Goal: Task Accomplishment & Management: Manage account settings

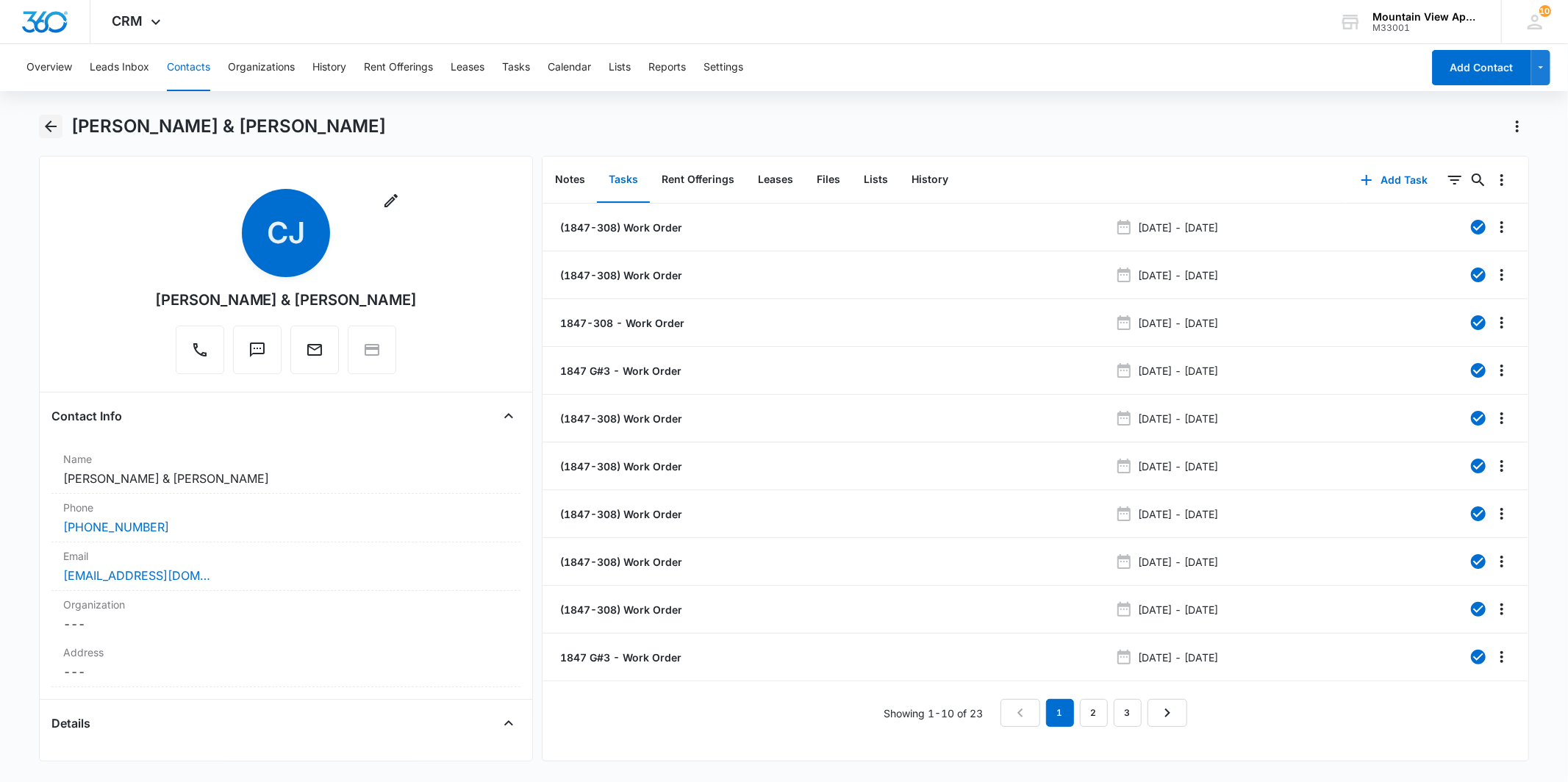
drag, startPoint x: 62, startPoint y: 120, endPoint x: 53, endPoint y: 122, distance: 9.2
click at [61, 120] on div "[PERSON_NAME] & [PERSON_NAME]" at bounding box center [784, 135] width 1490 height 41
click at [53, 122] on icon "Back" at bounding box center [51, 126] width 17 height 17
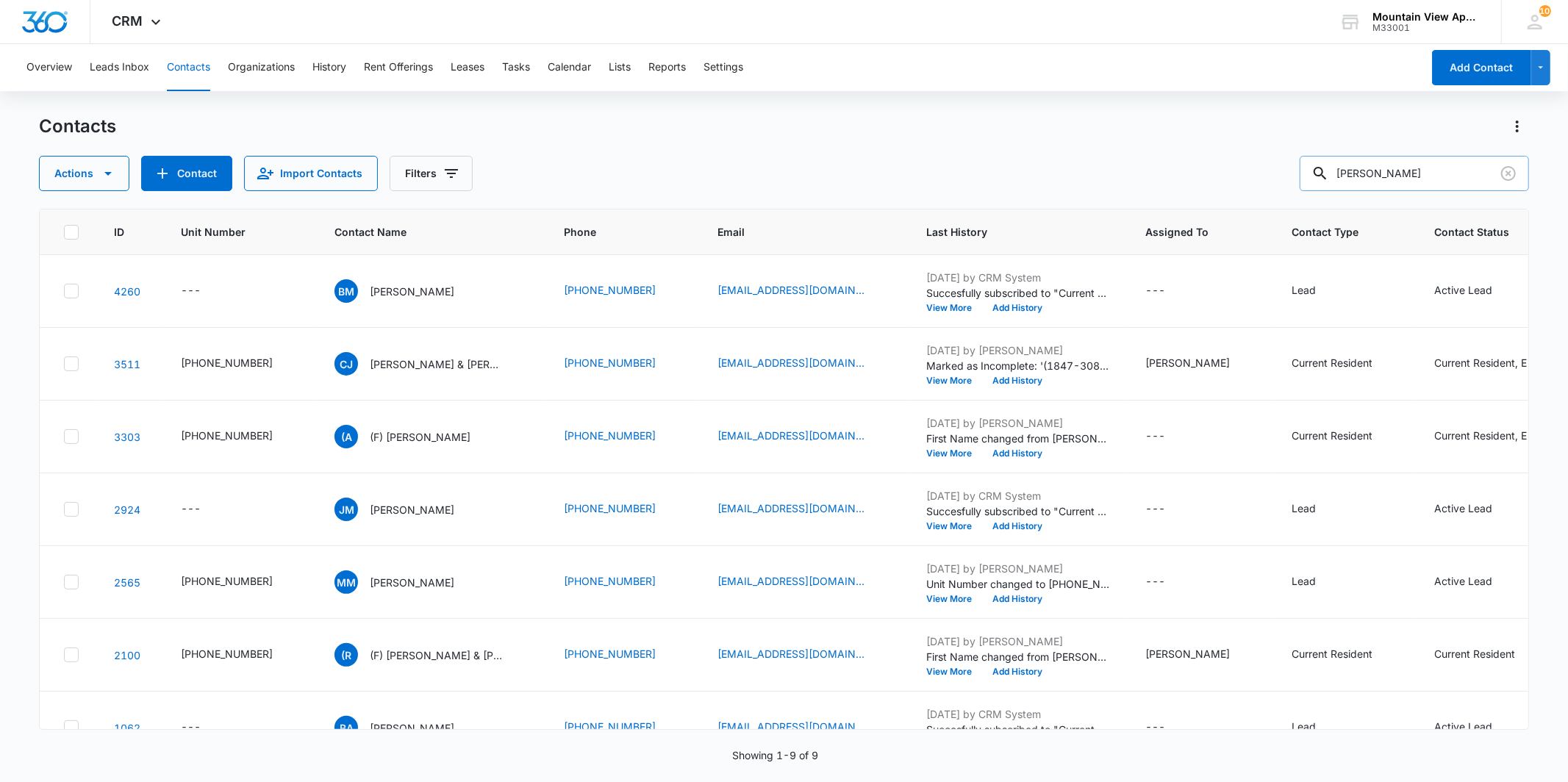
drag, startPoint x: 1429, startPoint y: 177, endPoint x: 1322, endPoint y: 164, distance: 107.8
click at [1322, 164] on input "[PERSON_NAME]" at bounding box center [1415, 173] width 229 height 36
type input "[PERSON_NAME]"
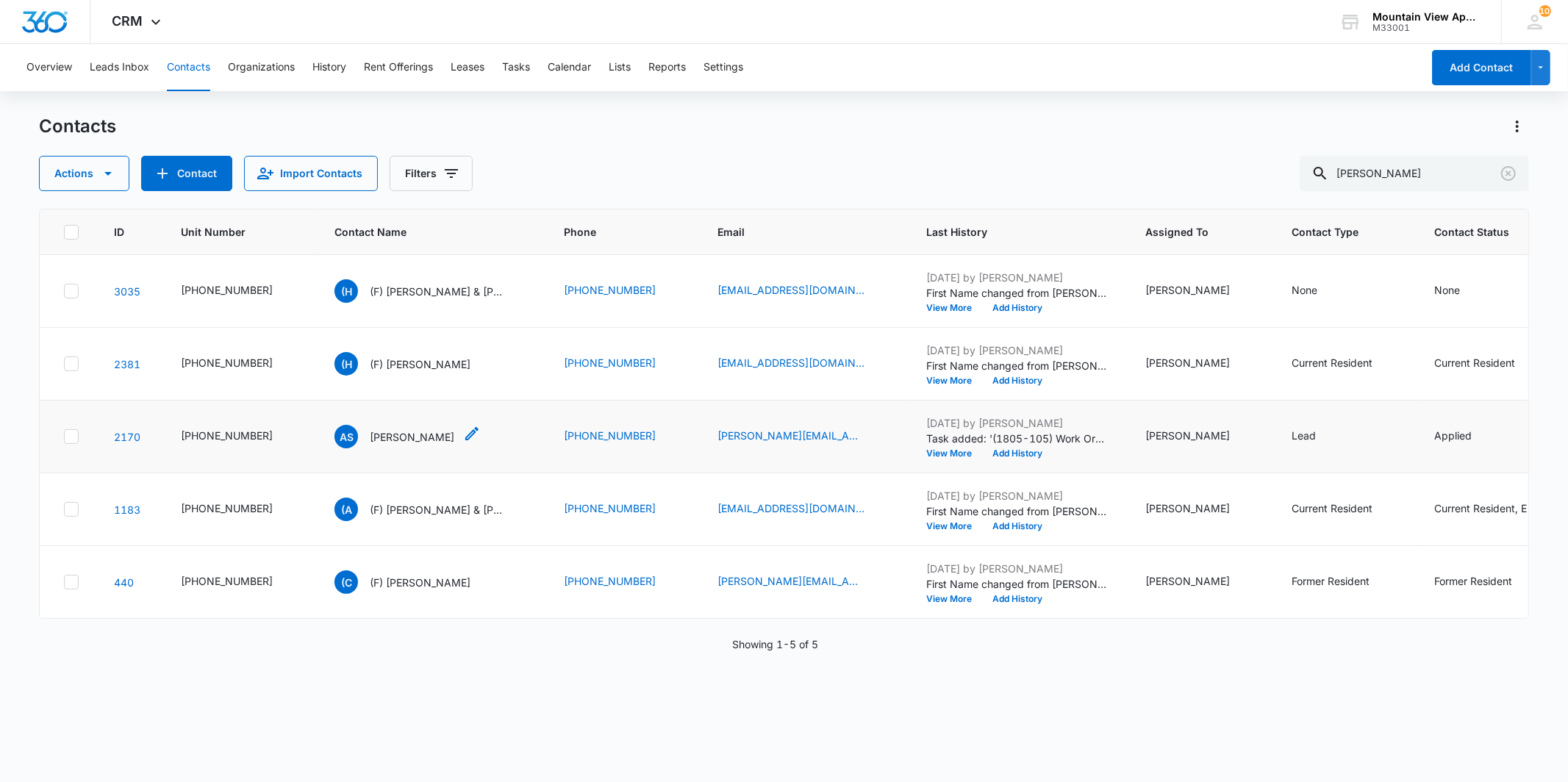
click at [395, 438] on p "[PERSON_NAME]" at bounding box center [412, 438] width 85 height 16
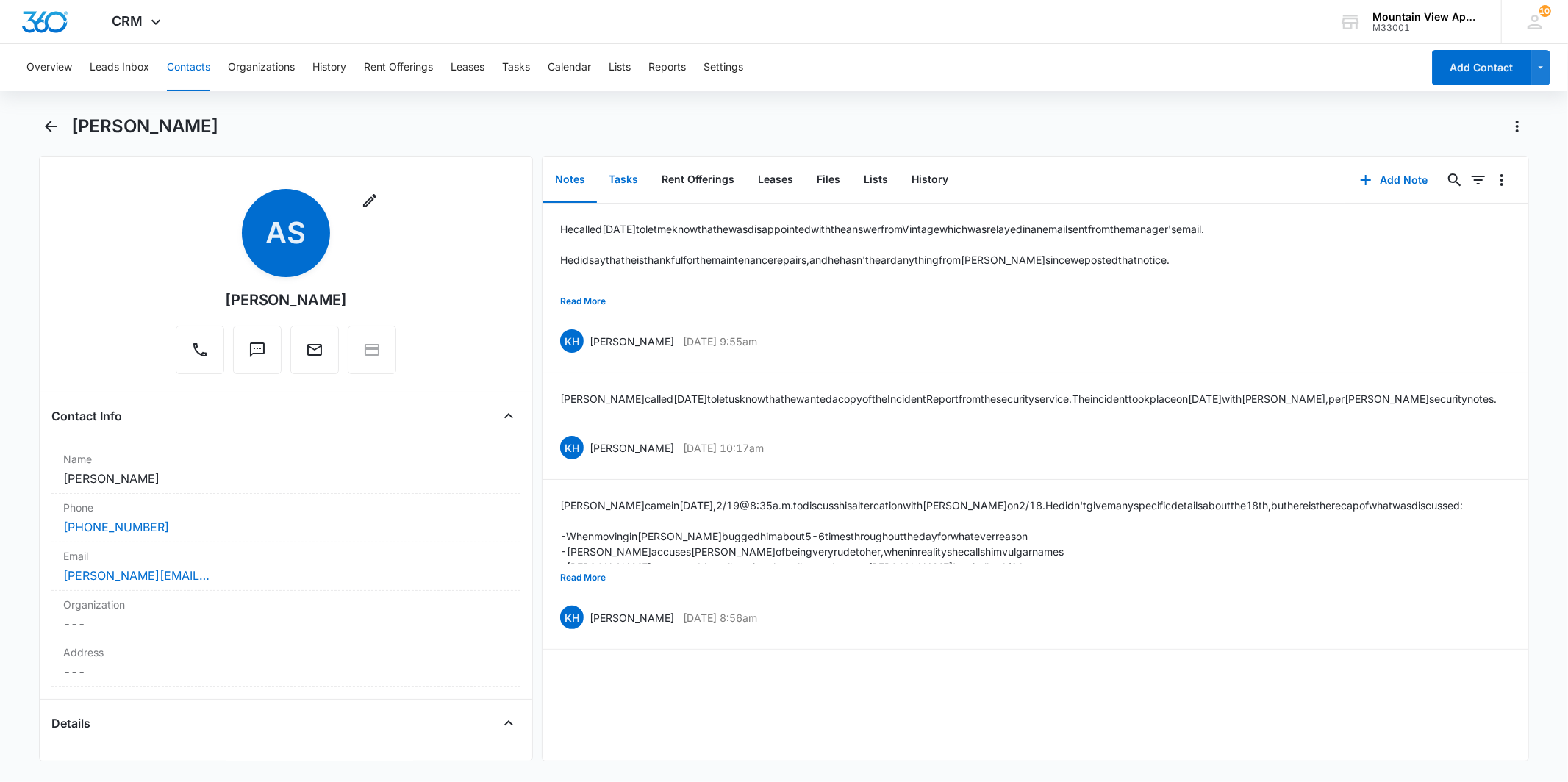
click at [640, 189] on button "Tasks" at bounding box center [623, 180] width 53 height 46
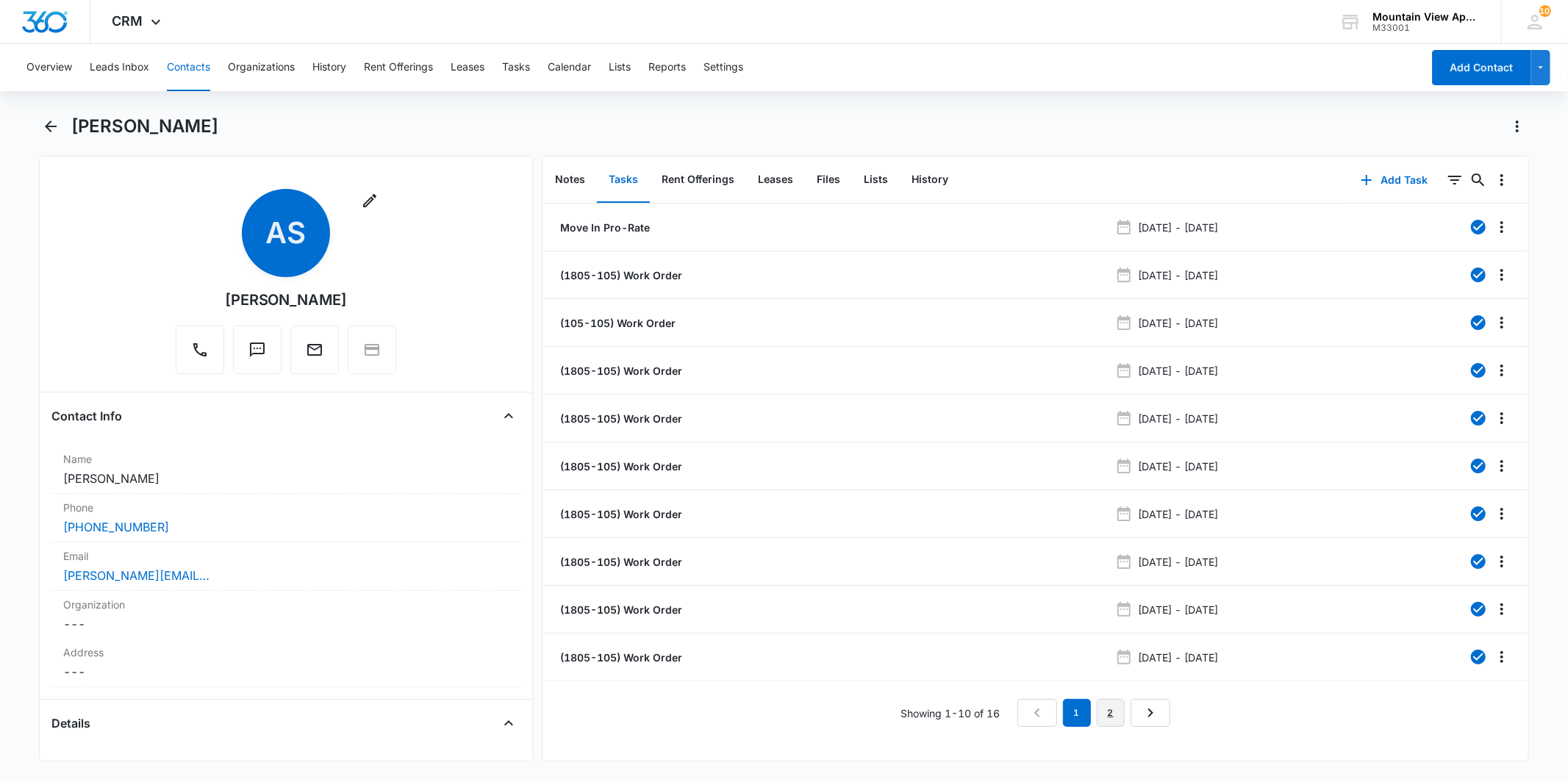
click at [1112, 714] on link "2" at bounding box center [1111, 712] width 28 height 28
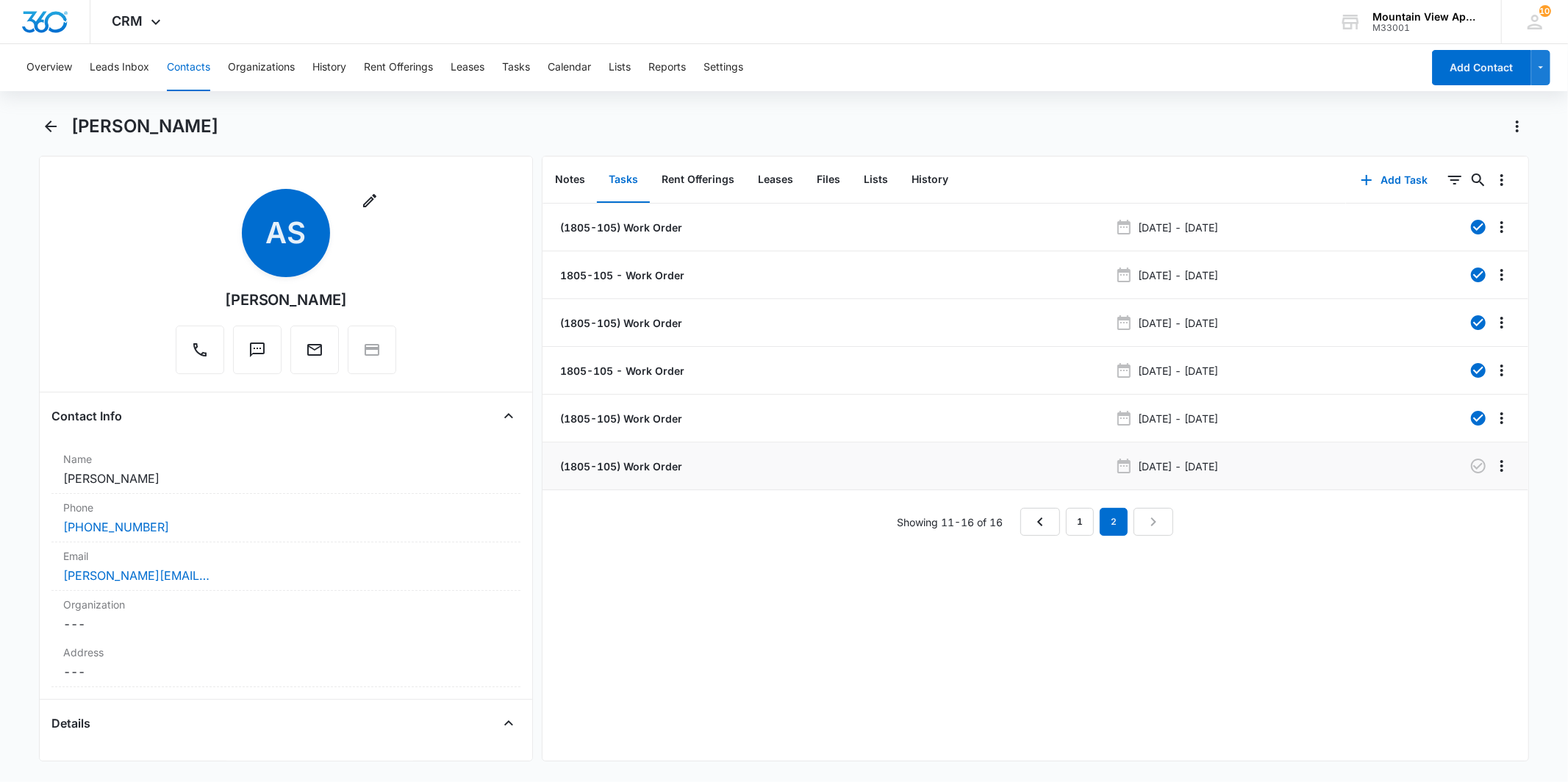
click at [618, 461] on p "(1805-105) Work Order" at bounding box center [620, 467] width 125 height 16
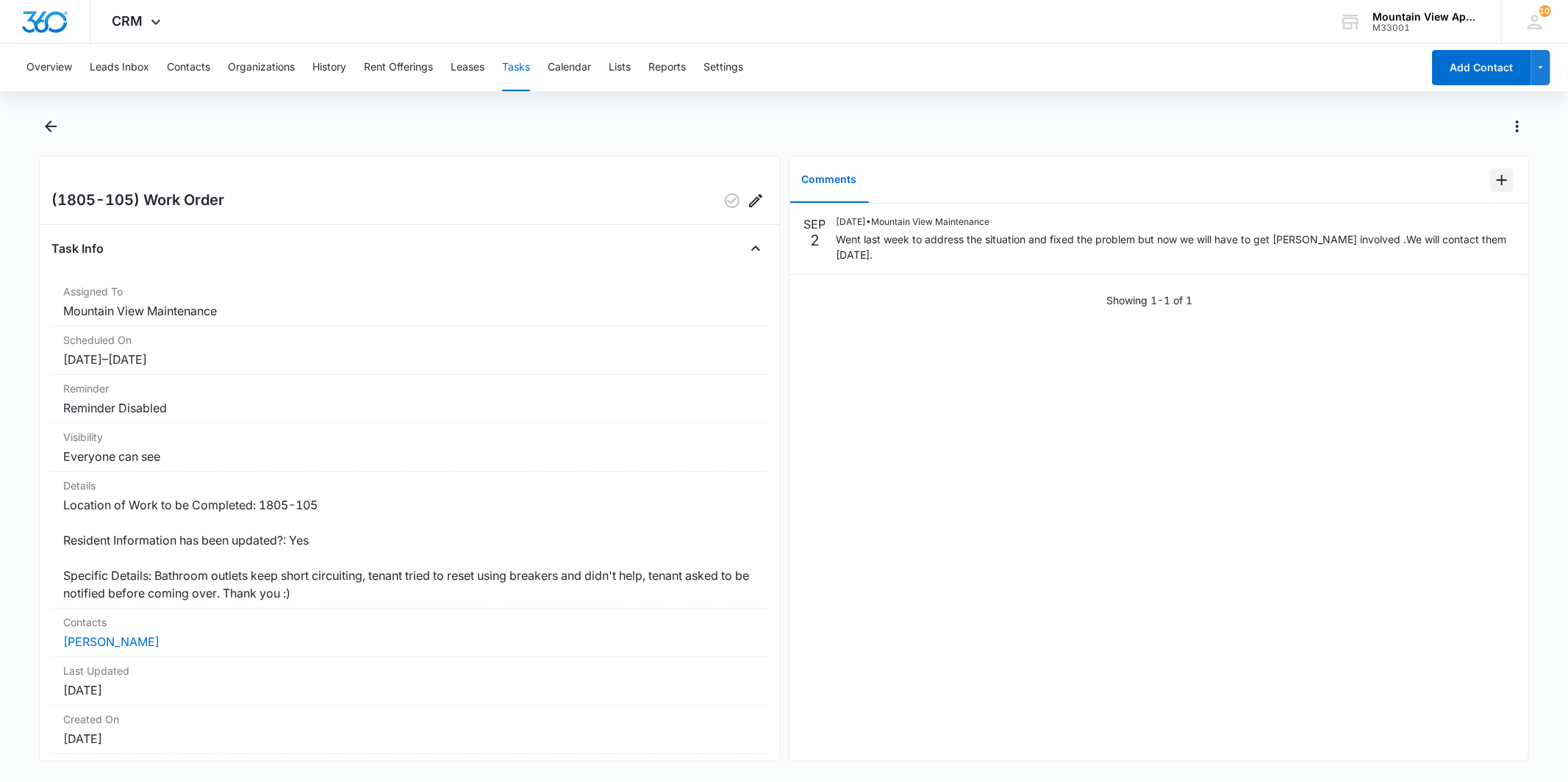
click at [1494, 179] on icon "Add Comment" at bounding box center [1502, 180] width 17 height 17
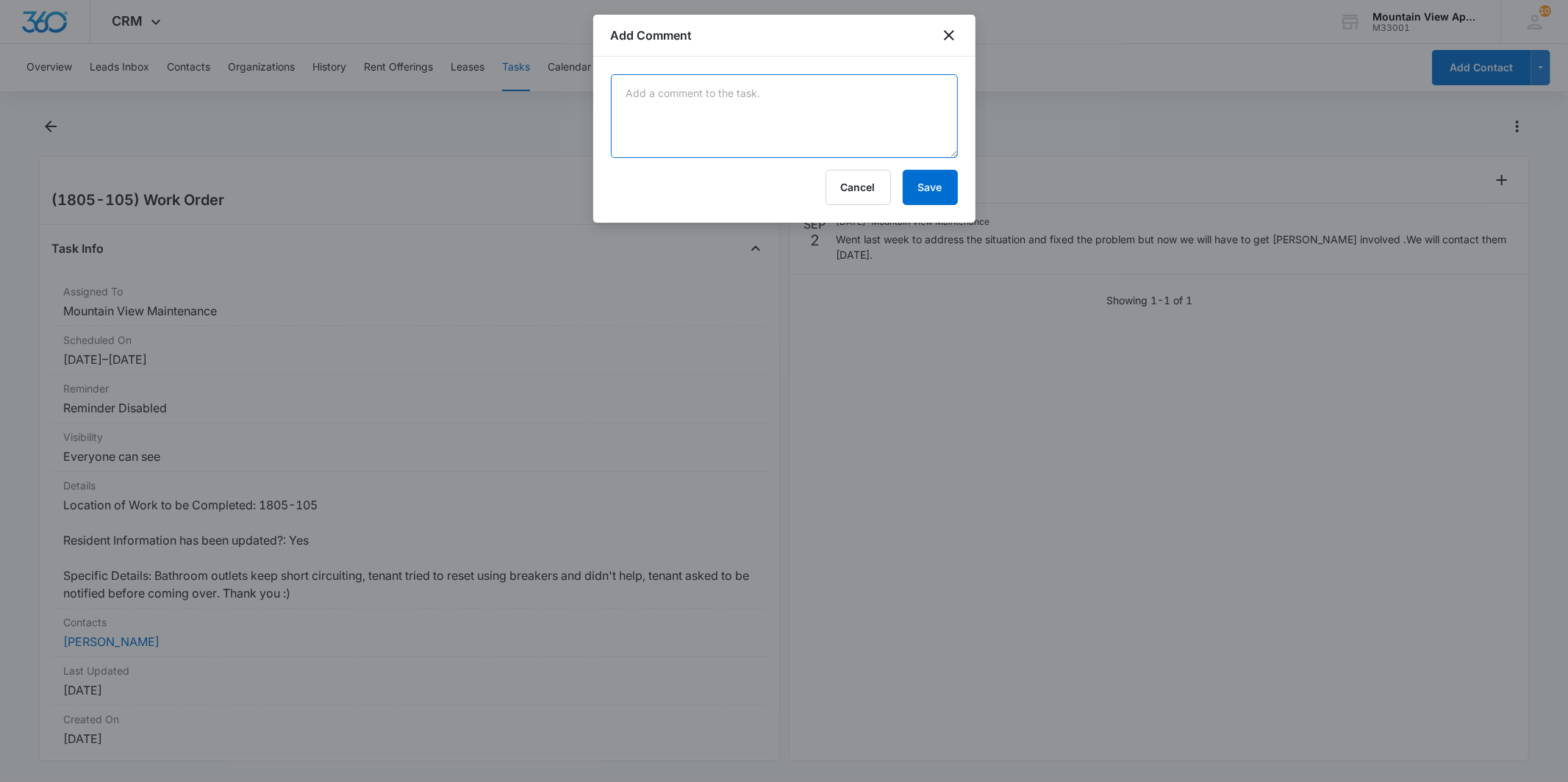
click at [865, 115] on textarea at bounding box center [784, 116] width 347 height 84
type textarea "T"
click at [739, 99] on textarea "Tenant called [DATE] to check in on when their outlets will be replaced?" at bounding box center [784, 116] width 347 height 84
click at [733, 121] on textarea "Tenant called [DATE] to check in on when their outlets will be replaced?" at bounding box center [784, 116] width 347 height 84
type textarea "Tenant called [DATE] to check in on when their outlets will be replaced? Please…"
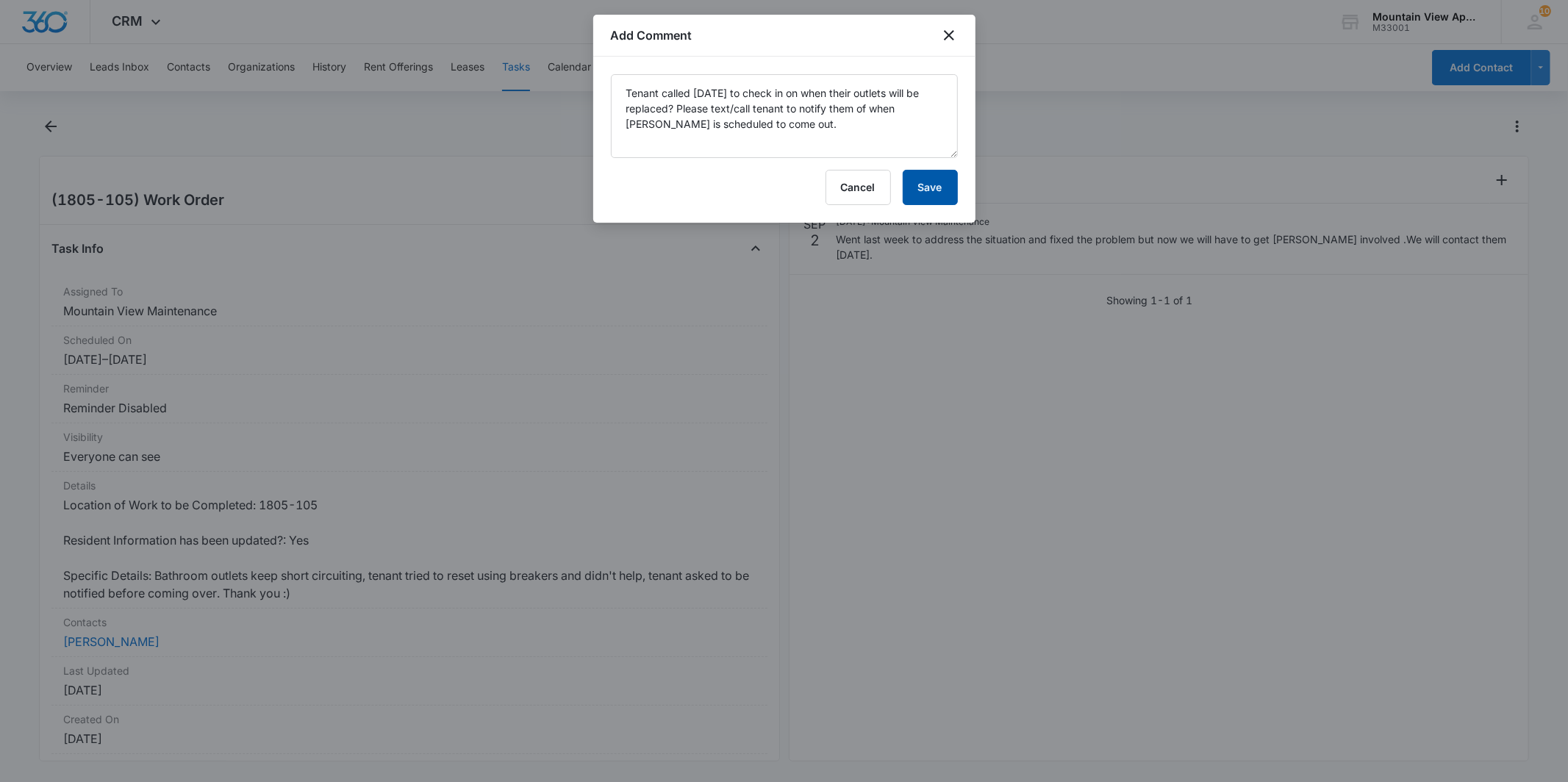
click at [949, 177] on button "Save" at bounding box center [931, 187] width 55 height 36
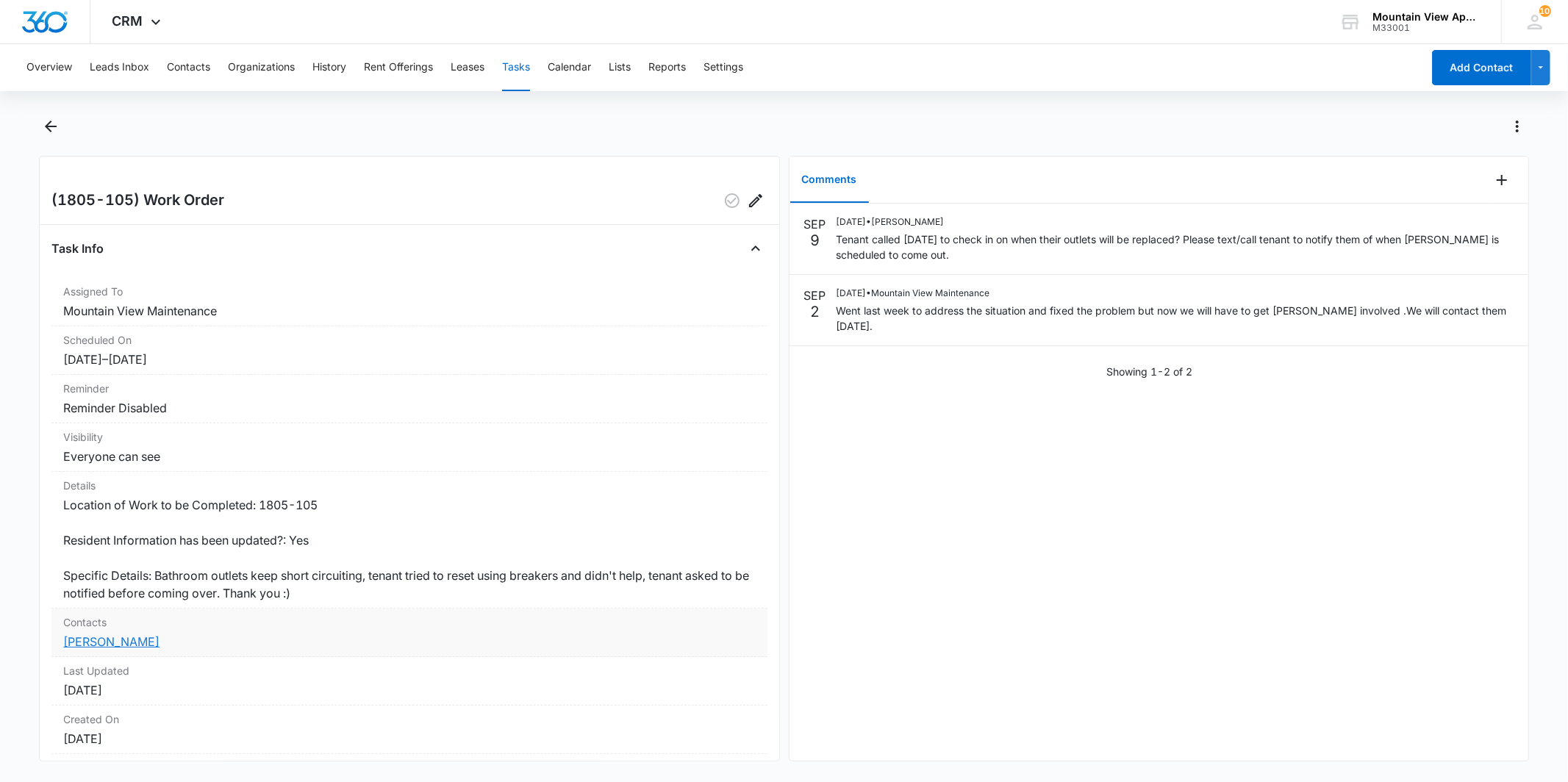
click at [98, 645] on link "[PERSON_NAME]" at bounding box center [111, 641] width 96 height 15
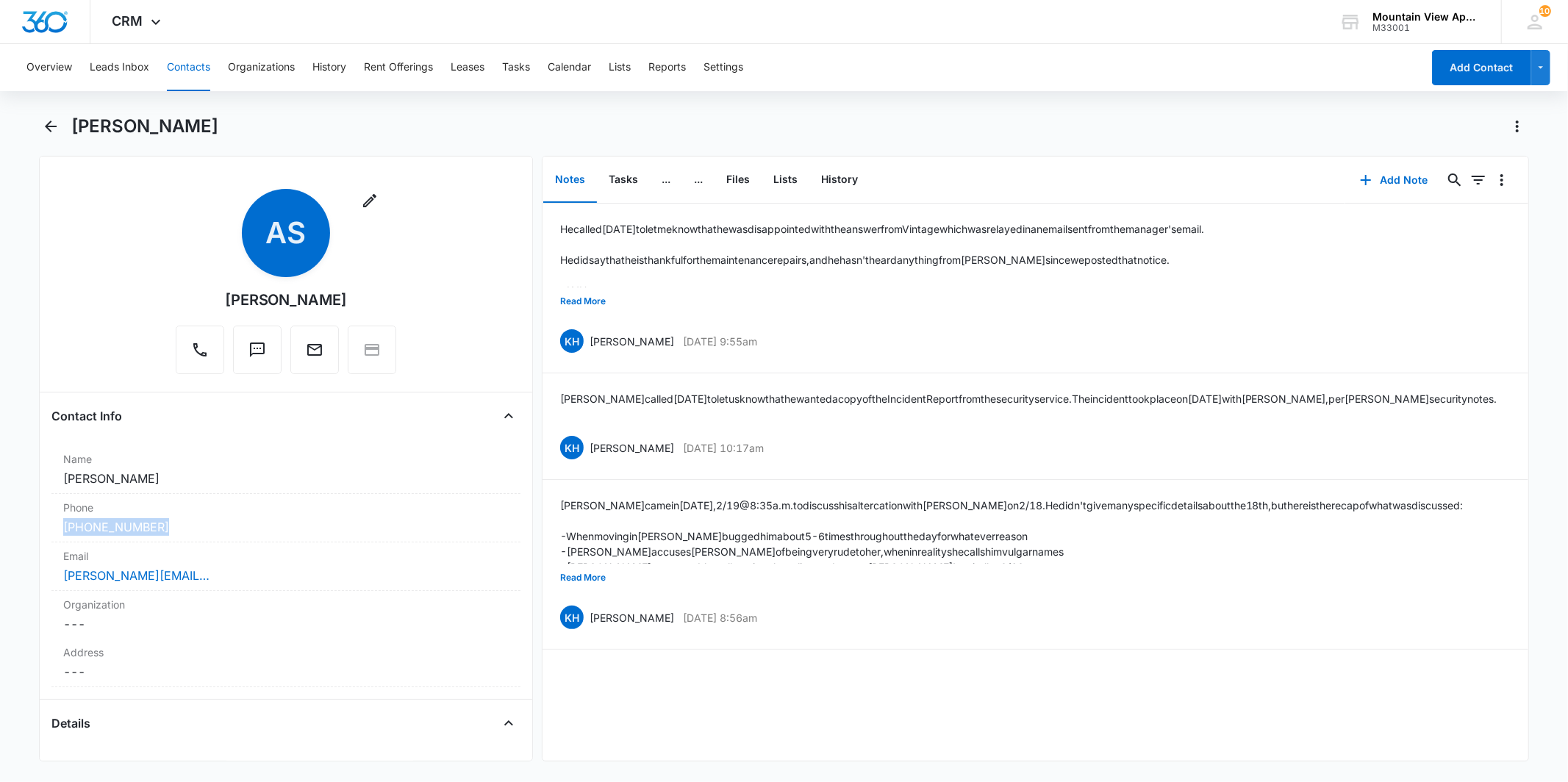
drag, startPoint x: 171, startPoint y: 520, endPoint x: 24, endPoint y: 523, distance: 147.0
click at [24, 523] on main "[PERSON_NAME] Remove AS [PERSON_NAME] Contact Info Name Cancel Save Changes [PE…" at bounding box center [784, 446] width 1568 height 664
drag, startPoint x: 24, startPoint y: 523, endPoint x: 89, endPoint y: 523, distance: 65.0
copy link "[PHONE_NUMBER]"
click at [622, 182] on button "Tasks" at bounding box center [623, 180] width 53 height 46
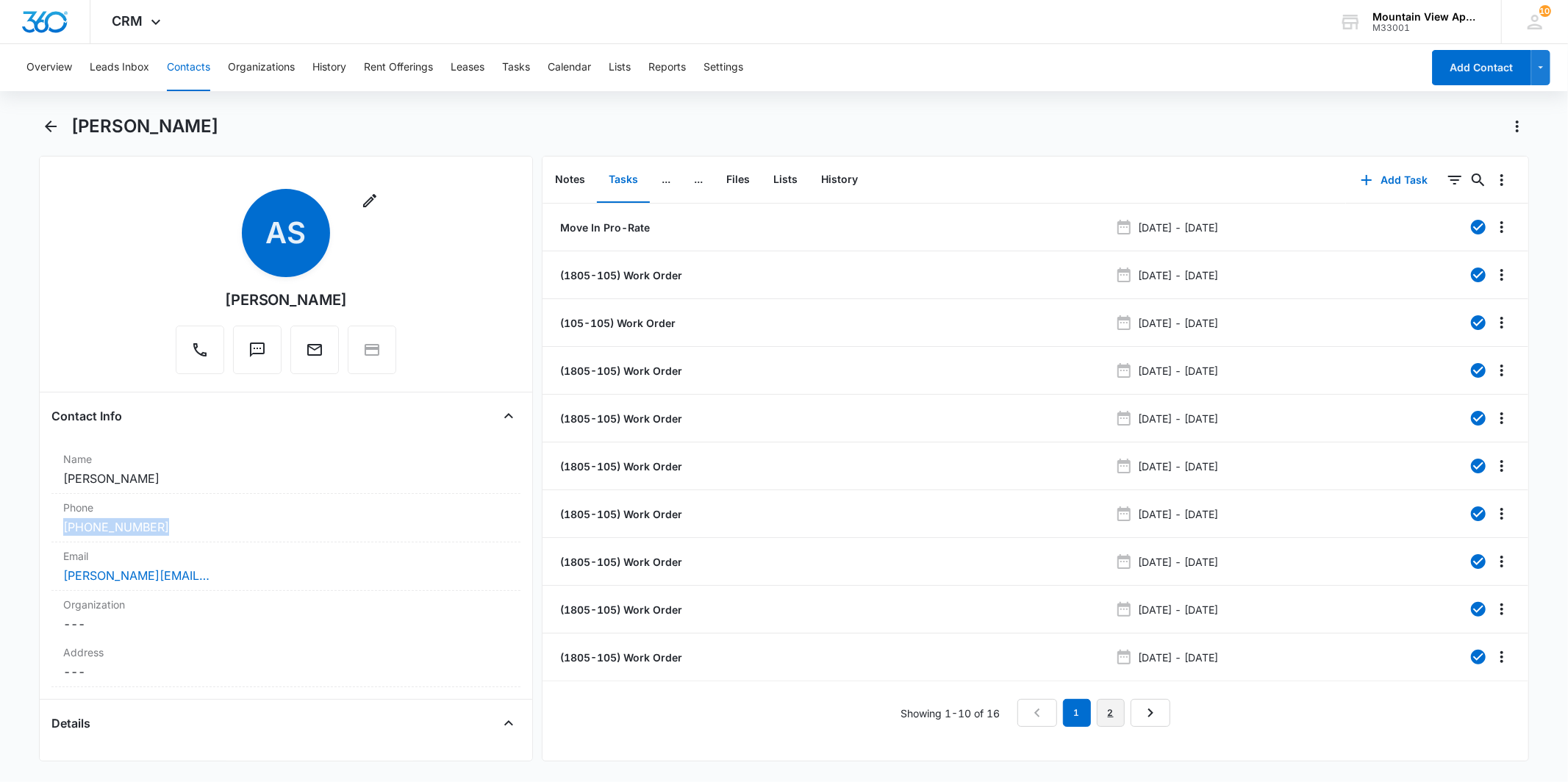
click at [1115, 724] on link "2" at bounding box center [1111, 712] width 28 height 28
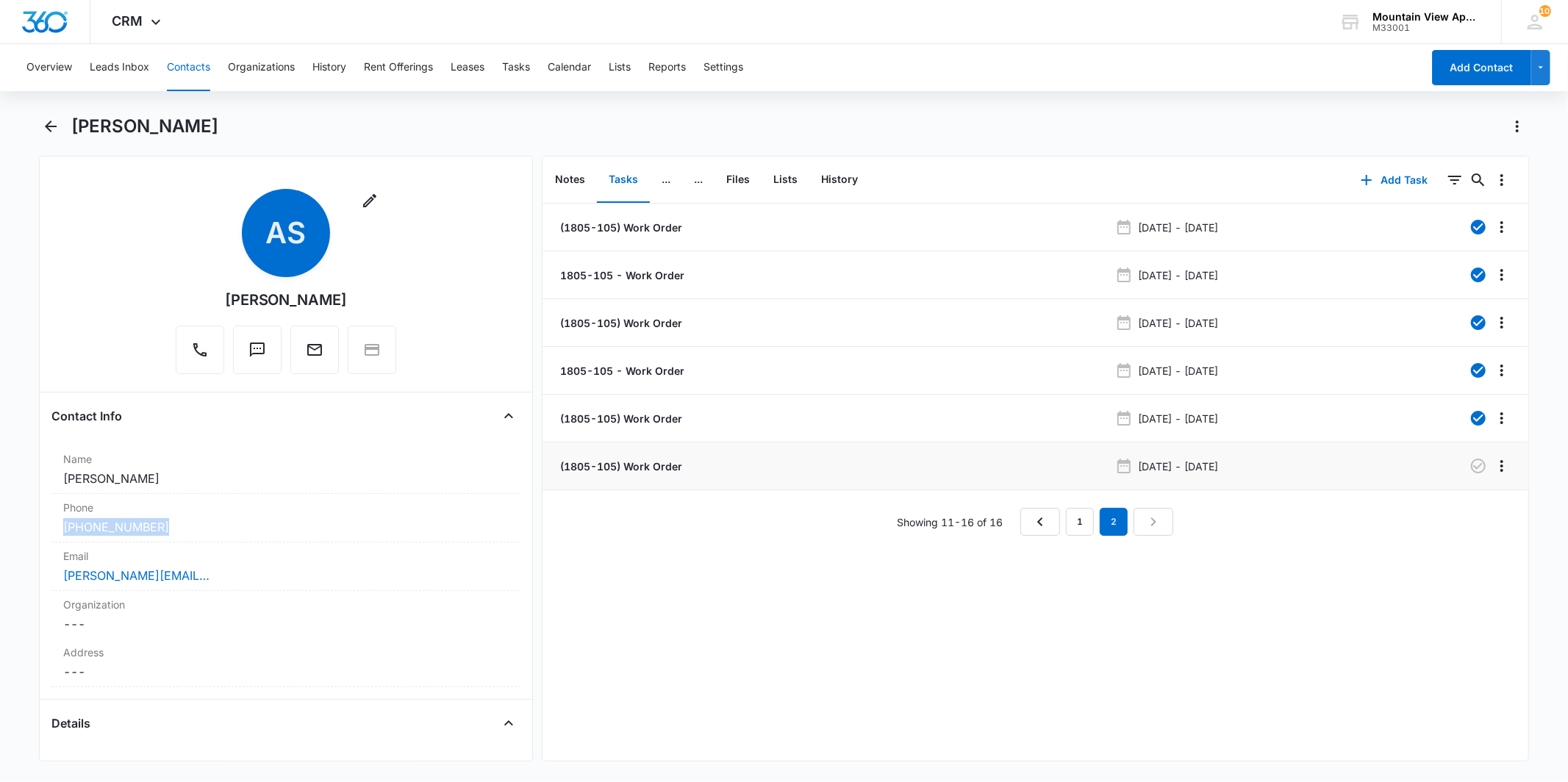
click at [649, 464] on p "(1805-105) Work Order" at bounding box center [620, 467] width 125 height 16
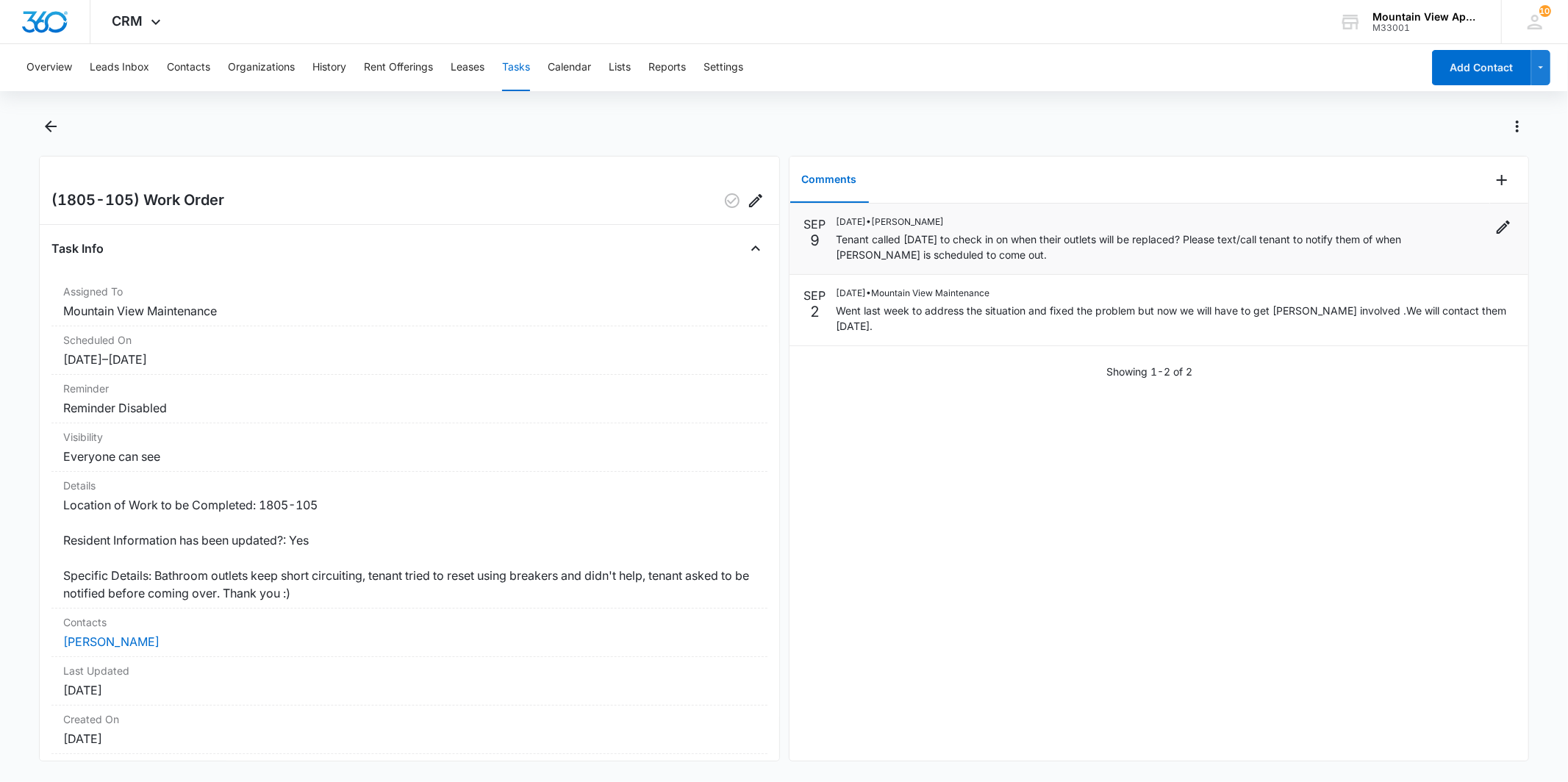
click at [959, 246] on p "Tenant called [DATE] to check in on when their outlets will be replaced? Please…" at bounding box center [1160, 246] width 646 height 31
click at [1494, 235] on button "Edit" at bounding box center [1504, 227] width 21 height 24
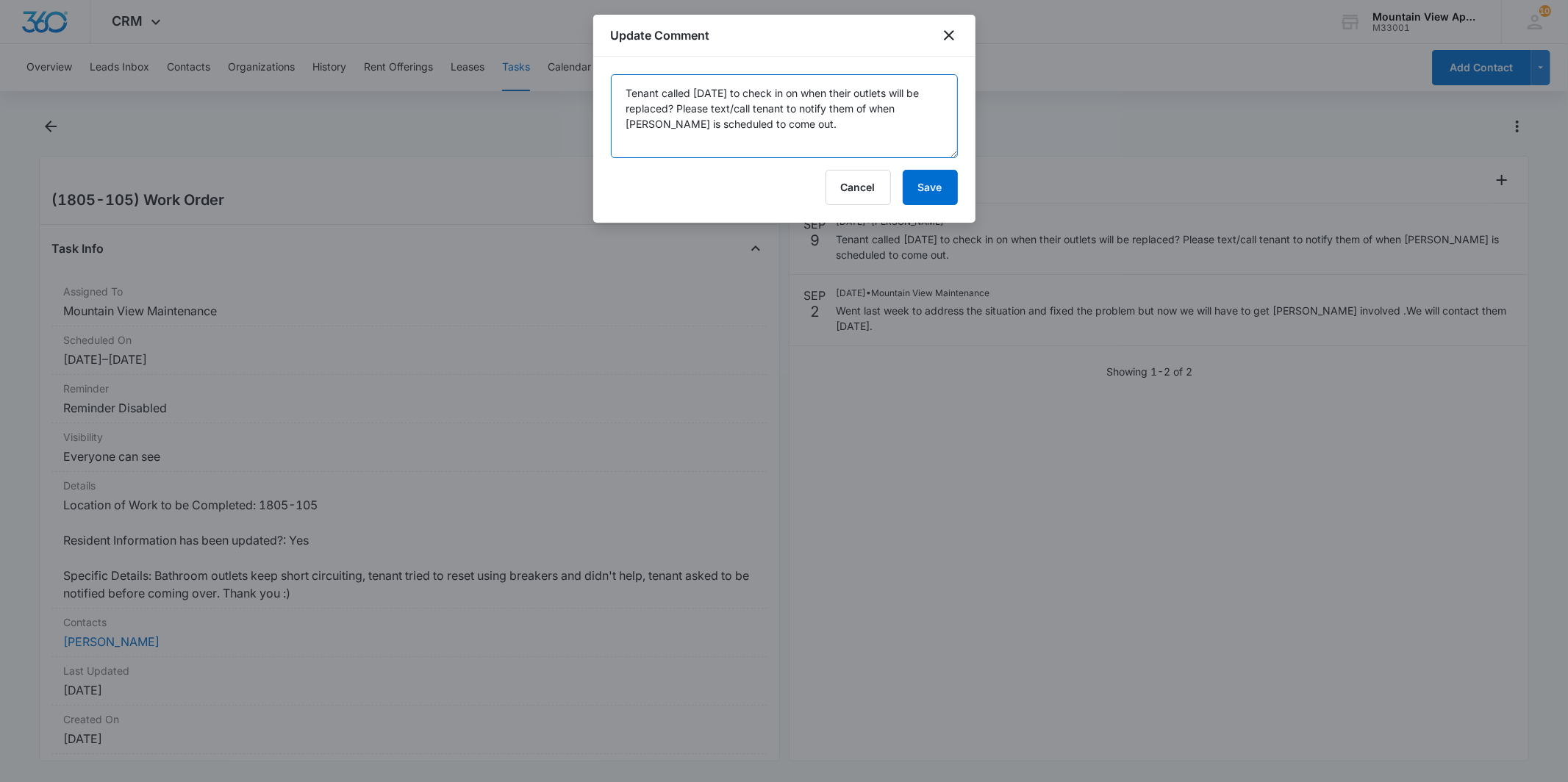
click at [768, 125] on textarea "Tenant called [DATE] to check in on when their outlets will be replaced? Please…" at bounding box center [784, 116] width 347 height 84
paste textarea "[PHONE_NUMBER]"
type textarea "Tenant called [DATE] to check in on when their outlets will be replaced? Please…"
click at [919, 186] on button "Save" at bounding box center [931, 187] width 55 height 36
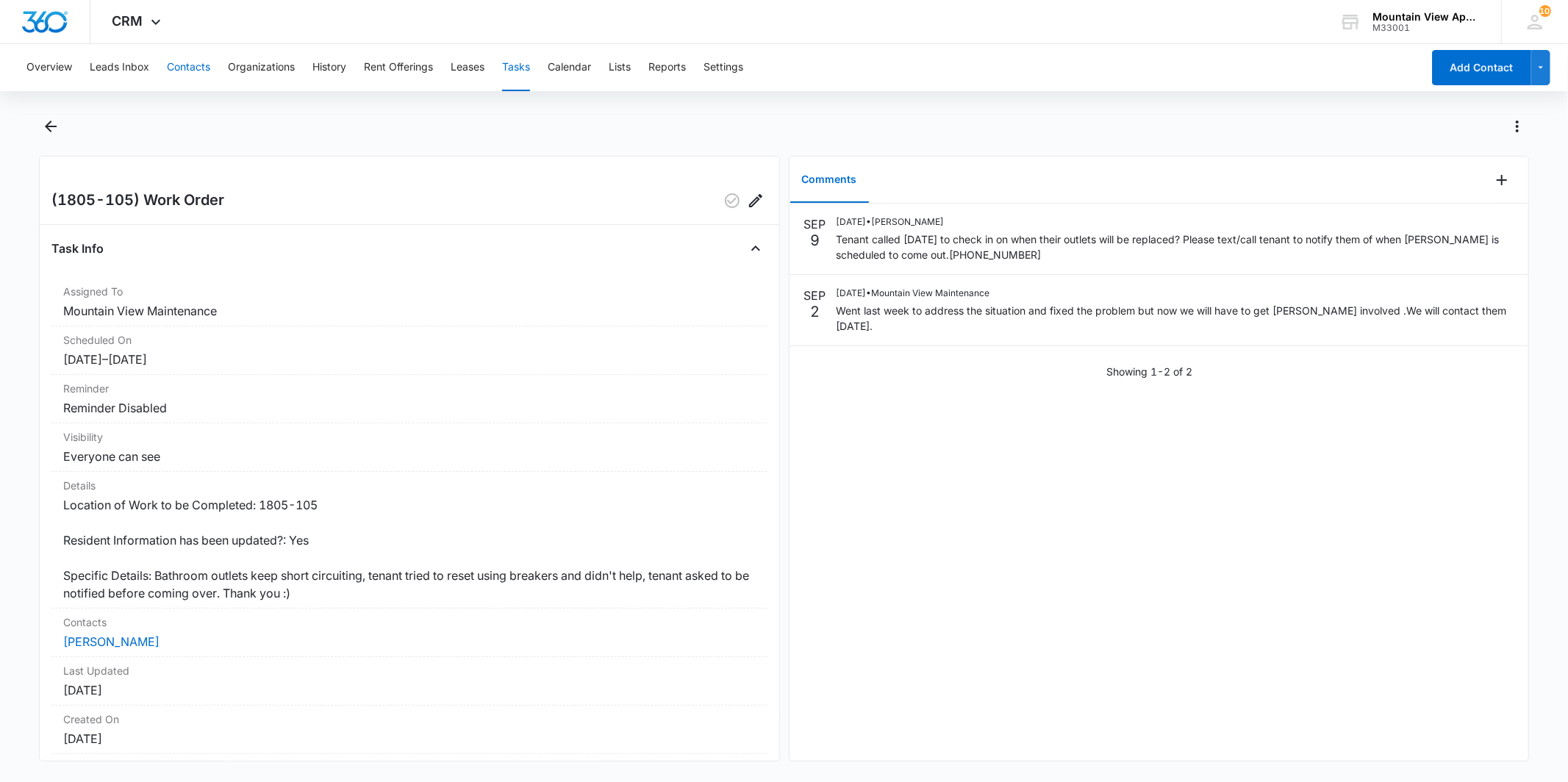
click at [167, 77] on button "Contacts" at bounding box center [188, 68] width 43 height 47
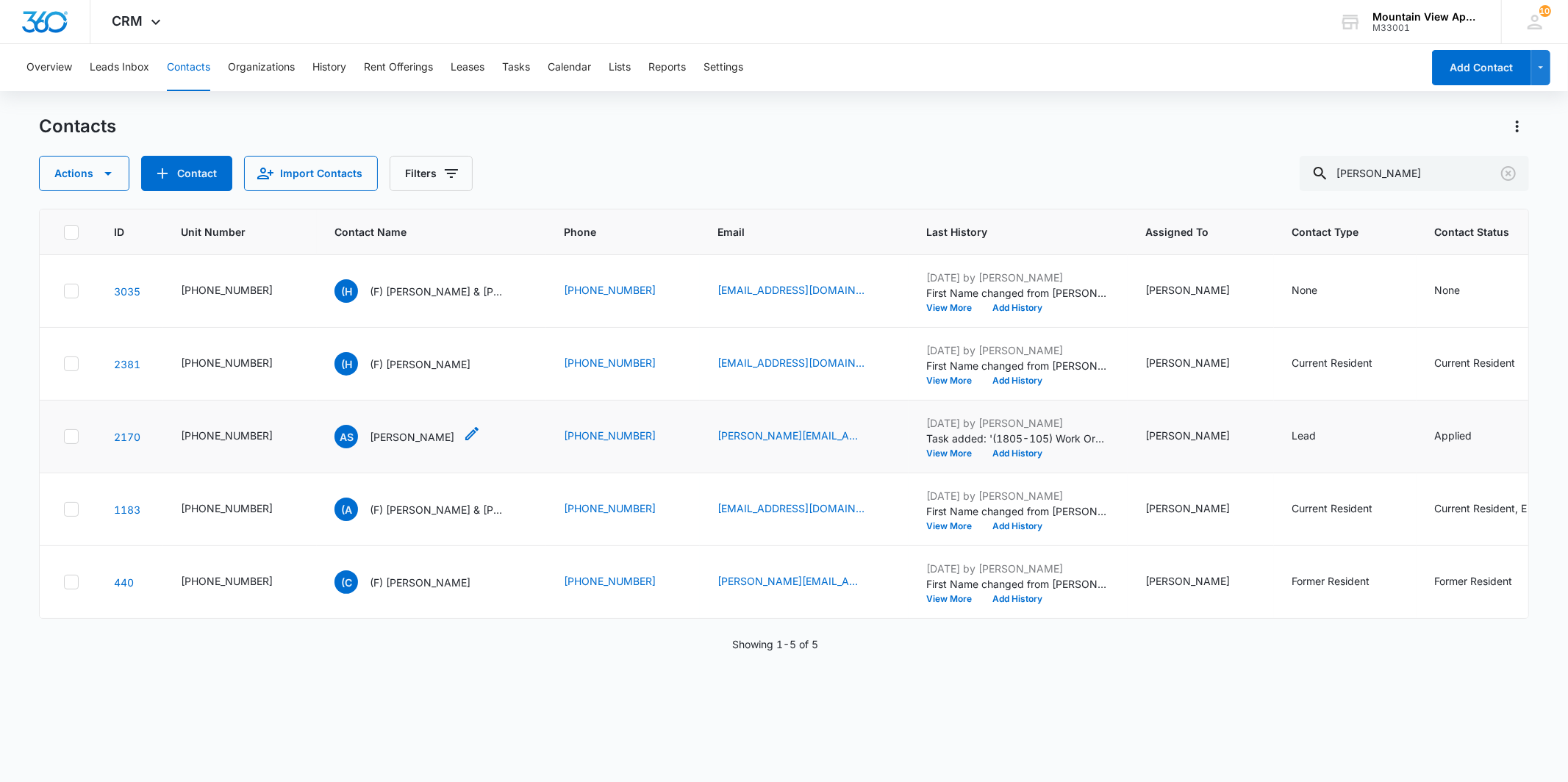
click at [402, 434] on p "[PERSON_NAME]" at bounding box center [412, 438] width 85 height 16
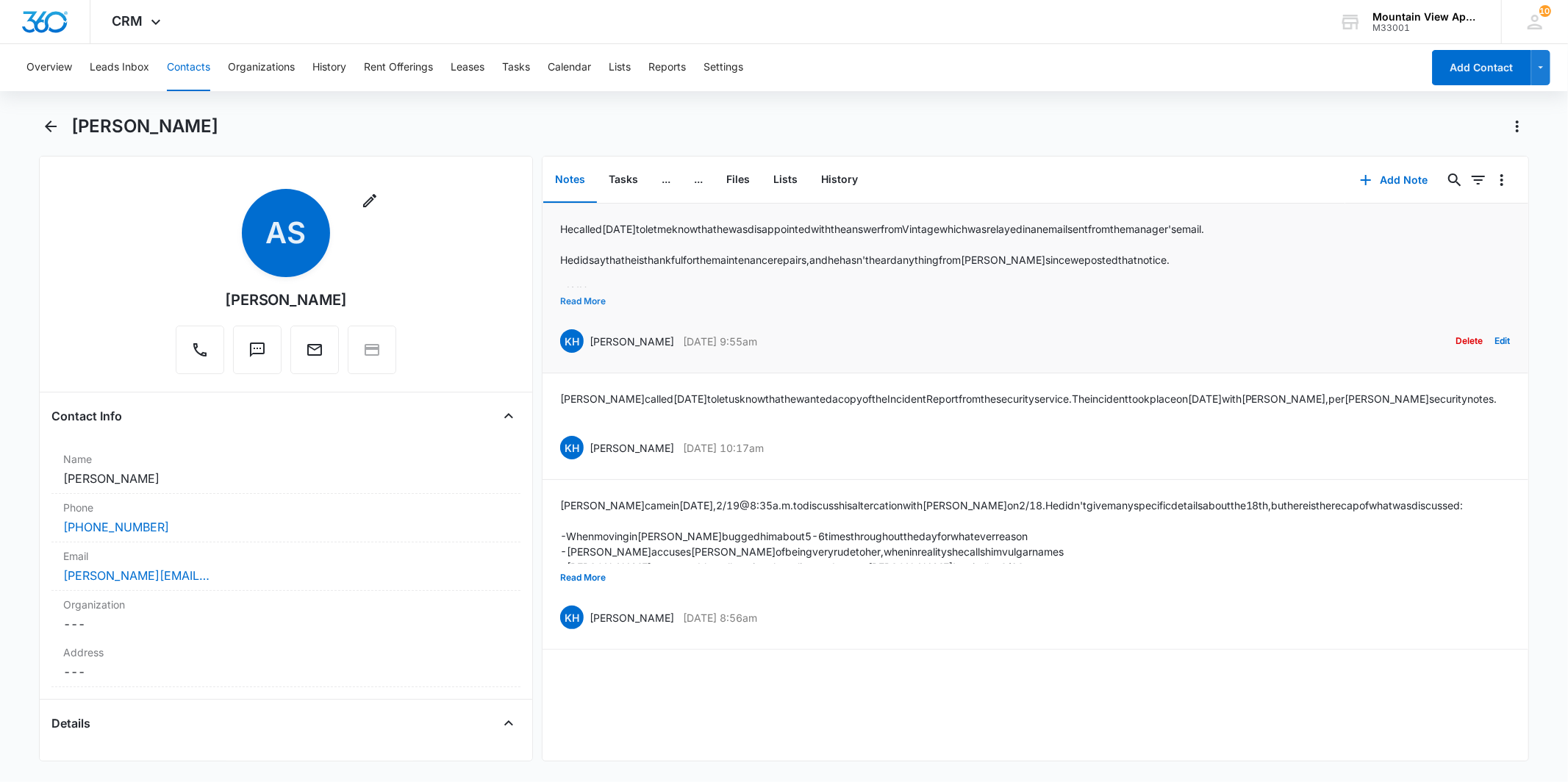
click at [597, 299] on button "Read More" at bounding box center [583, 301] width 46 height 28
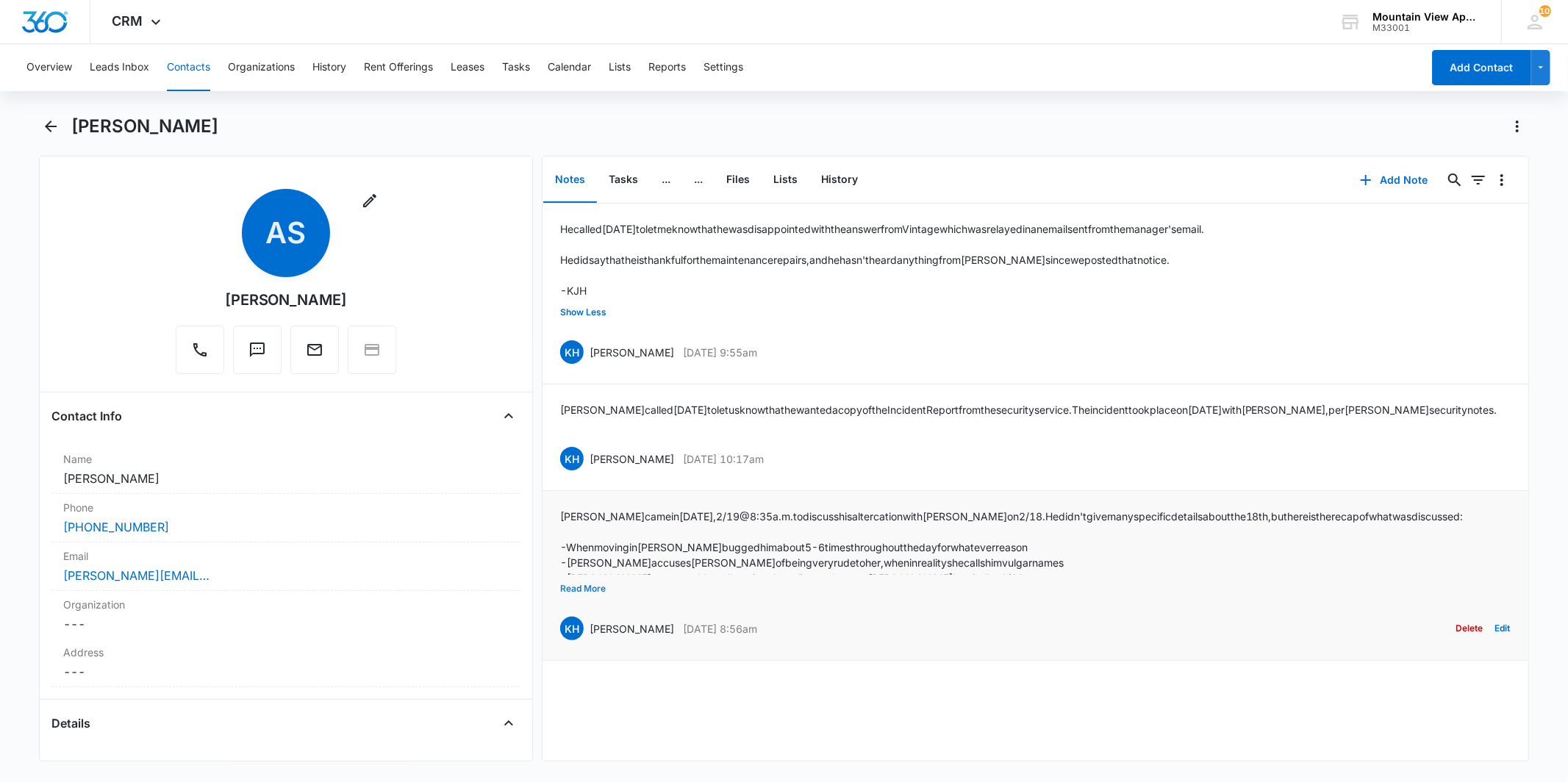
click at [593, 592] on button "Read More" at bounding box center [583, 588] width 46 height 28
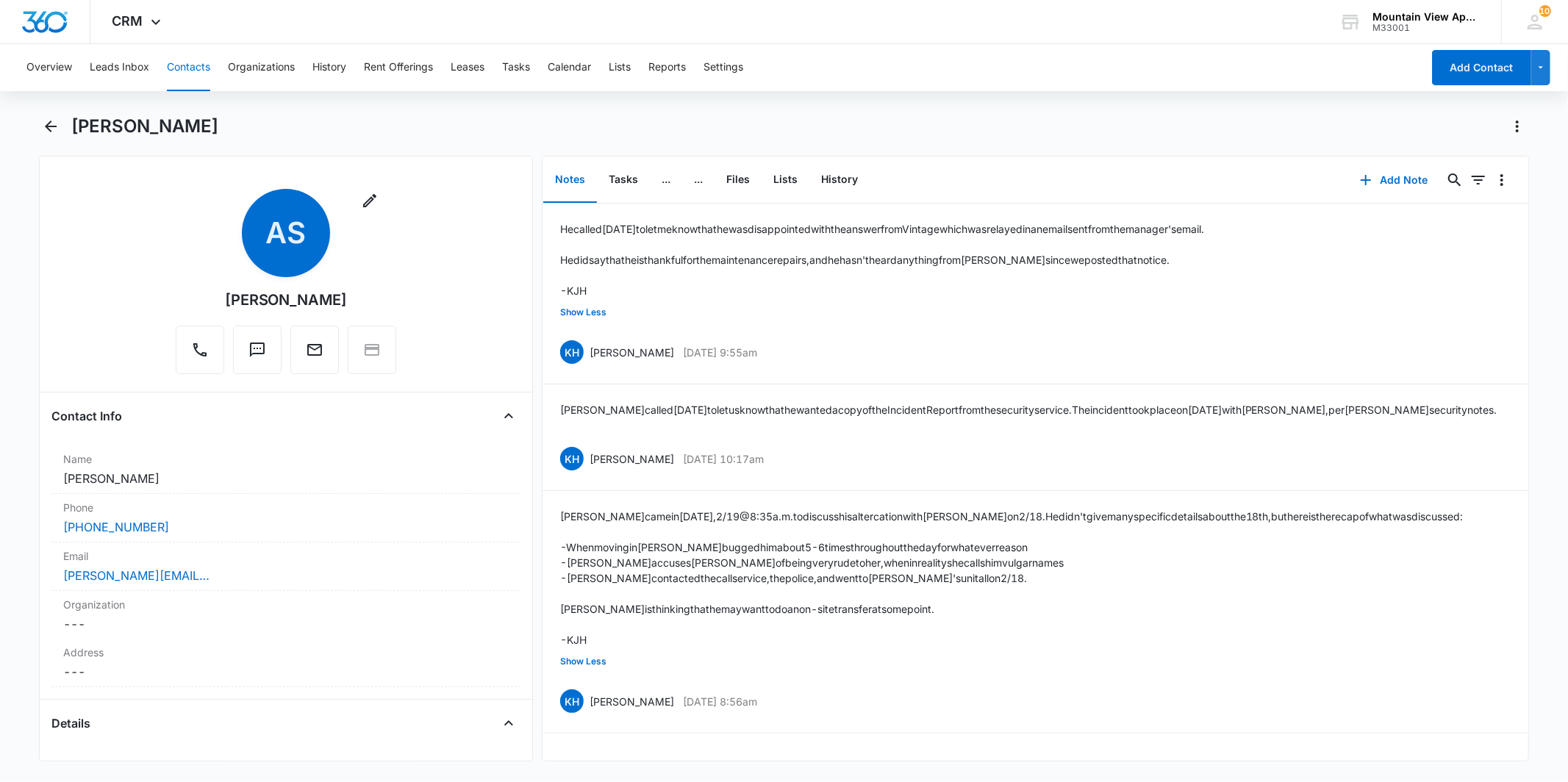
click at [821, 96] on div "Overview Leads Inbox Contacts Organizations History Rent Offerings Leases Tasks…" at bounding box center [784, 412] width 1568 height 735
click at [44, 120] on icon "Back" at bounding box center [51, 126] width 17 height 17
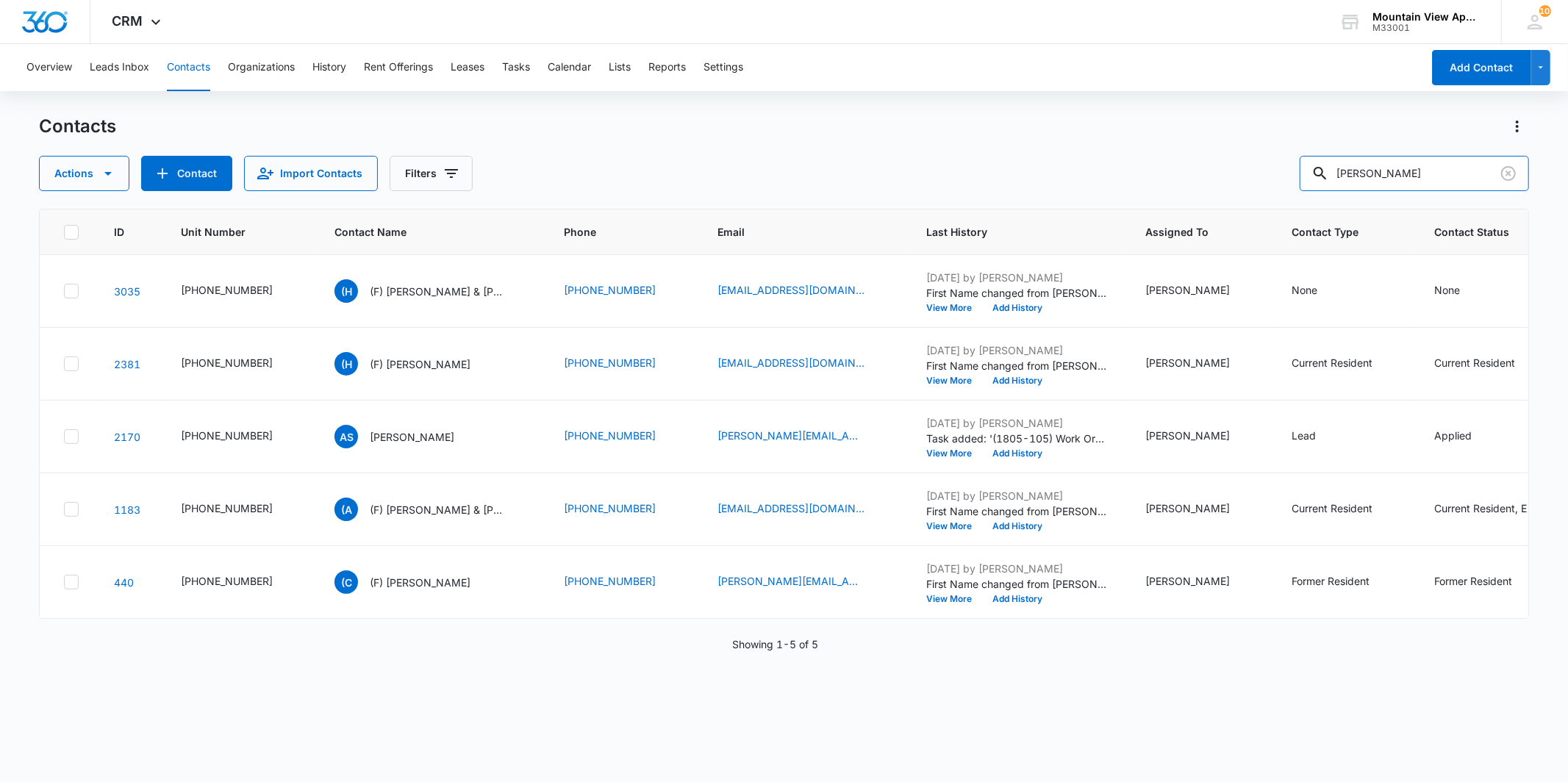
drag, startPoint x: 1435, startPoint y: 186, endPoint x: 1288, endPoint y: 186, distance: 147.0
click at [1288, 186] on div "Actions Contact Import Contacts Filters [PERSON_NAME]" at bounding box center [784, 173] width 1490 height 36
type input "maya"
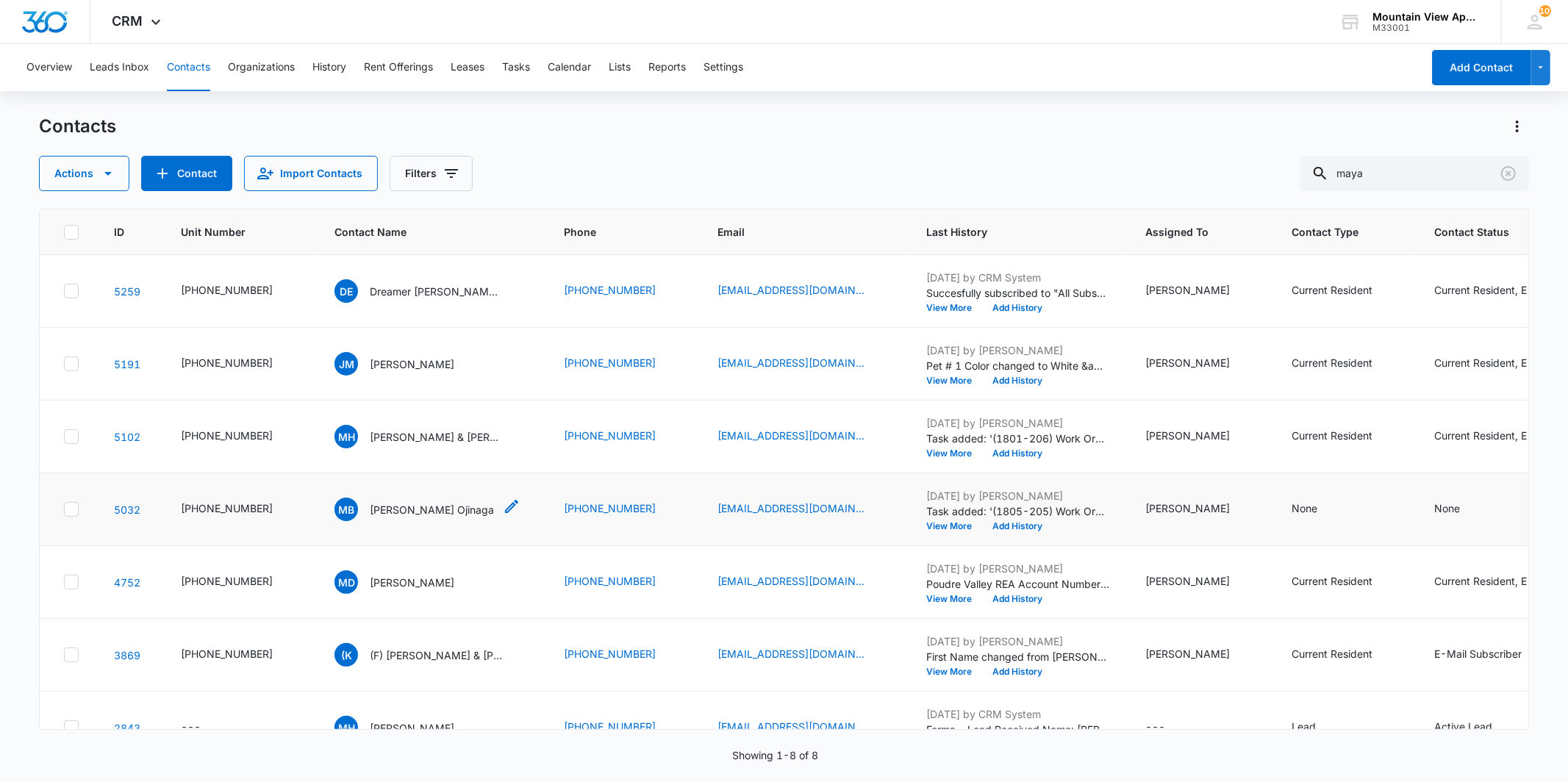
click at [409, 509] on p "[PERSON_NAME] Ojinaga" at bounding box center [431, 510] width 124 height 16
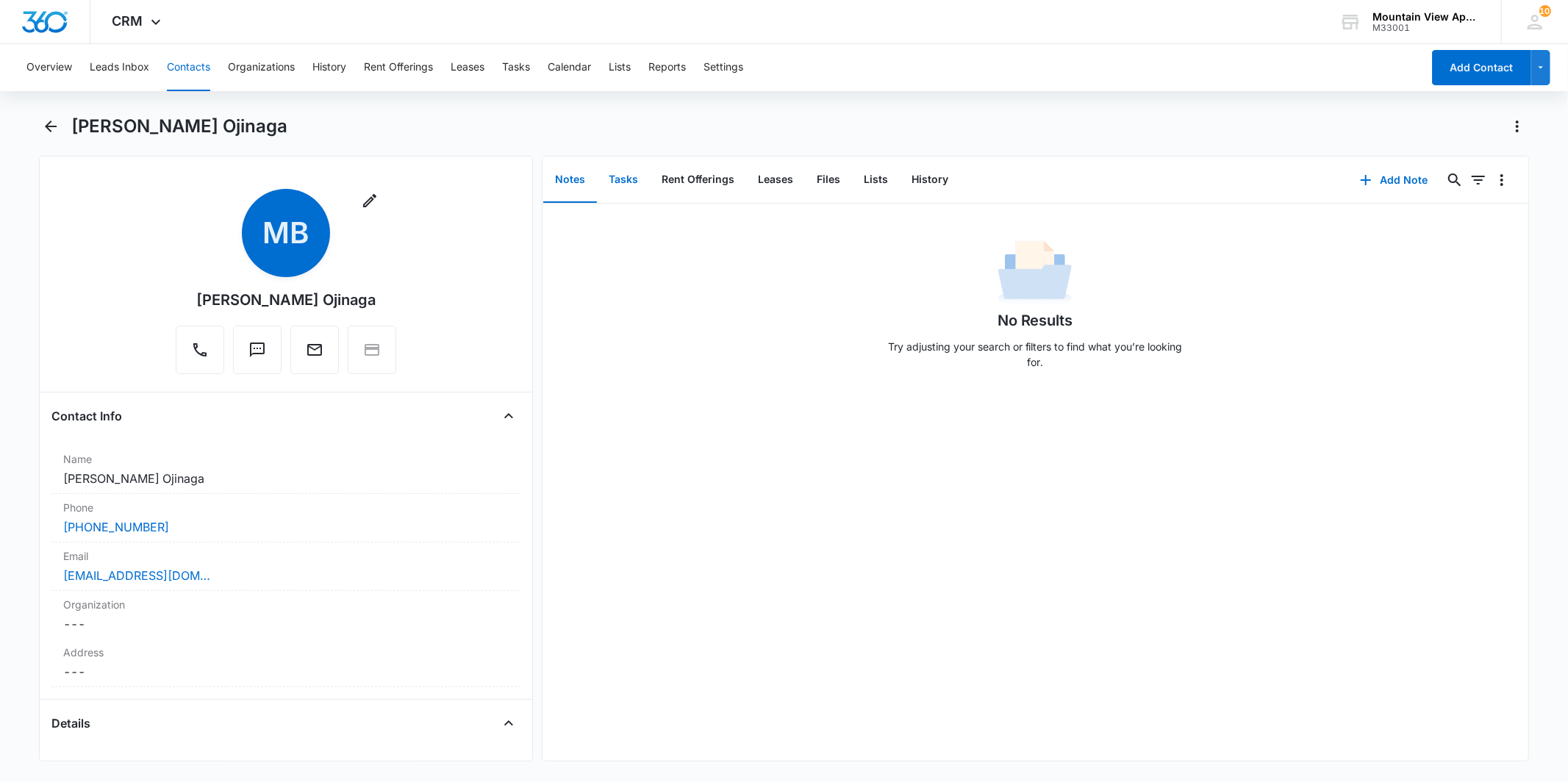
click at [633, 194] on button "Tasks" at bounding box center [623, 180] width 53 height 46
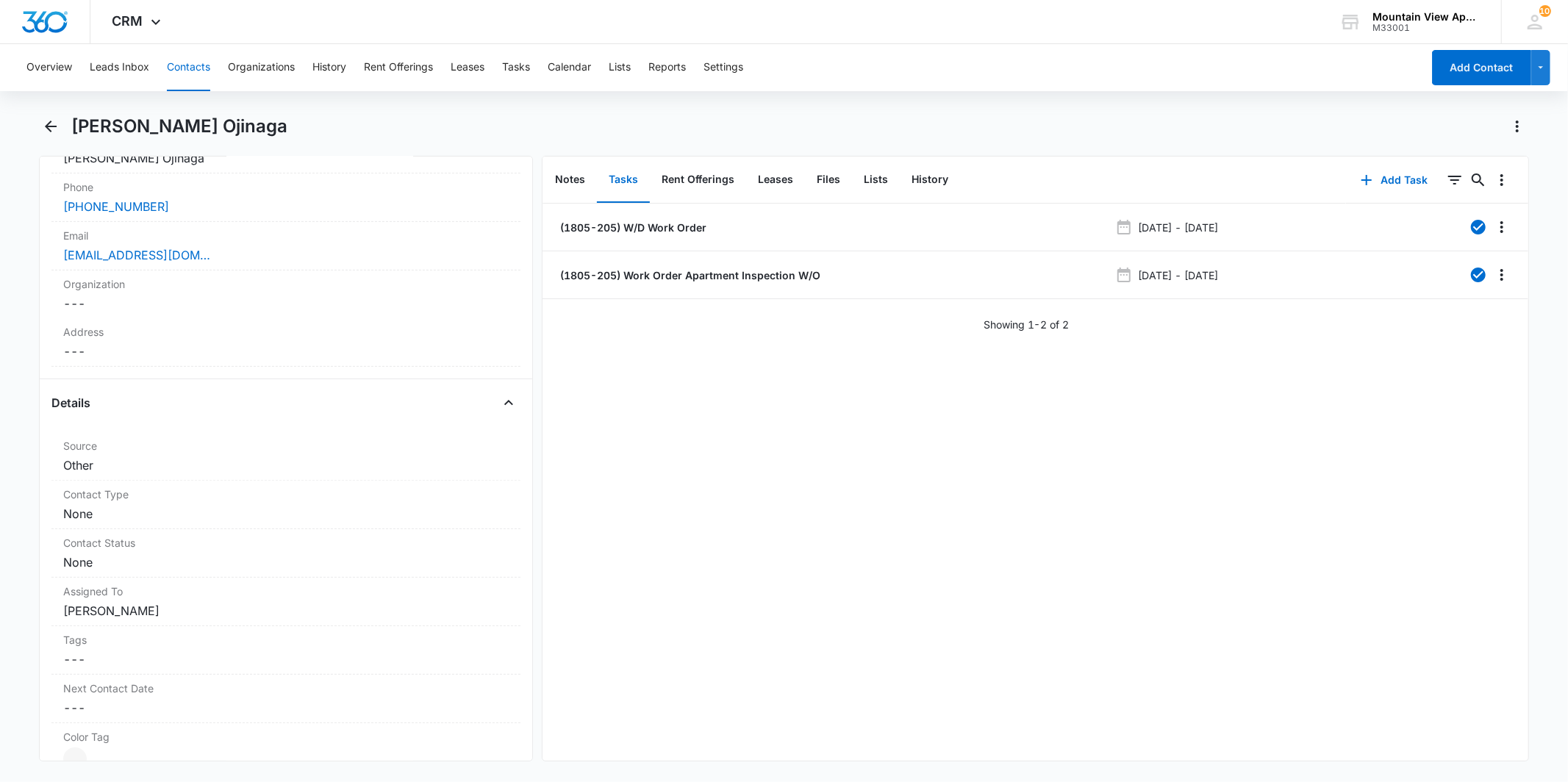
scroll to position [326, 0]
click at [216, 498] on div "Contact Type Cancel Save Changes None" at bounding box center [285, 498] width 468 height 48
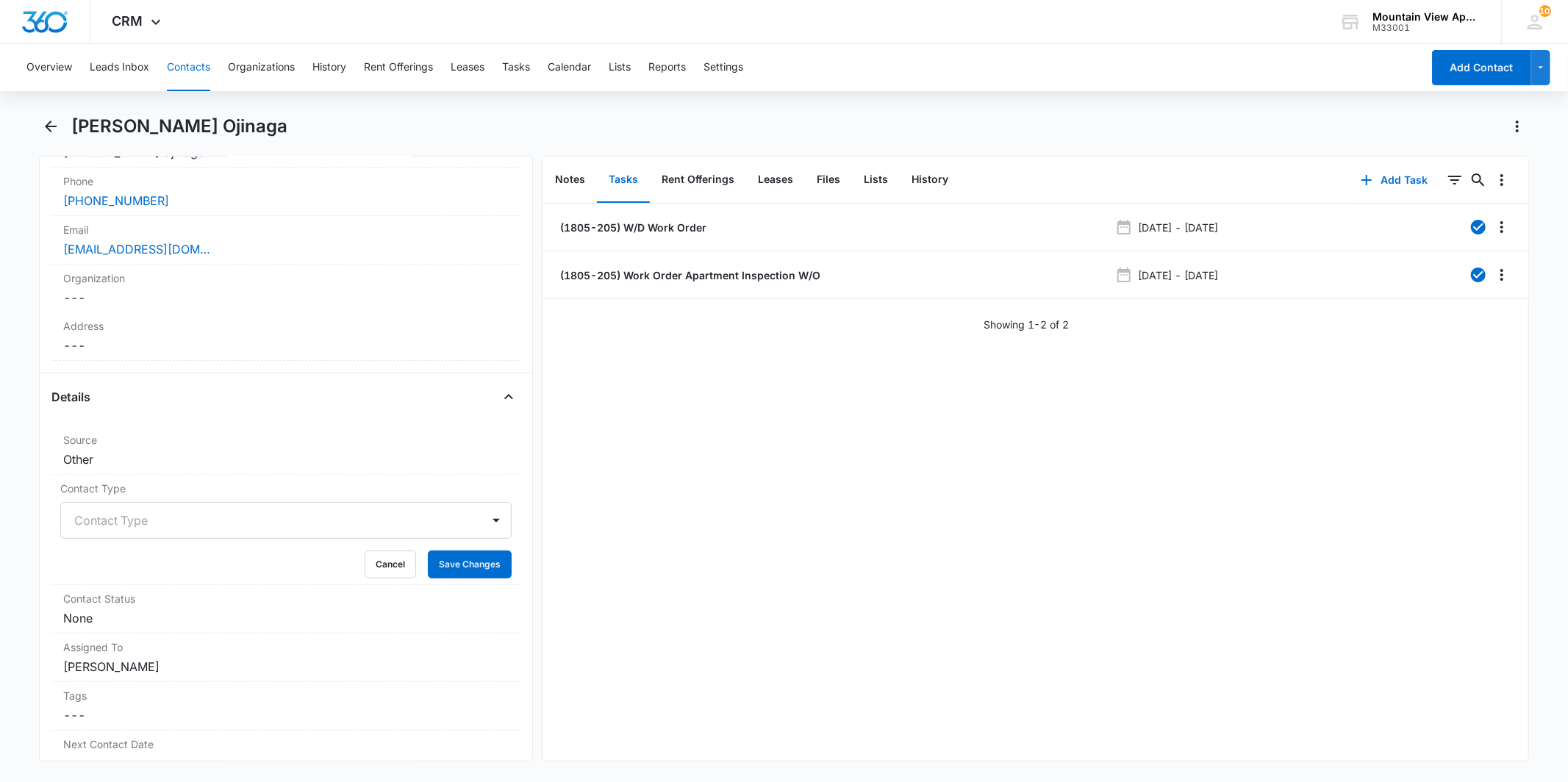
click at [171, 523] on div at bounding box center [268, 521] width 388 height 21
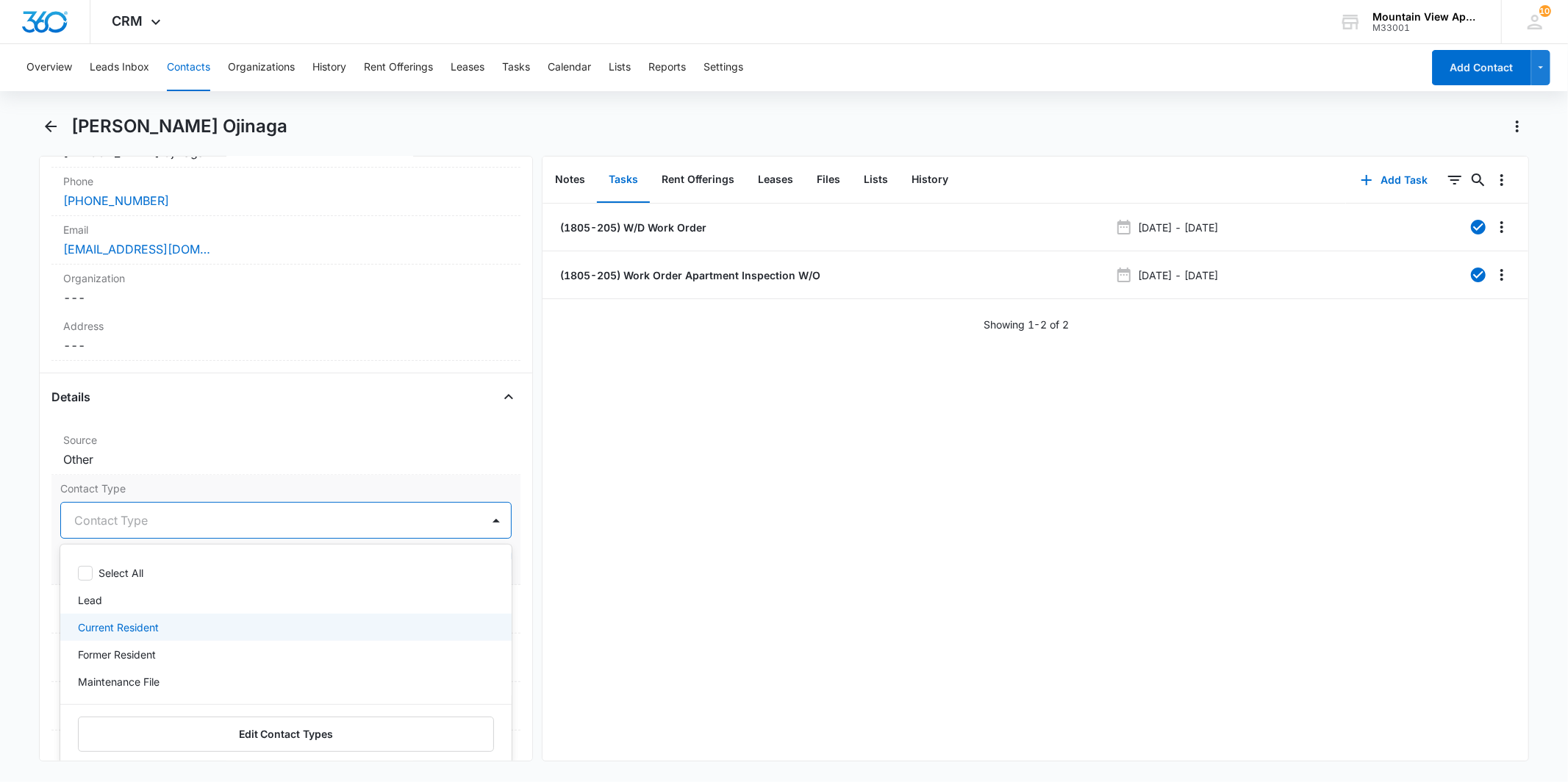
click at [188, 622] on div "Current Resident" at bounding box center [284, 628] width 412 height 16
click at [187, 622] on div "Current Resident" at bounding box center [284, 629] width 412 height 17
click at [237, 621] on div "Current Resident" at bounding box center [284, 628] width 412 height 16
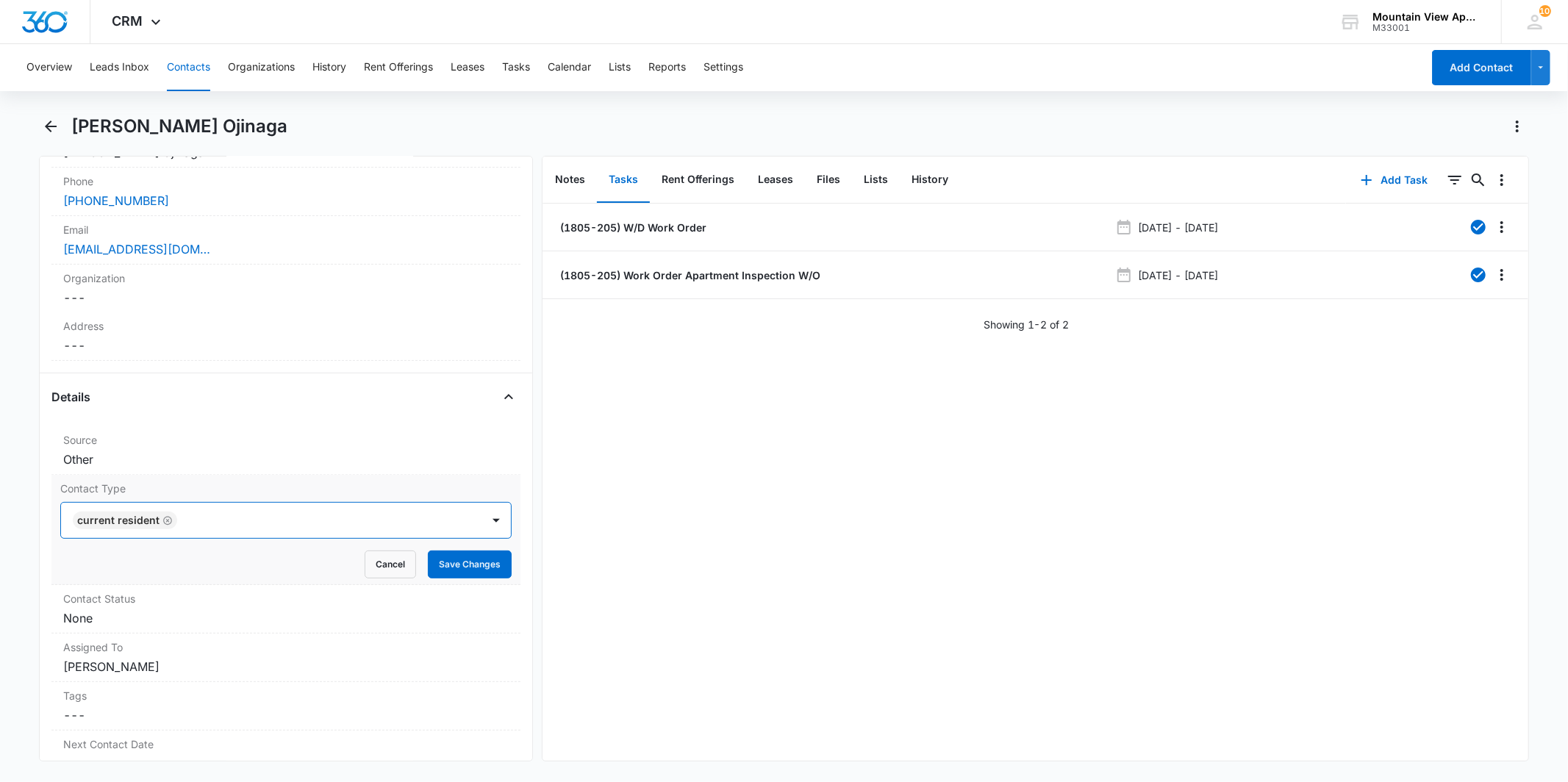
click at [291, 532] on div "Current Resident" at bounding box center [271, 521] width 420 height 36
click at [434, 564] on button "Save Changes" at bounding box center [470, 564] width 84 height 28
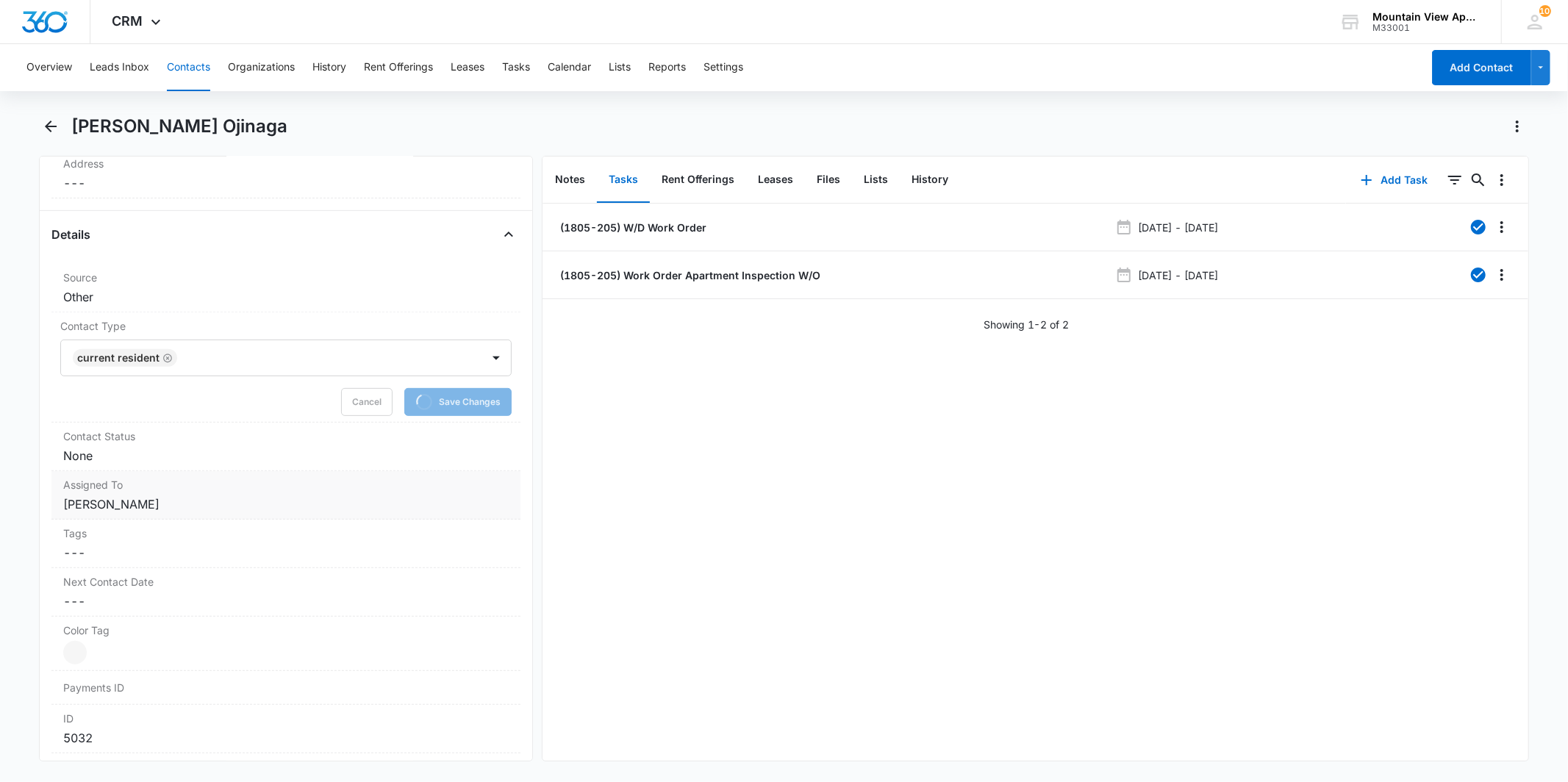
scroll to position [490, 0]
click at [126, 447] on dd "Cancel Save Changes None" at bounding box center [285, 455] width 445 height 17
click at [208, 473] on dl "Source Cancel Save Changes Other Contact Type Cancel Save Changes Current Resid…" at bounding box center [285, 532] width 468 height 537
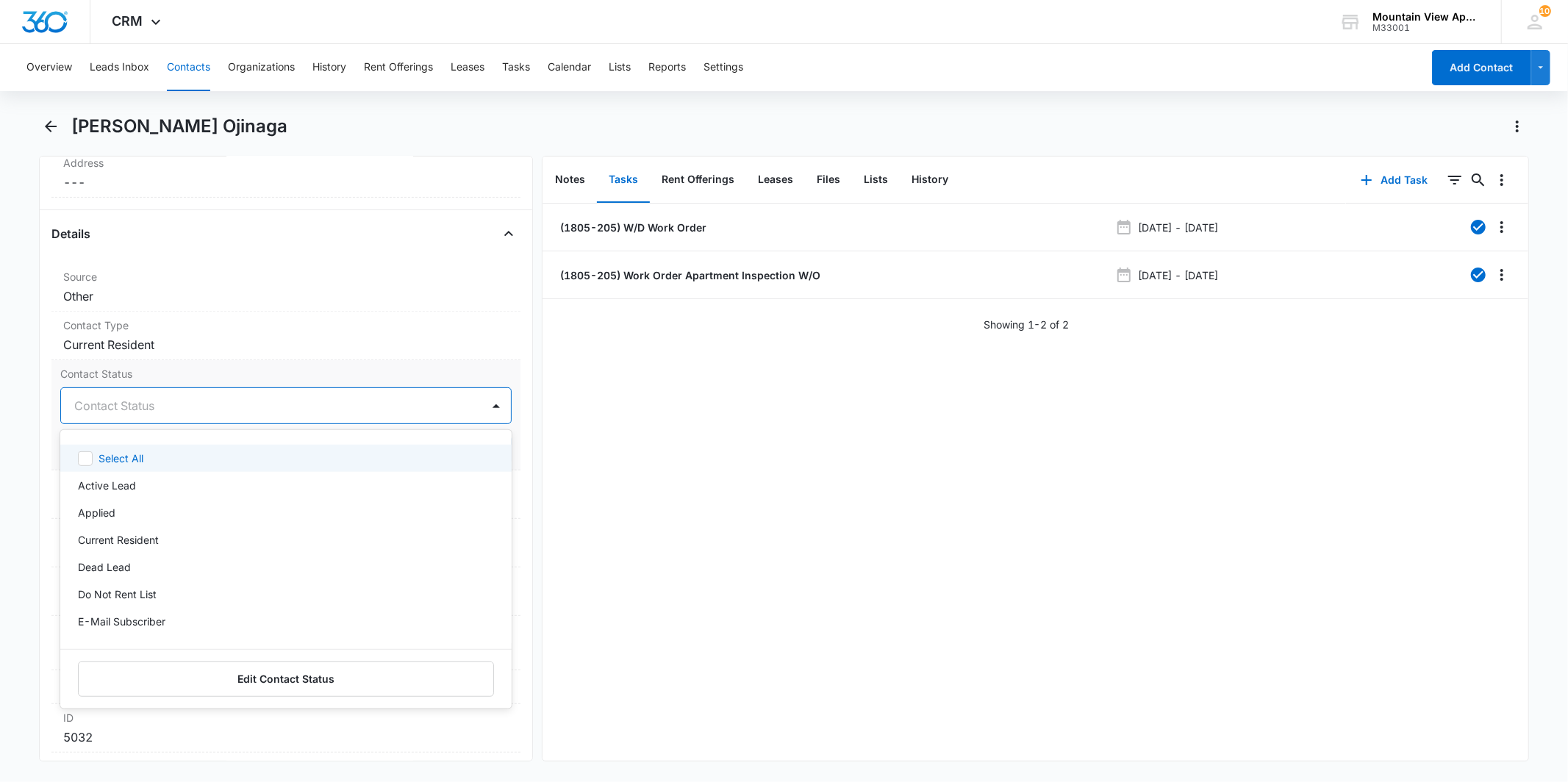
click at [222, 420] on div "Contact Status" at bounding box center [271, 405] width 420 height 36
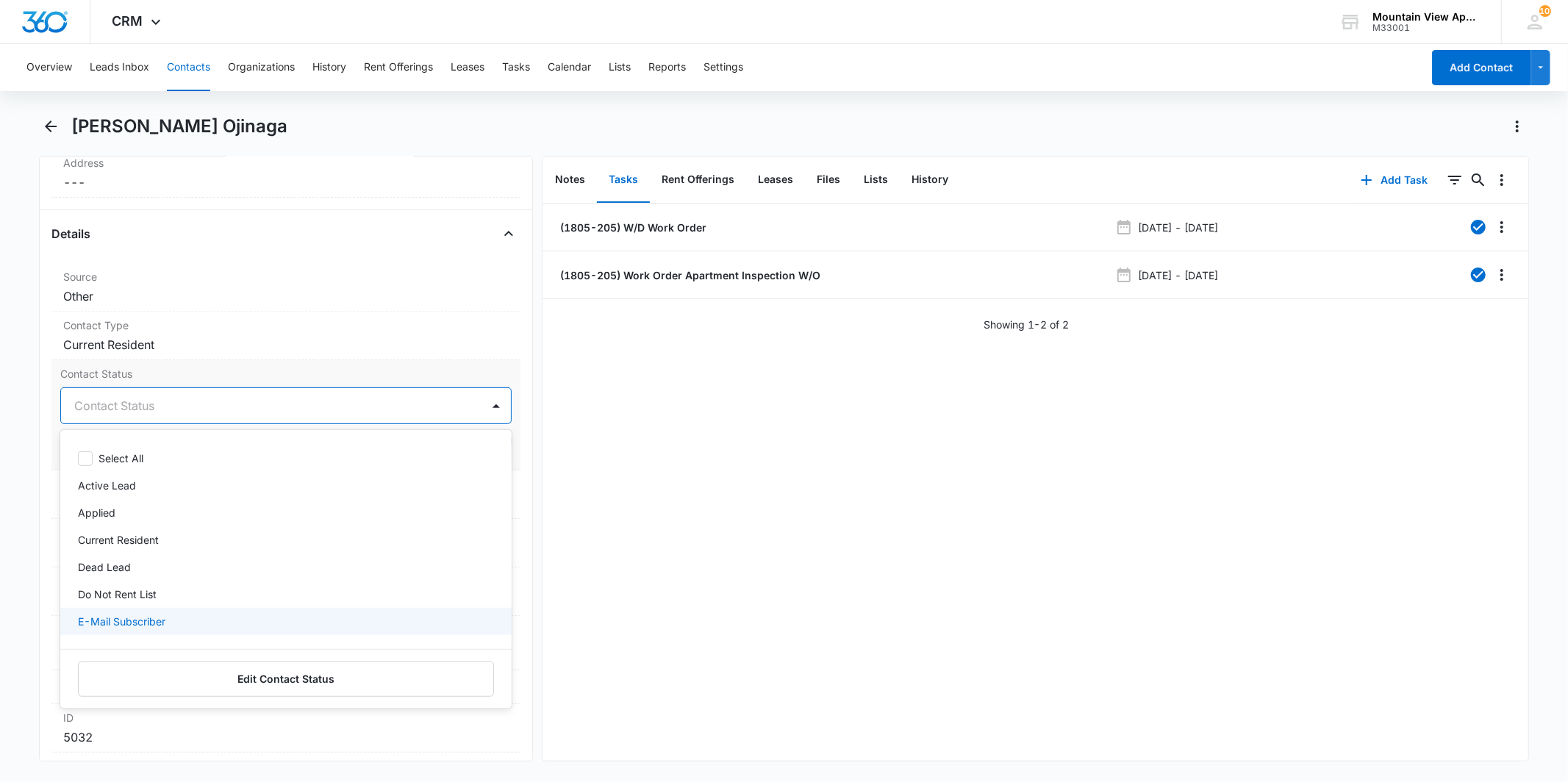
click at [201, 612] on div "E-Mail Subscriber" at bounding box center [285, 622] width 451 height 27
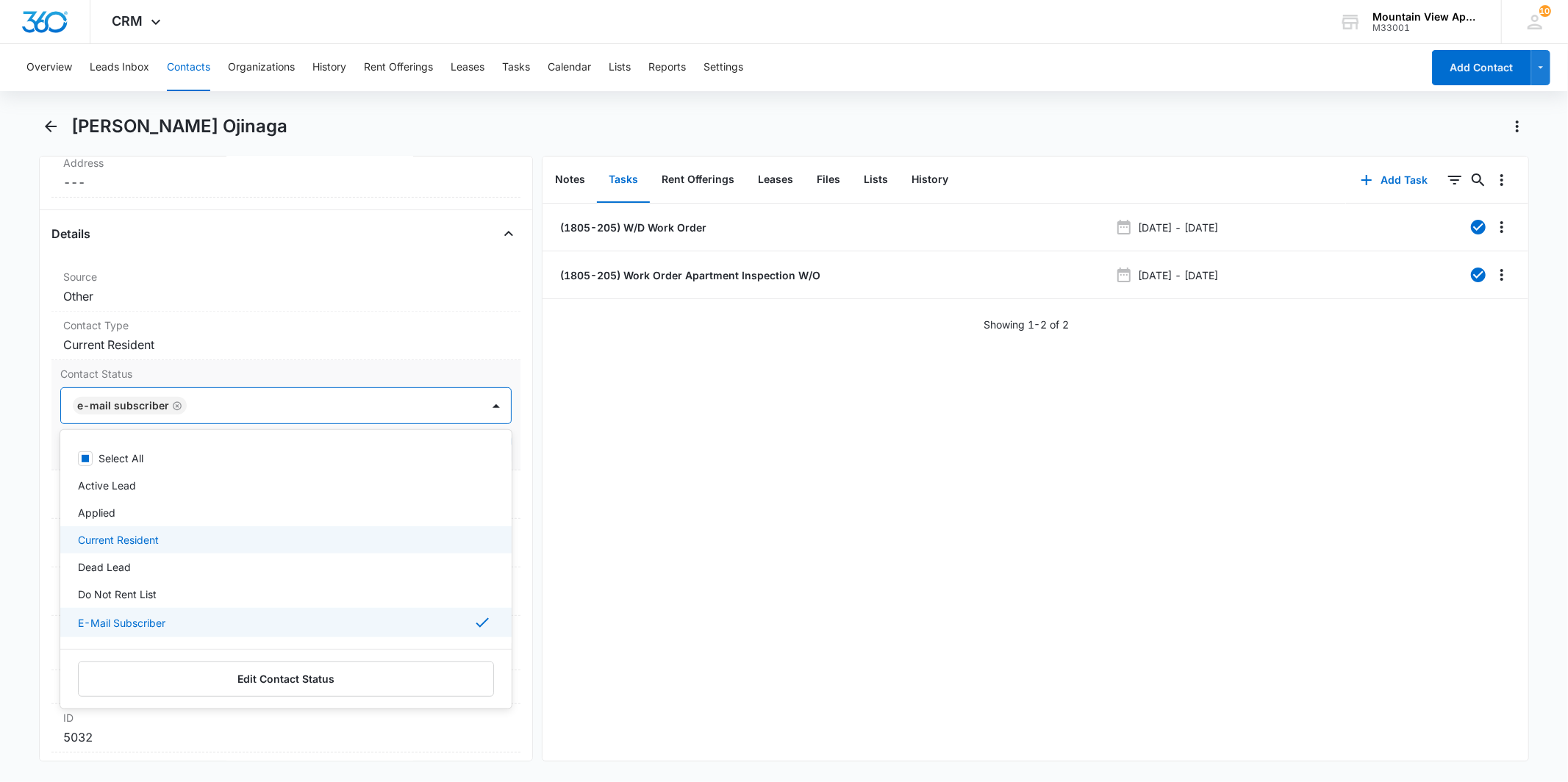
click at [195, 539] on div "Current Resident" at bounding box center [284, 540] width 412 height 16
click at [350, 415] on div at bounding box center [380, 406] width 164 height 21
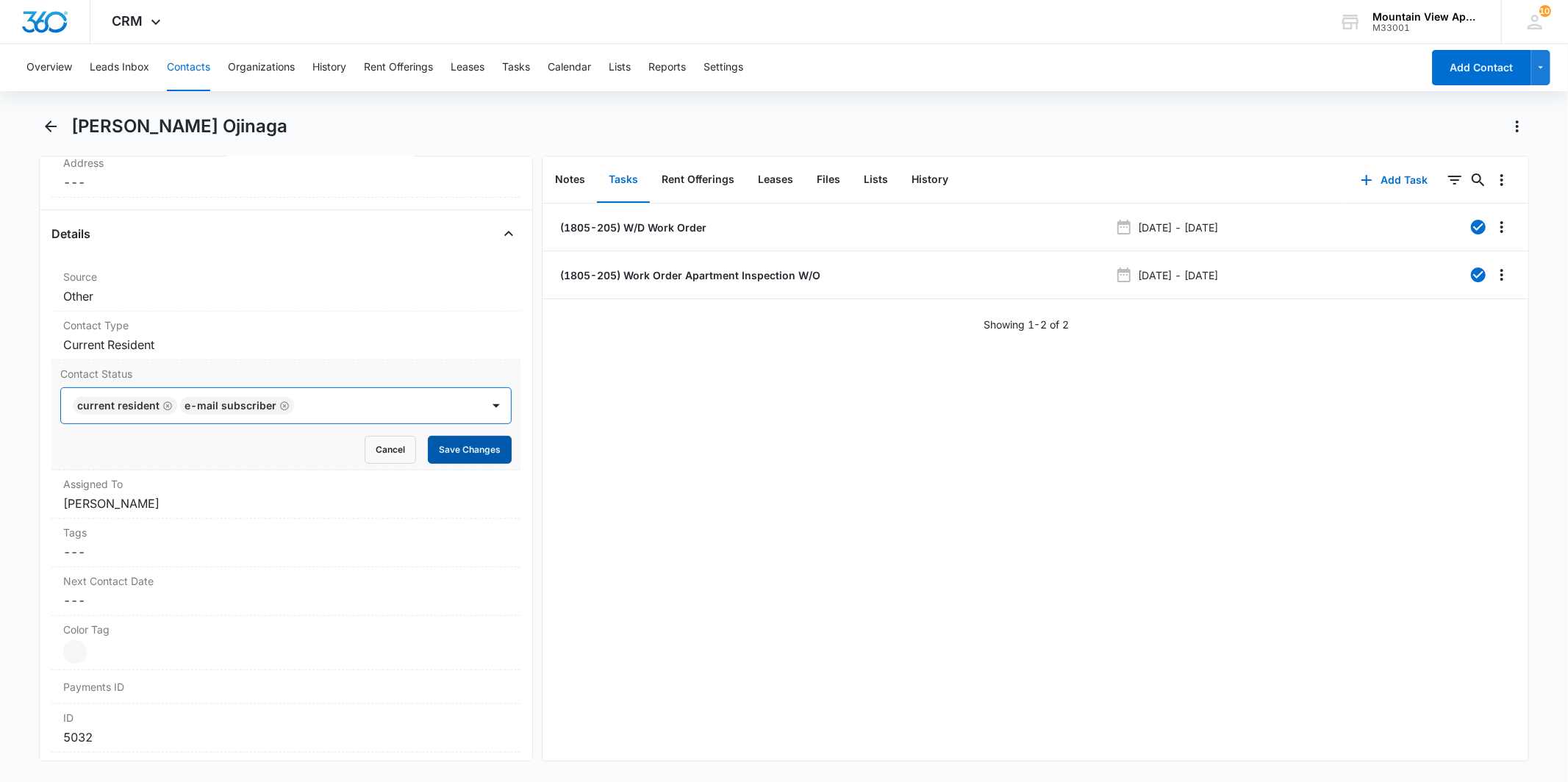
click at [461, 449] on button "Save Changes" at bounding box center [470, 449] width 84 height 28
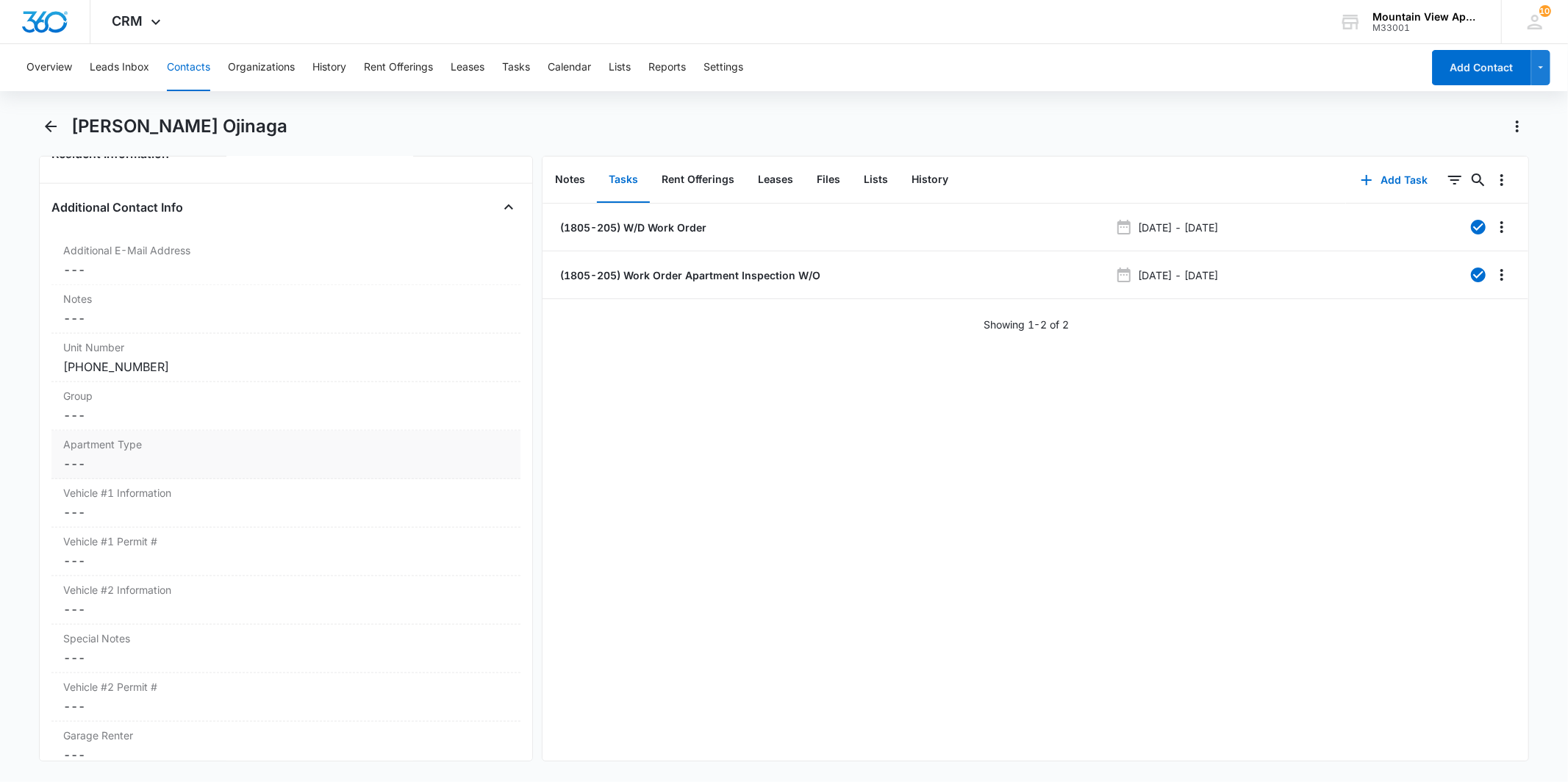
scroll to position [1225, 0]
click at [281, 415] on dd "Cancel Save Changes ---" at bounding box center [285, 415] width 445 height 17
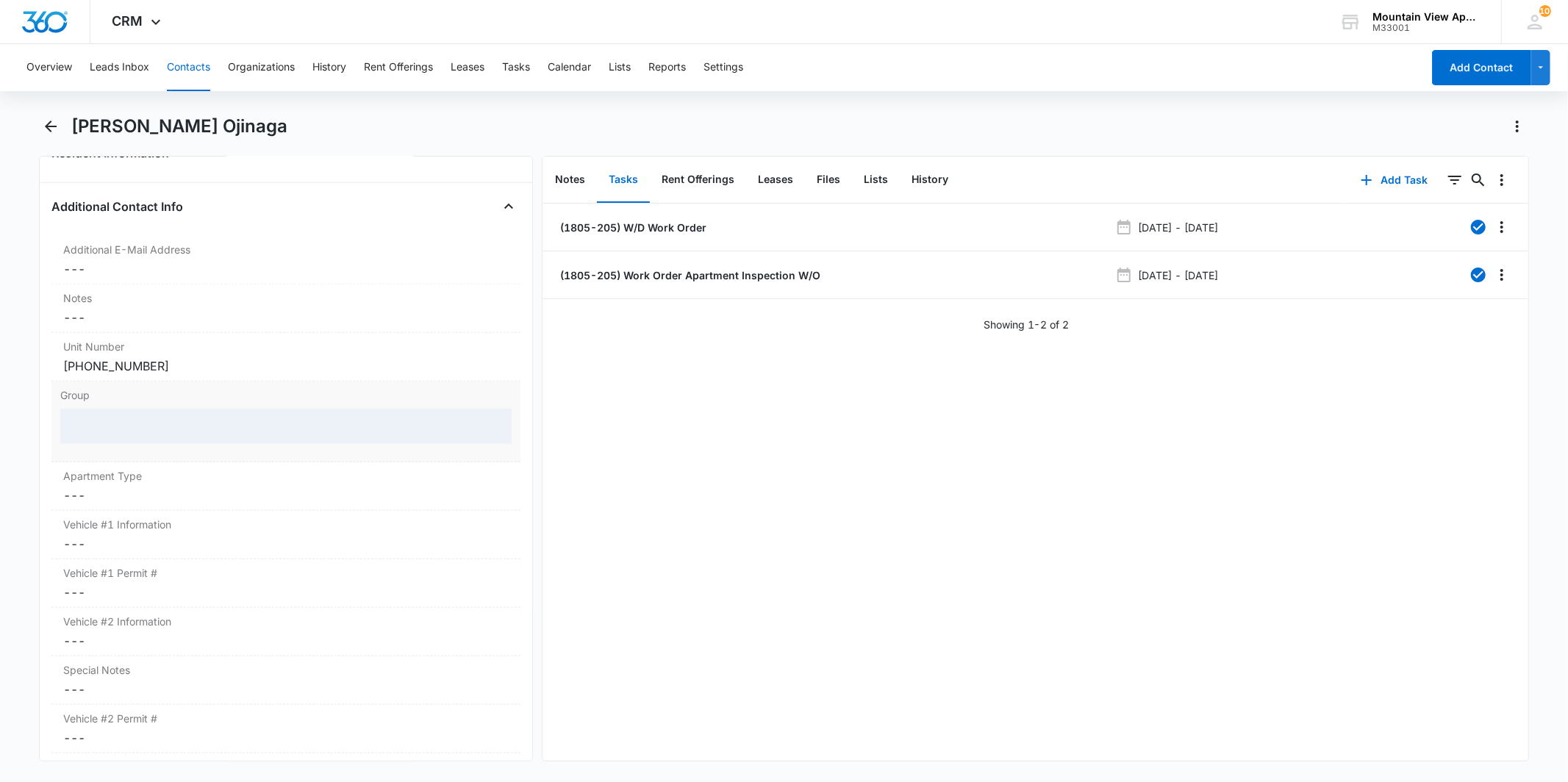
click at [274, 420] on div at bounding box center [285, 427] width 451 height 36
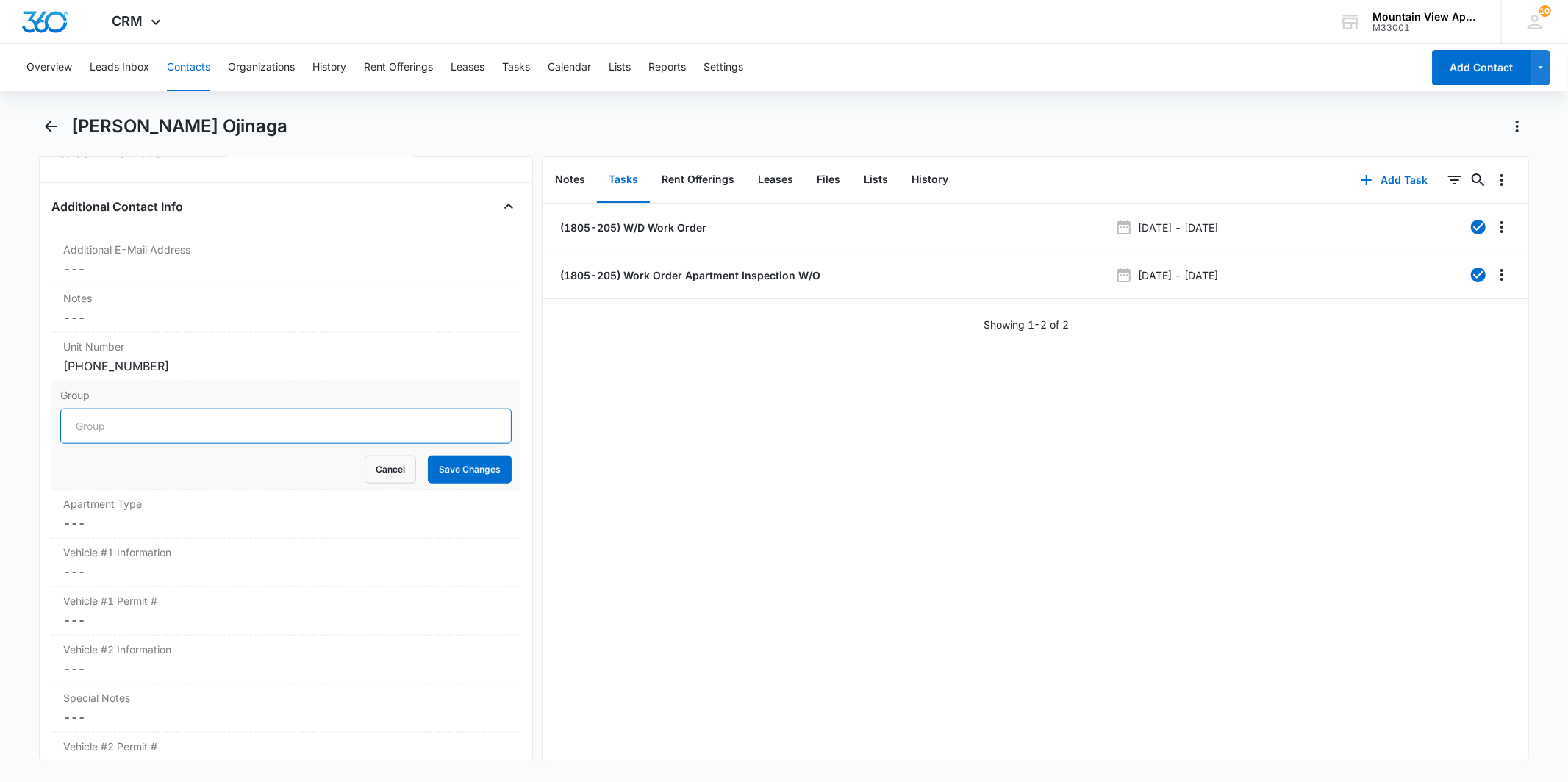
click at [278, 423] on input "Group" at bounding box center [285, 427] width 451 height 36
type input "1805"
click at [462, 473] on button "Save Changes" at bounding box center [470, 469] width 84 height 28
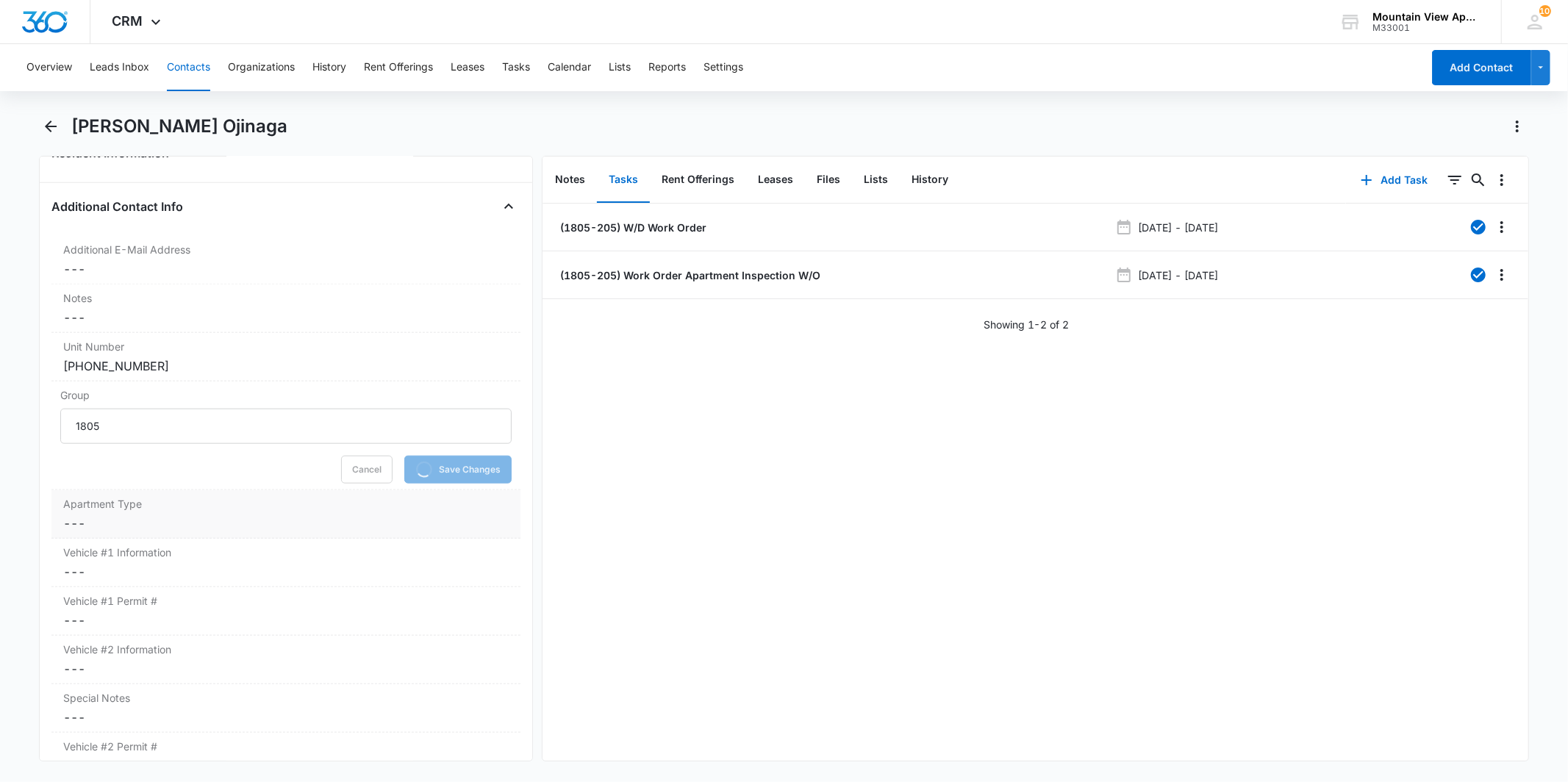
click at [310, 534] on div "Apartment Type Cancel Save Changes ---" at bounding box center [285, 514] width 468 height 48
click at [239, 483] on div at bounding box center [268, 476] width 388 height 21
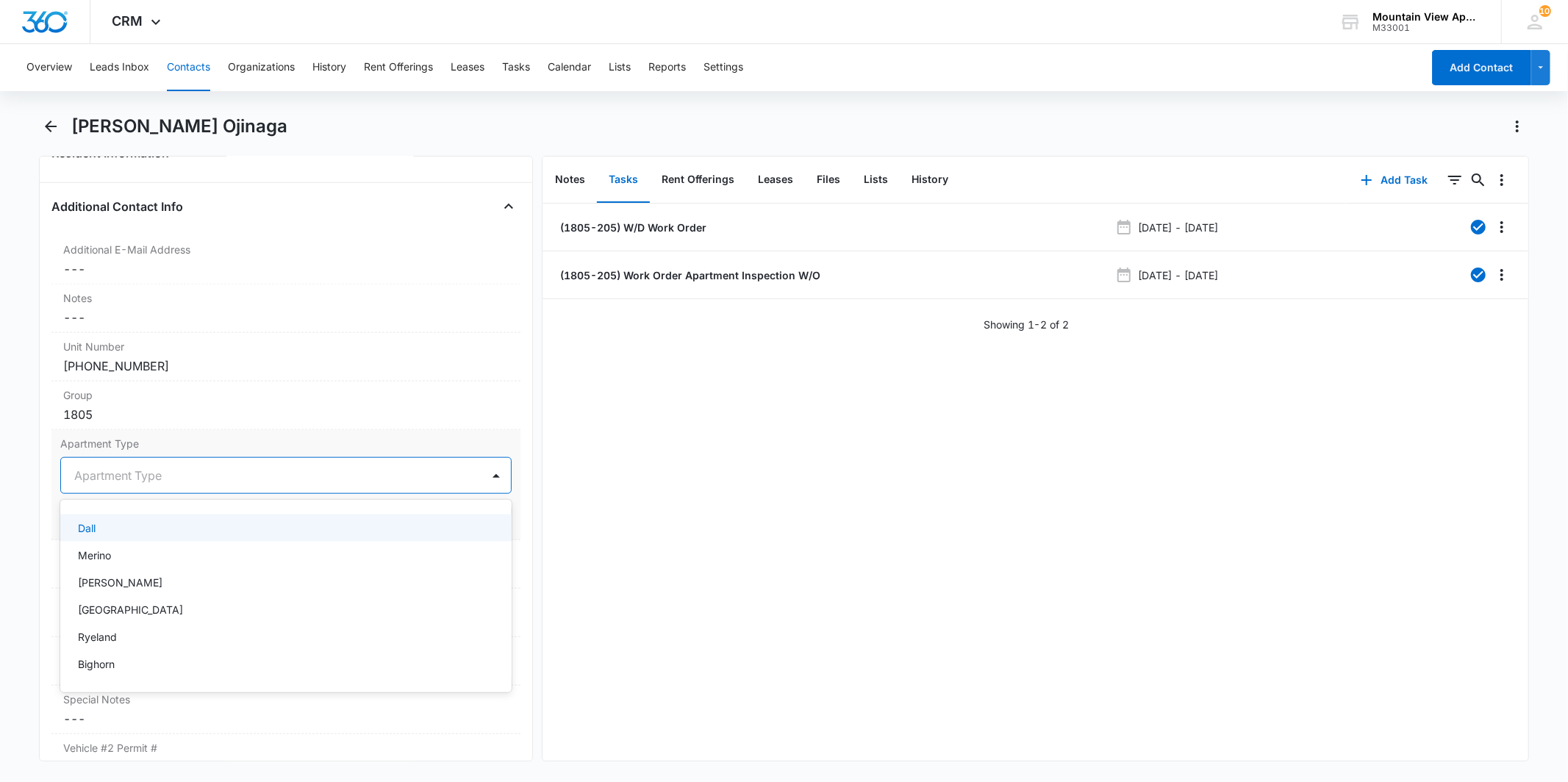
click at [228, 532] on div "Dall" at bounding box center [284, 528] width 412 height 16
click at [482, 520] on button "Save Changes" at bounding box center [470, 519] width 84 height 28
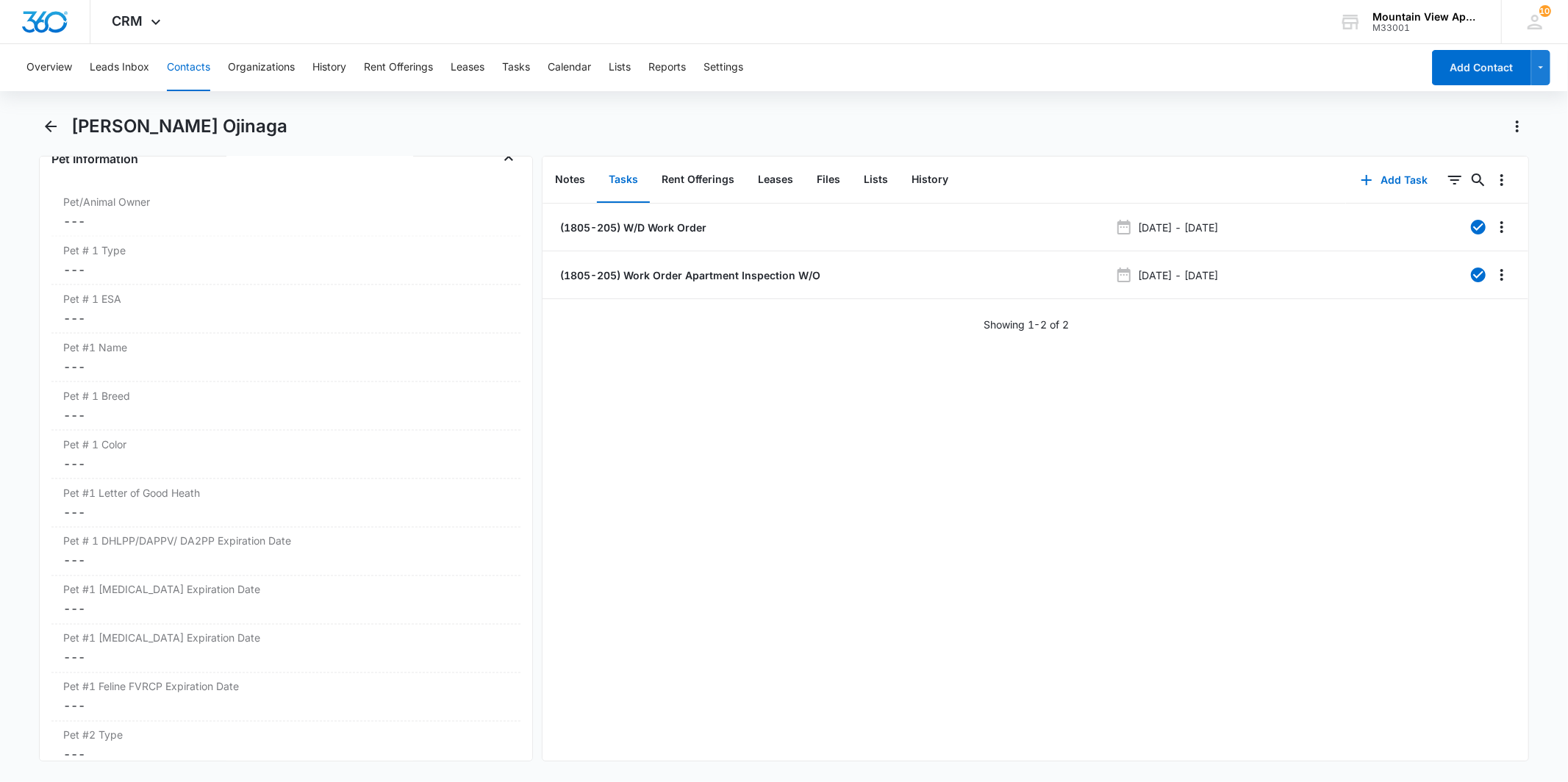
scroll to position [1878, 0]
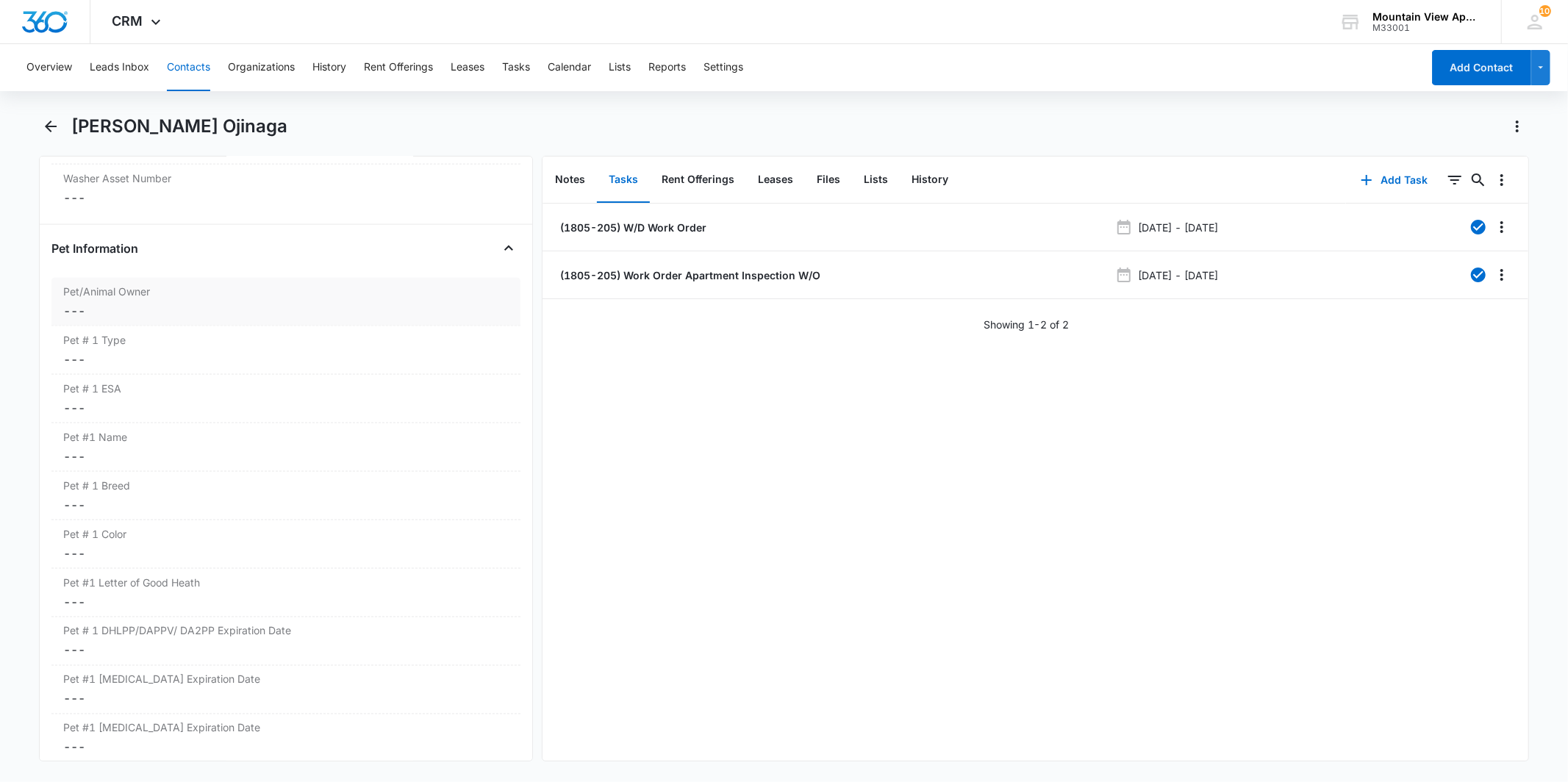
click at [265, 314] on dd "Cancel Save Changes ---" at bounding box center [285, 311] width 445 height 17
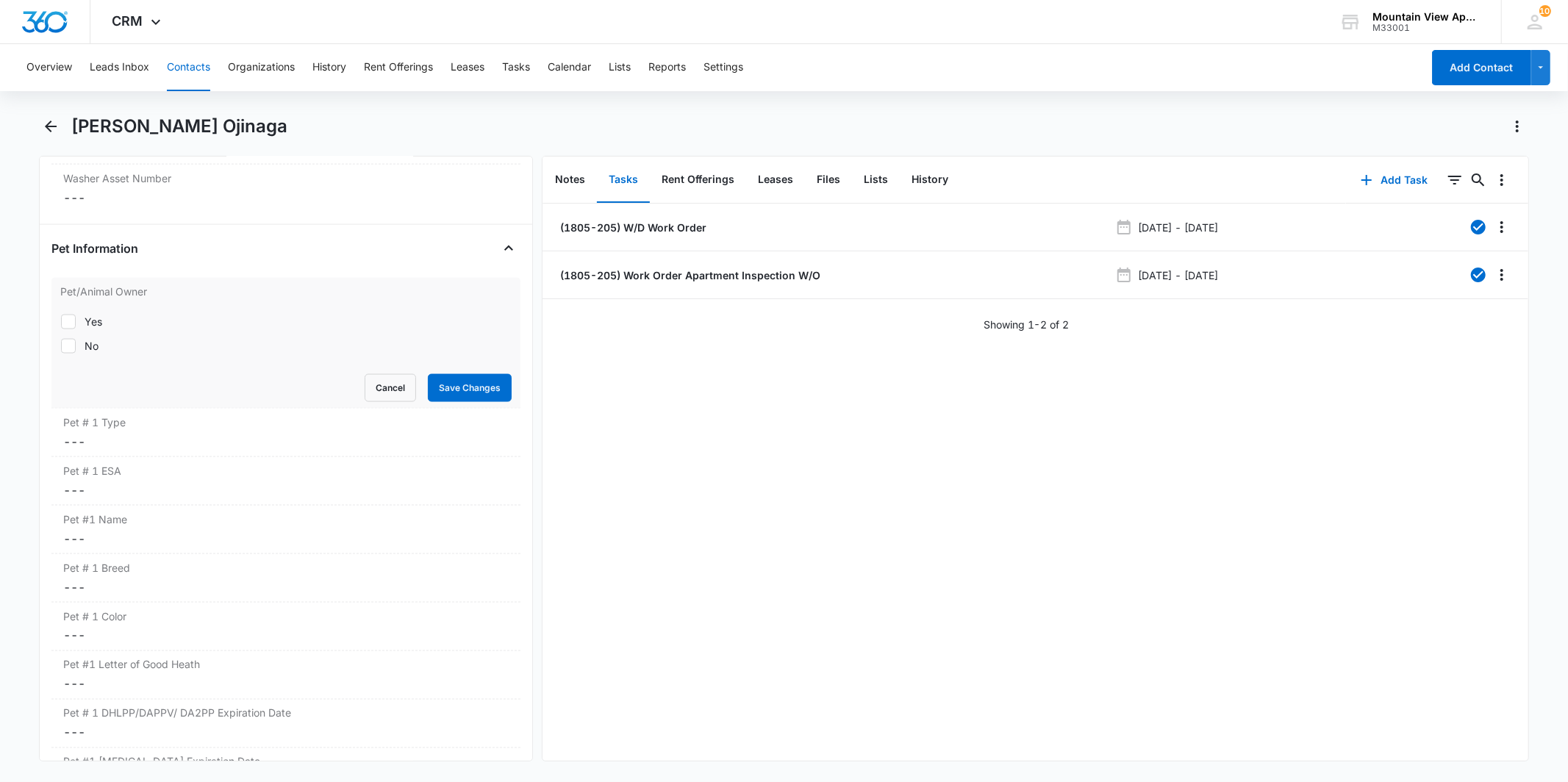
click at [115, 354] on label "No" at bounding box center [285, 346] width 451 height 16
click at [61, 346] on input "No" at bounding box center [60, 345] width 1 height 1
checkbox input "true"
click at [434, 388] on button "Save Changes" at bounding box center [470, 388] width 84 height 28
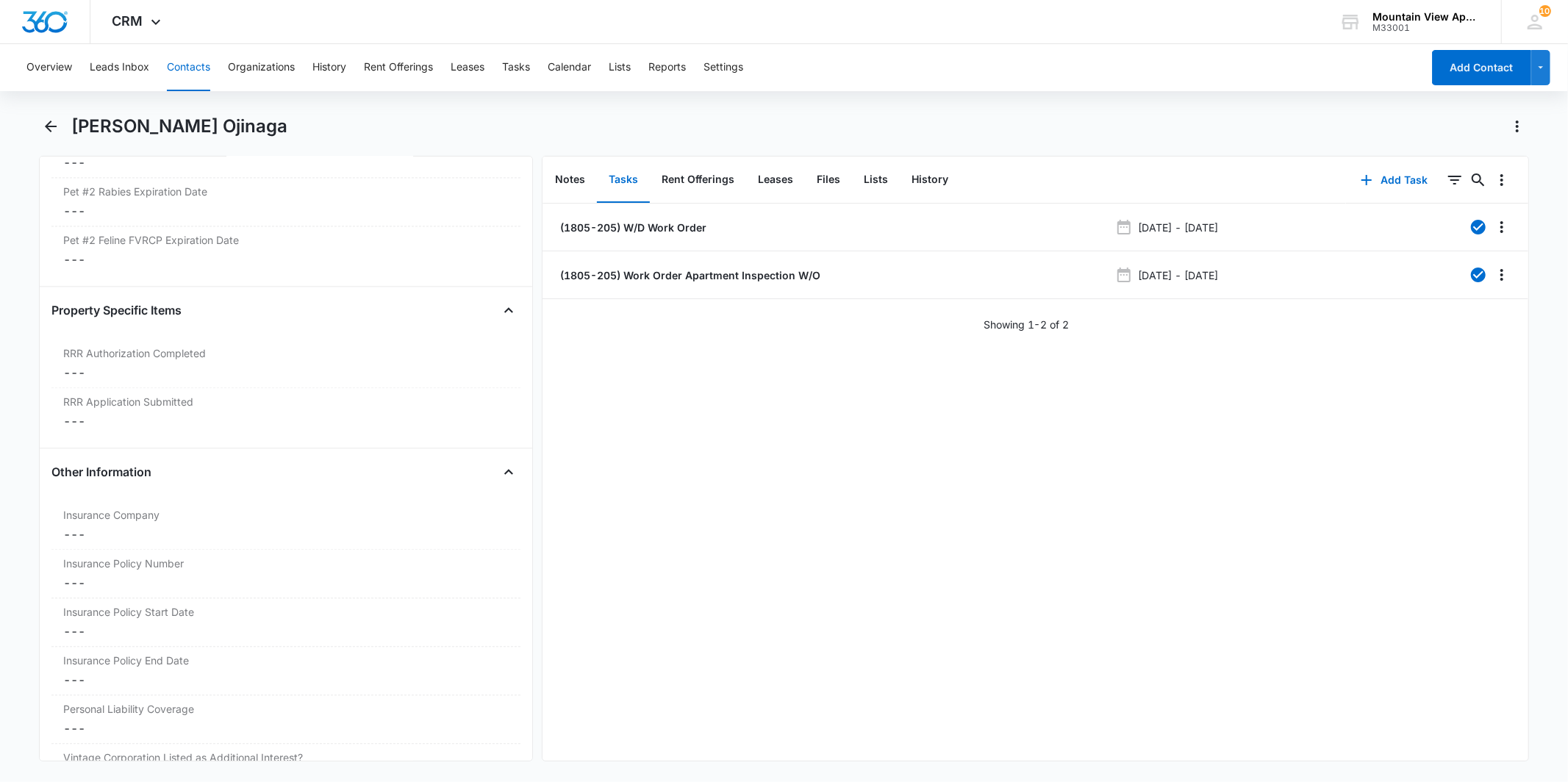
scroll to position [3348, 0]
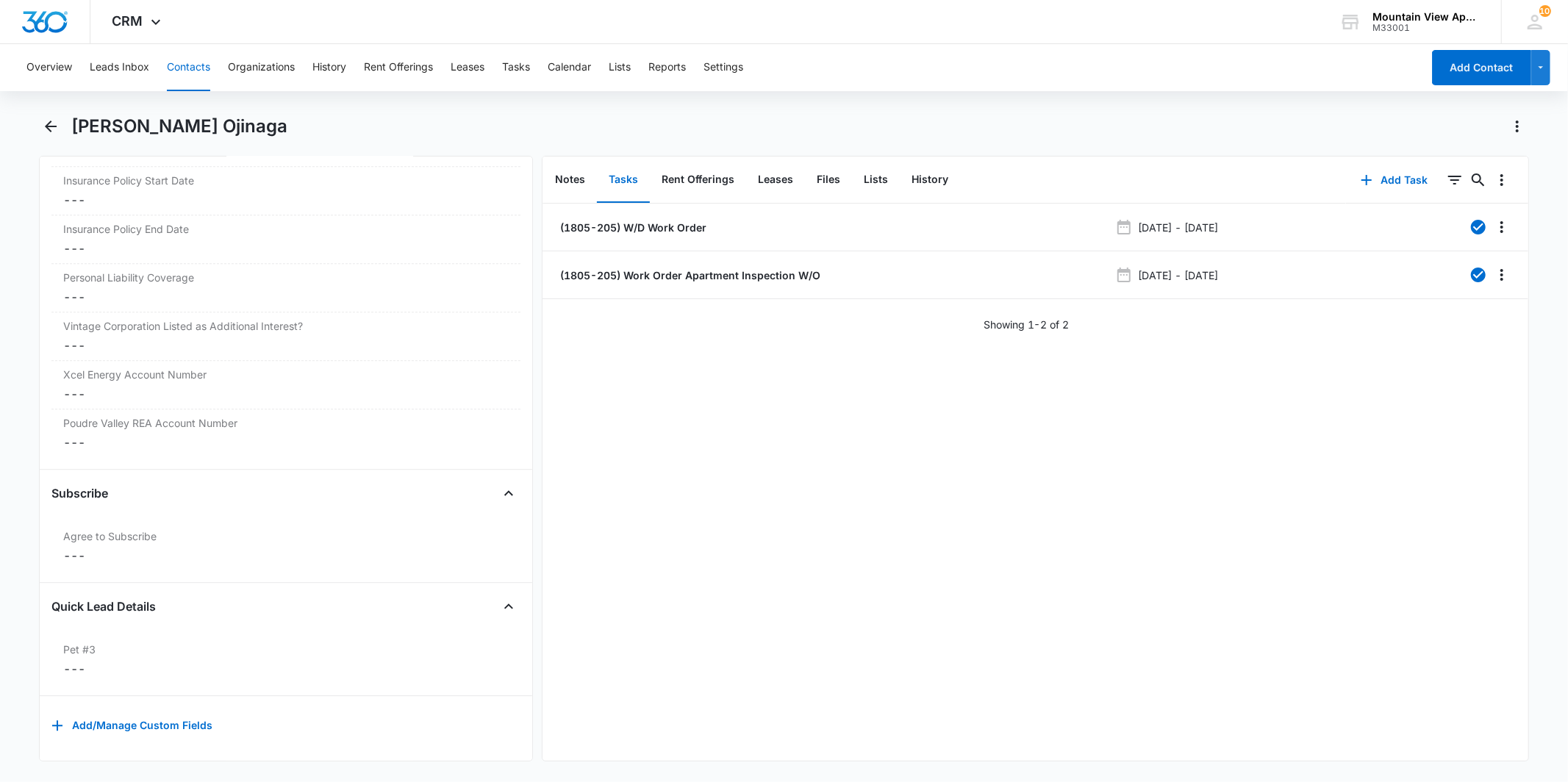
click at [232, 566] on div "Subscribe Agree to Subscribe Cancel Save Changes ---" at bounding box center [285, 532] width 468 height 101
click at [214, 547] on dd "Cancel Save Changes ---" at bounding box center [285, 556] width 445 height 17
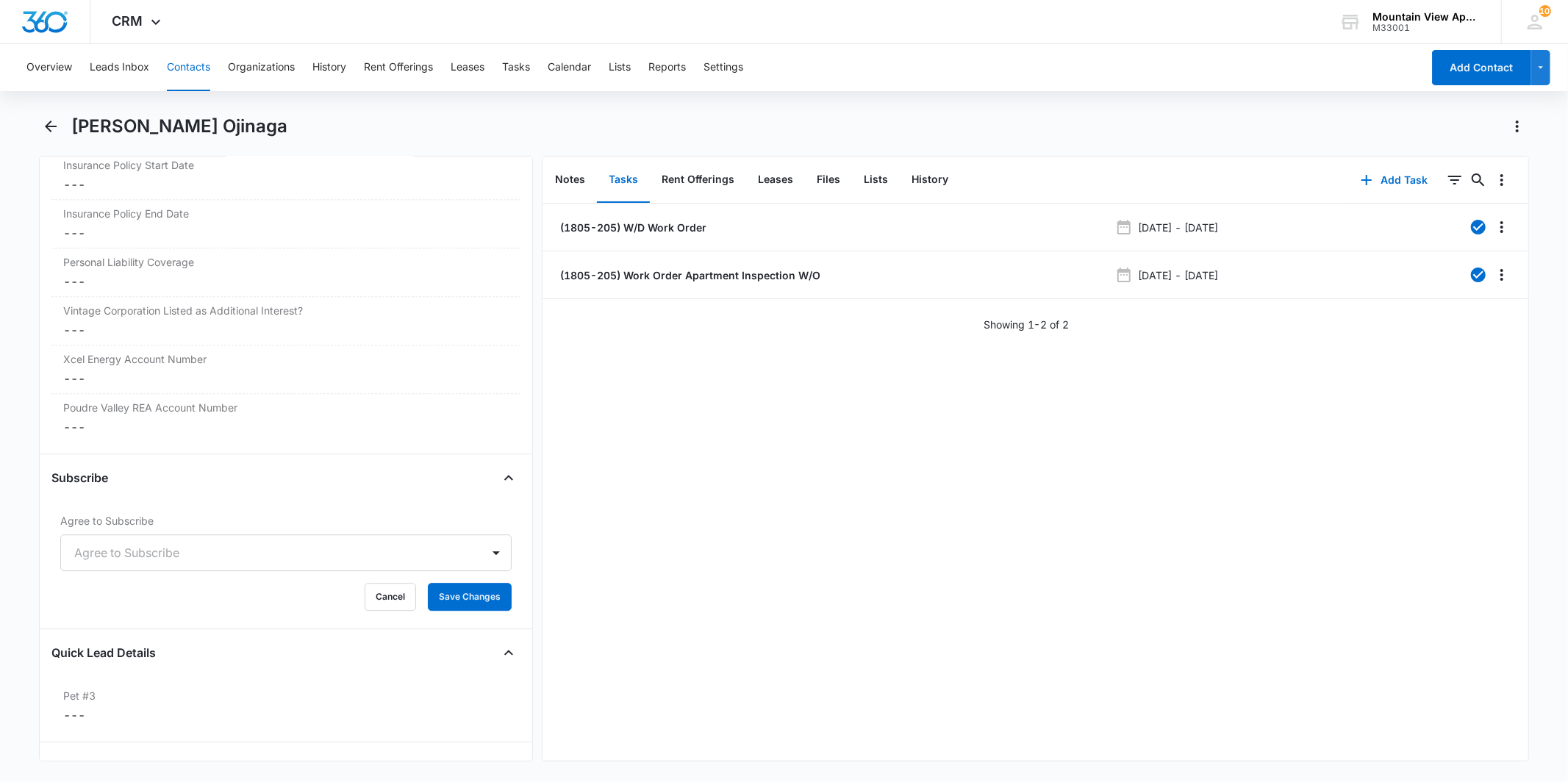
click at [175, 550] on div at bounding box center [268, 553] width 388 height 21
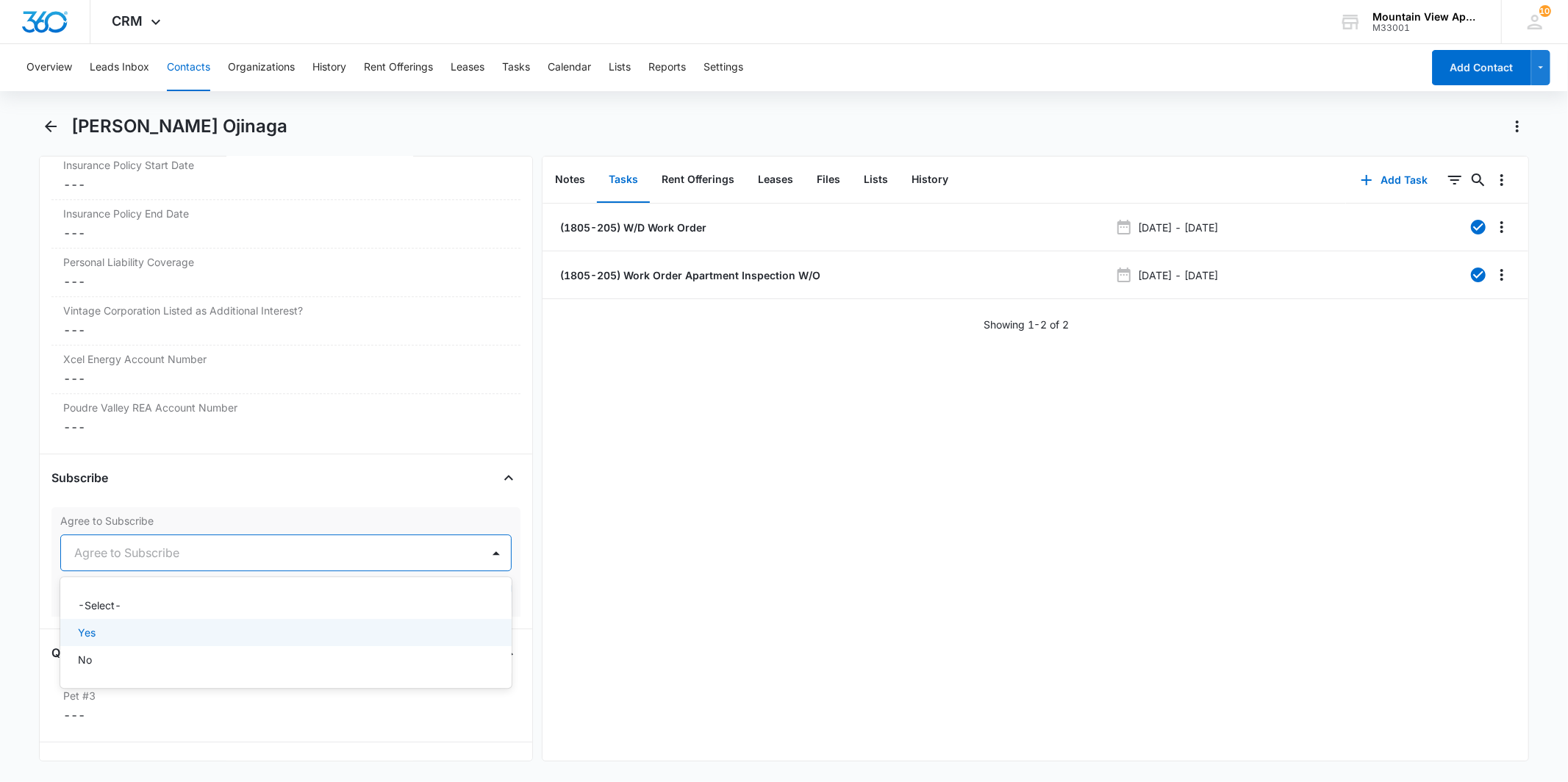
click at [187, 633] on div "Yes" at bounding box center [284, 633] width 412 height 16
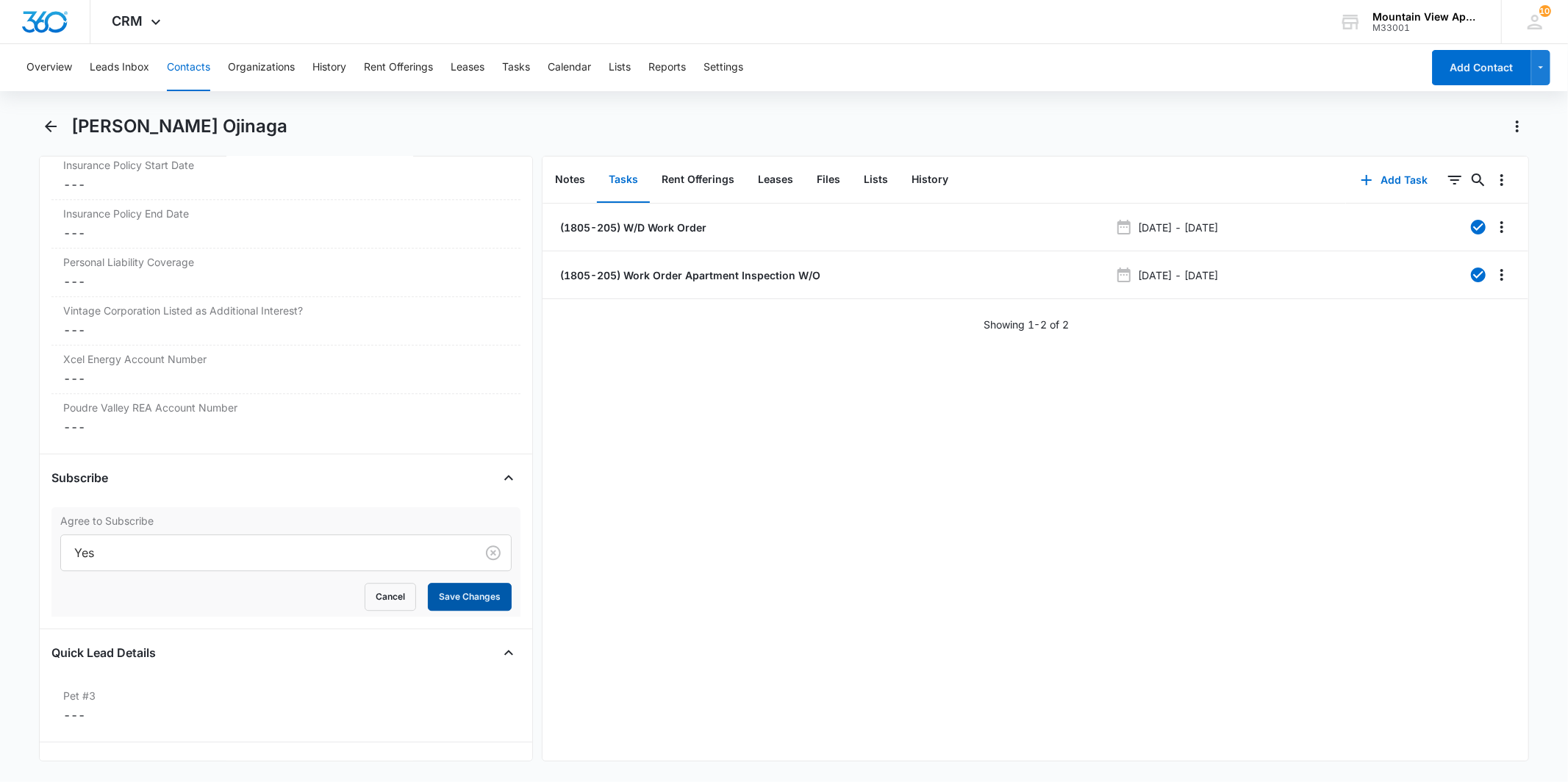
click at [437, 600] on button "Save Changes" at bounding box center [470, 596] width 84 height 28
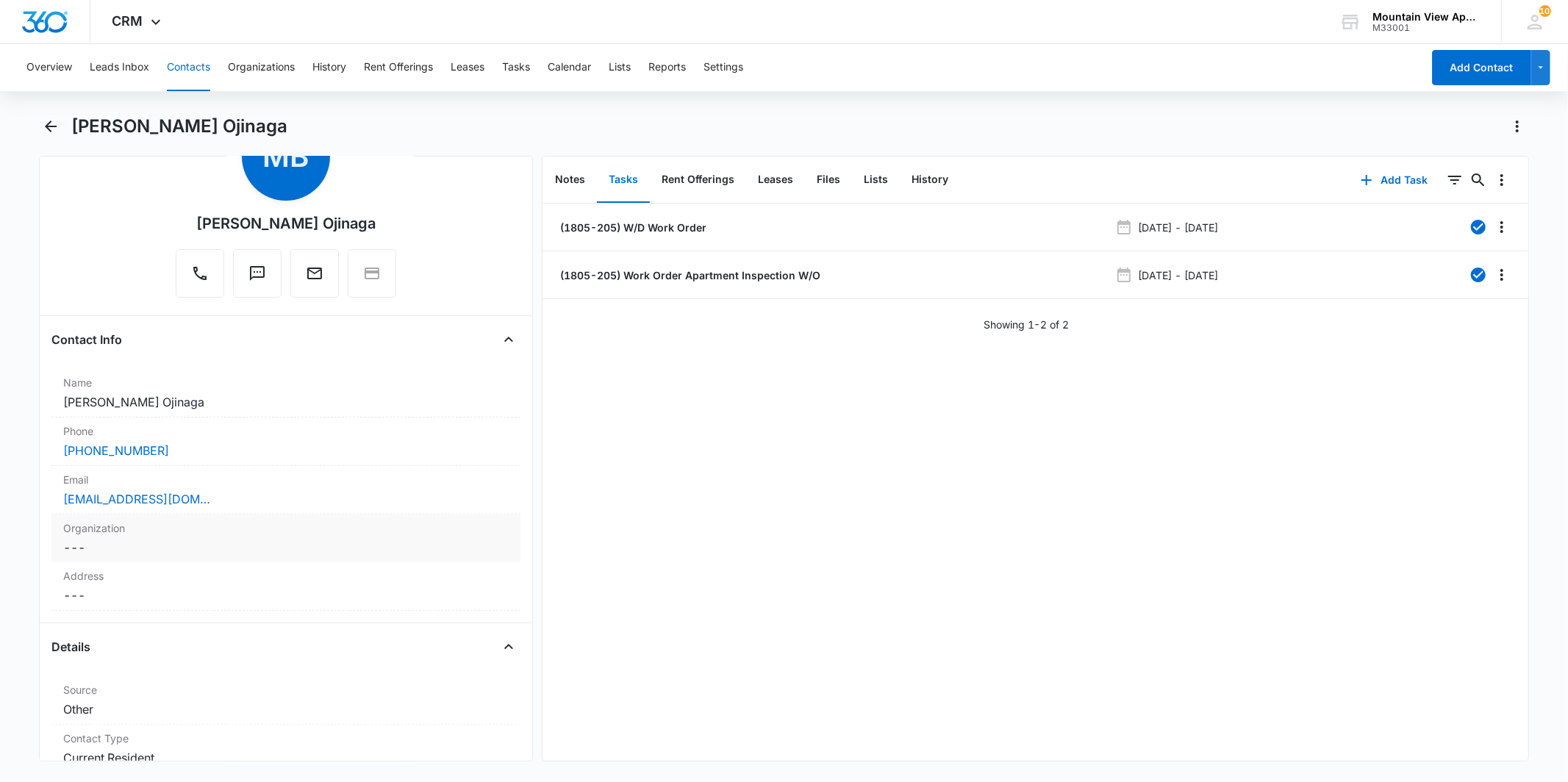
scroll to position [0, 0]
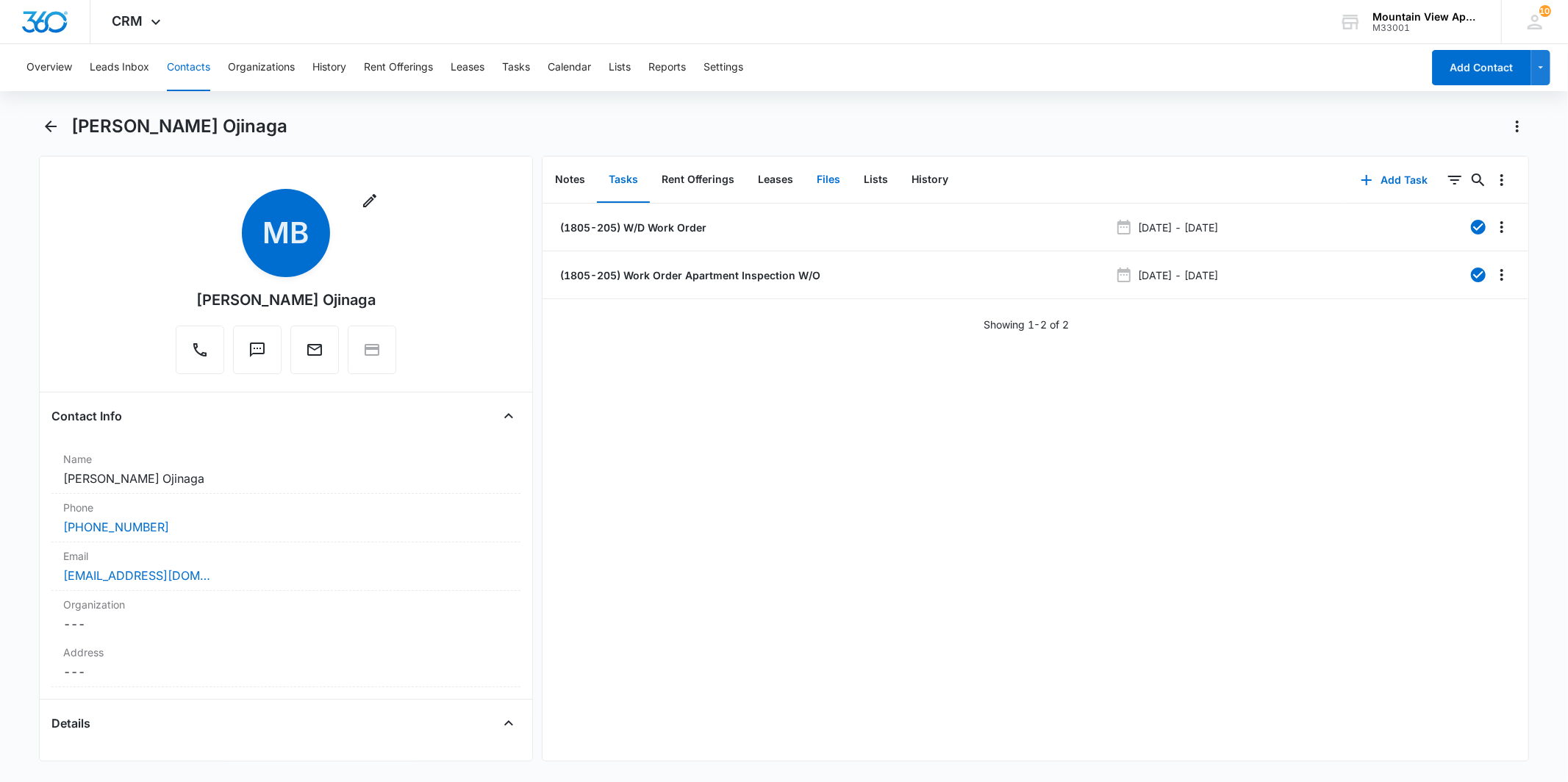
click at [819, 186] on button "Files" at bounding box center [829, 180] width 47 height 46
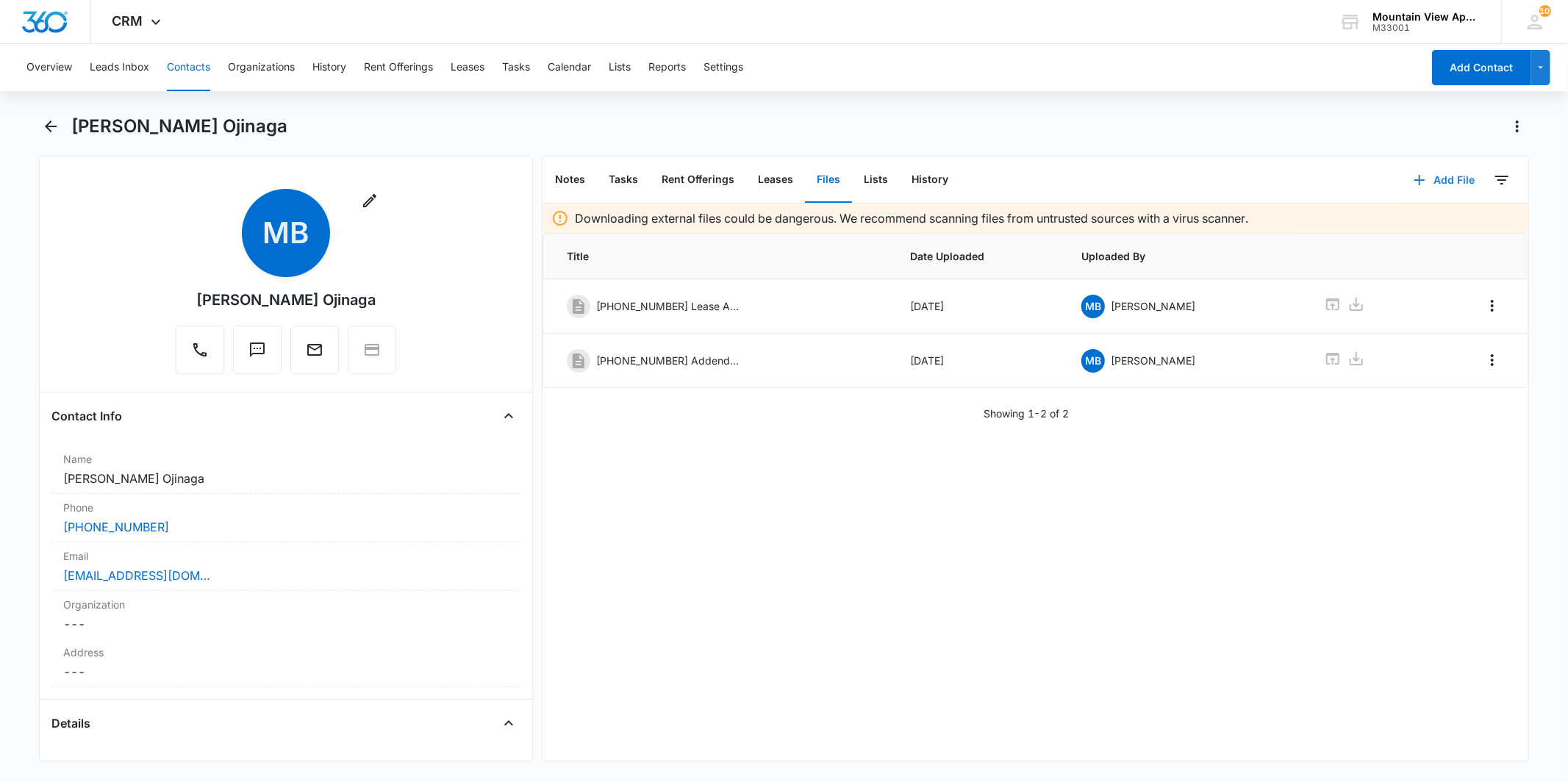
click at [1413, 173] on icon "button" at bounding box center [1419, 180] width 17 height 17
click at [1408, 224] on div "Upload Files" at bounding box center [1424, 226] width 58 height 10
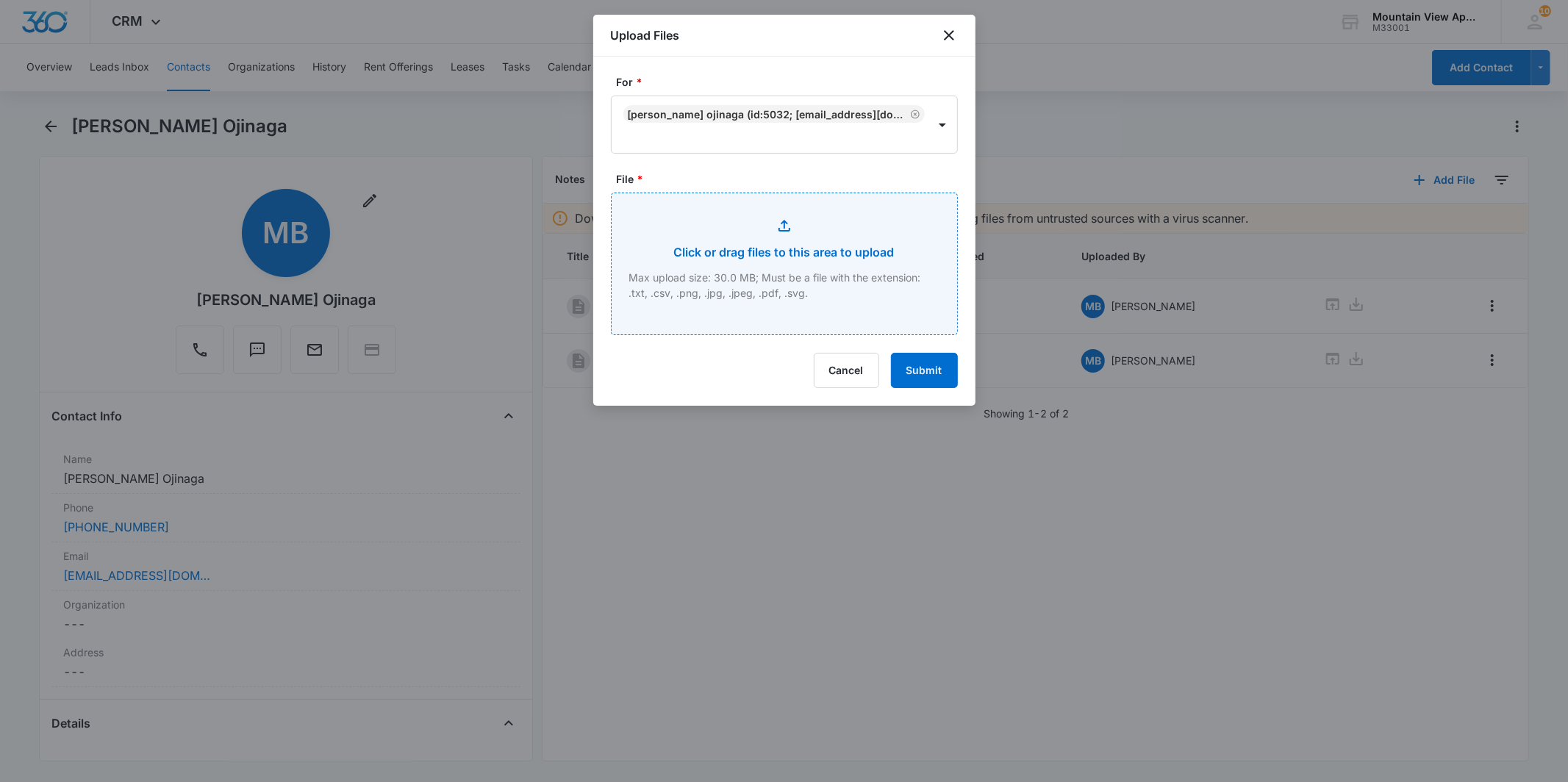
click at [816, 245] on input "File *" at bounding box center [784, 264] width 345 height 141
click at [957, 32] on icon "close" at bounding box center [949, 36] width 17 height 17
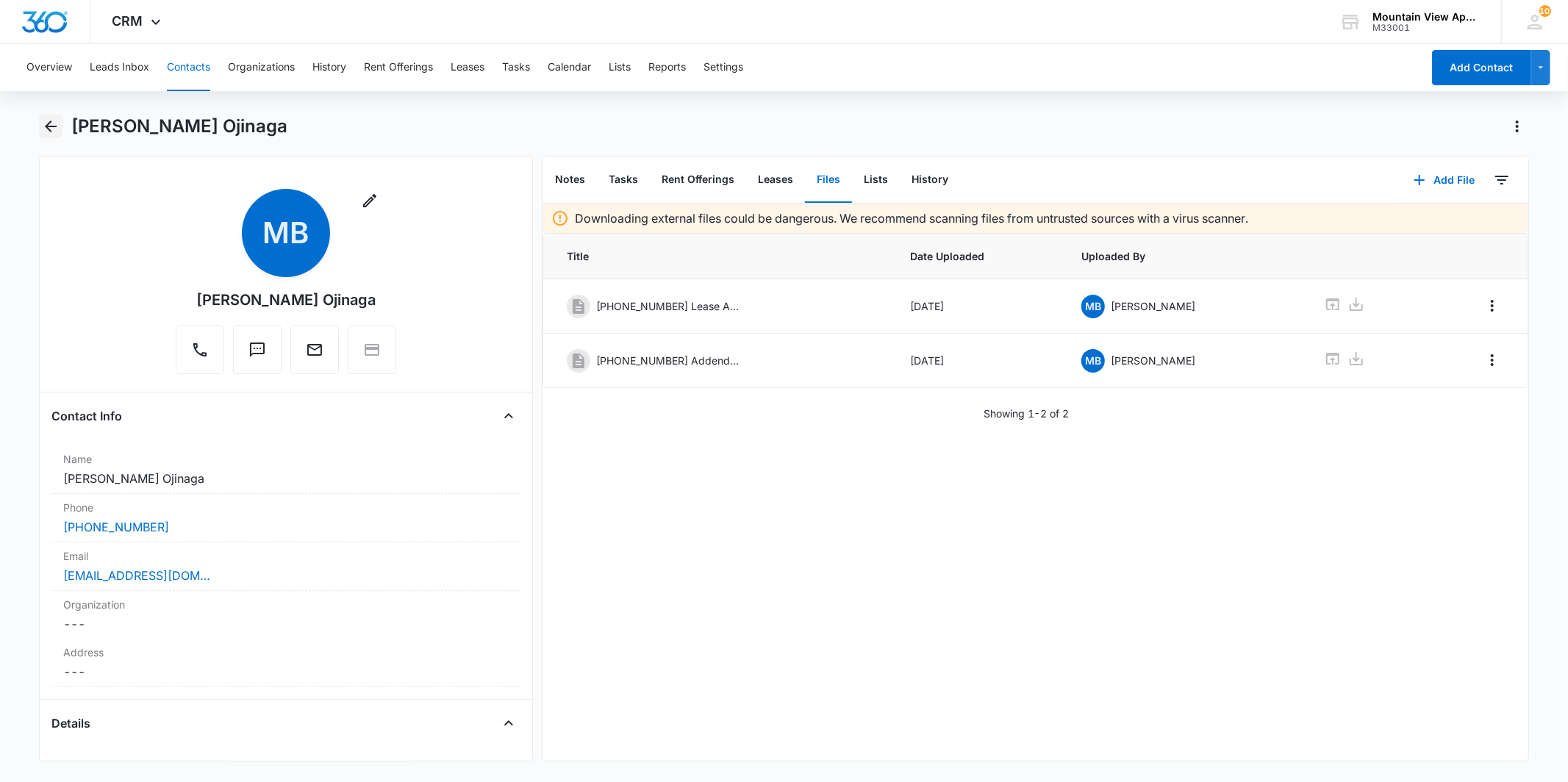
click at [56, 123] on icon "Back" at bounding box center [51, 126] width 17 height 17
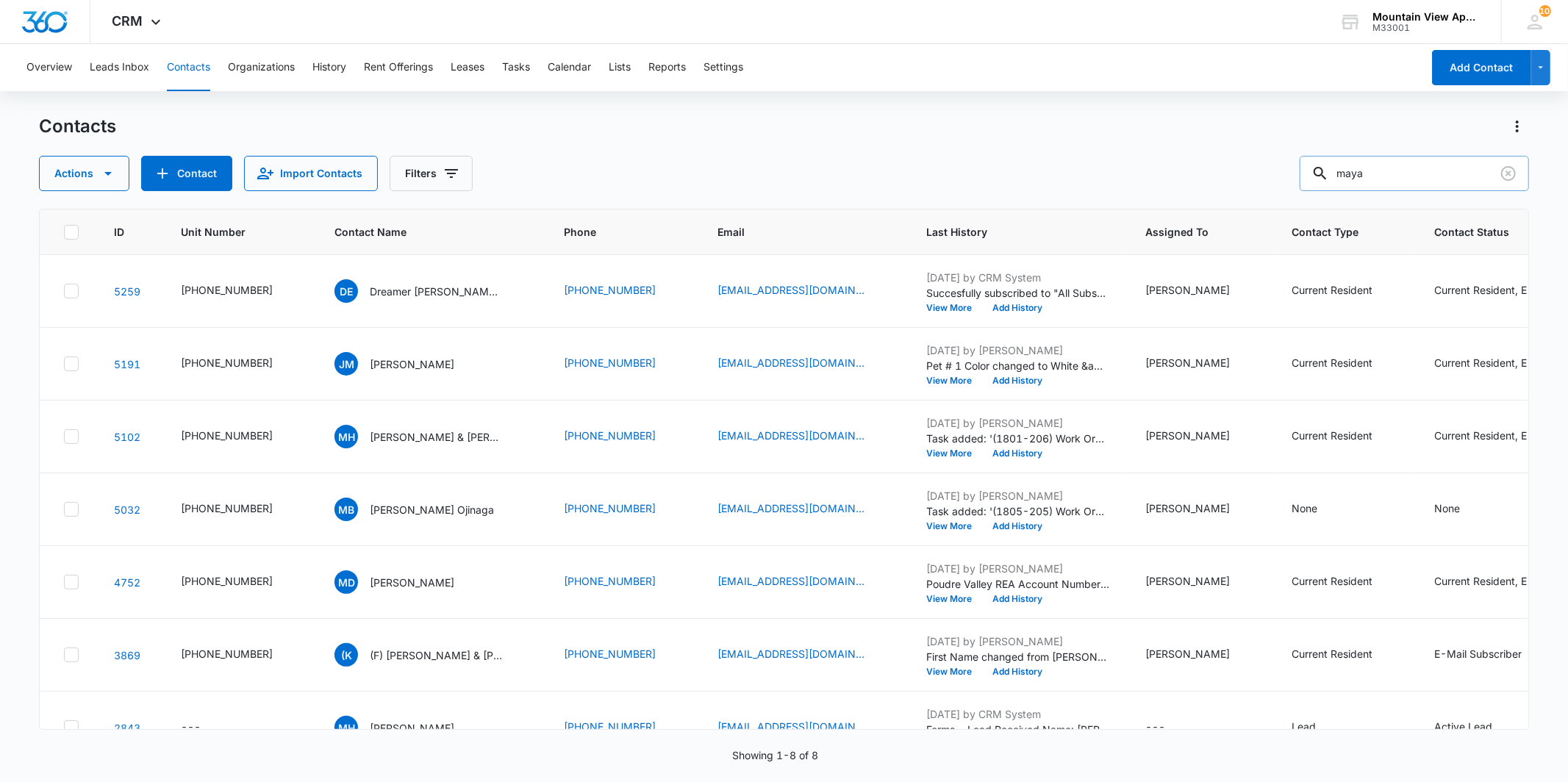
click at [1332, 171] on div "maya" at bounding box center [1415, 173] width 229 height 36
type input "Caulie"
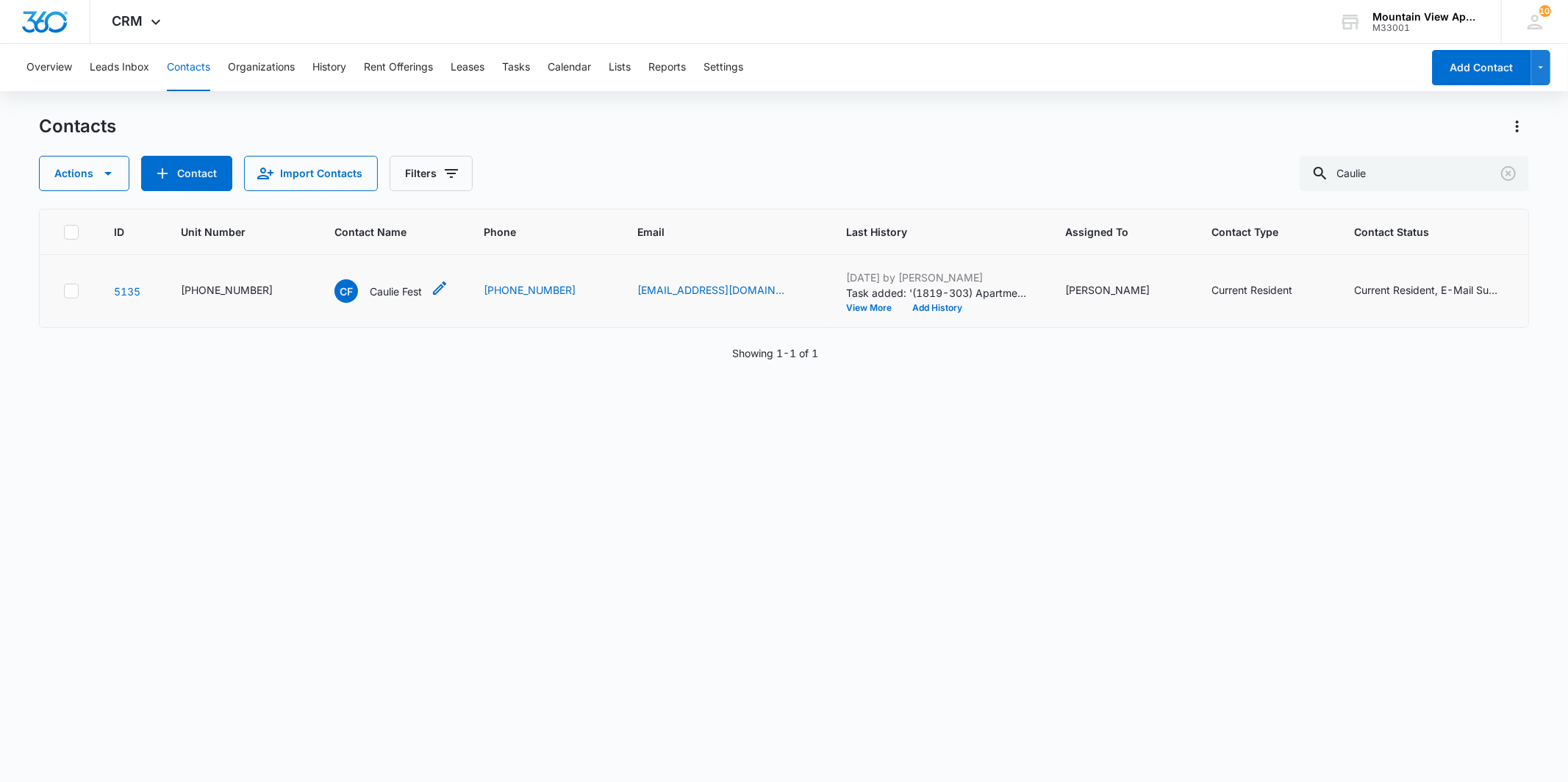
click at [385, 294] on p "Caulie Fest" at bounding box center [396, 291] width 52 height 16
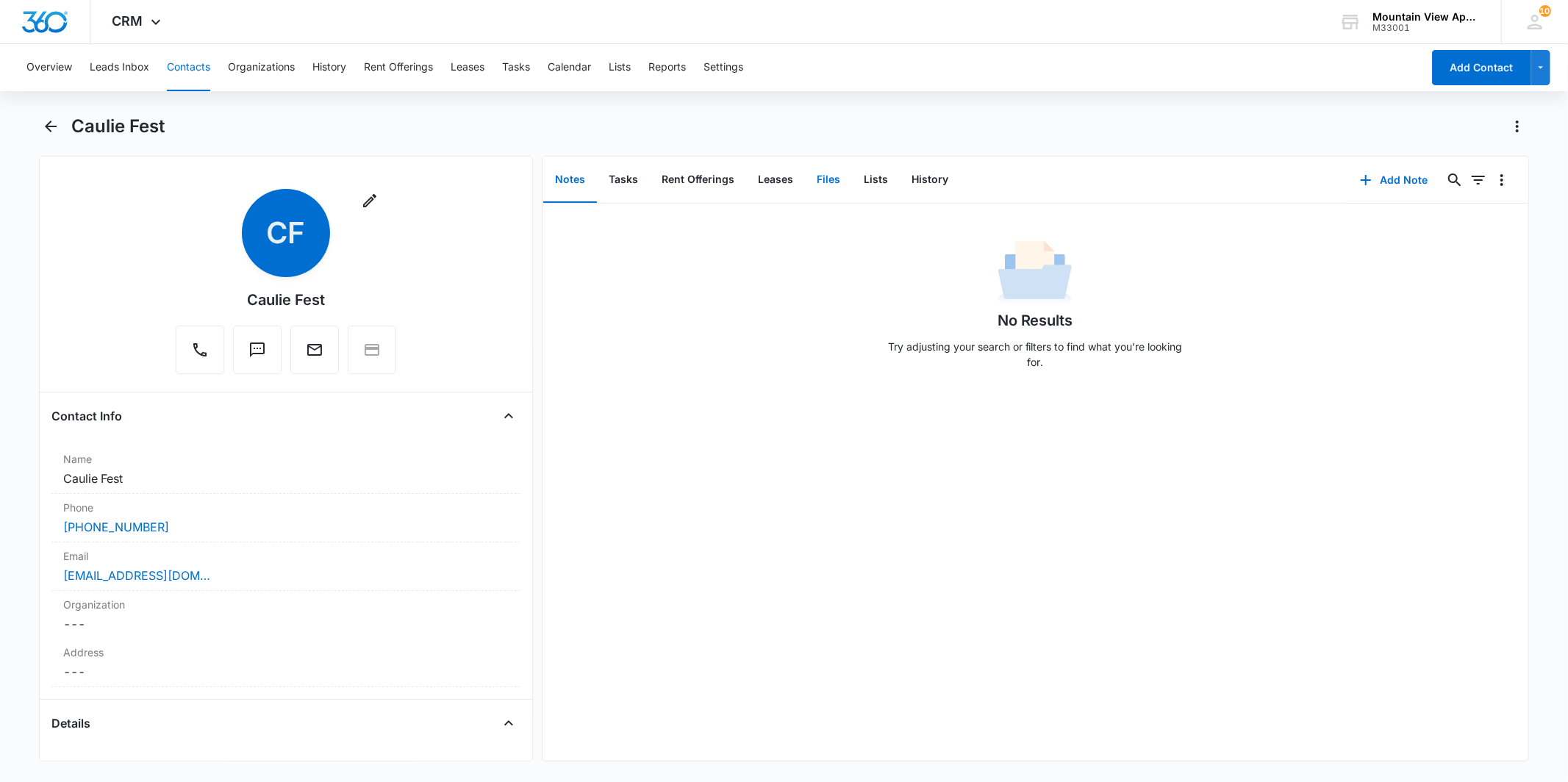
click at [818, 191] on button "Files" at bounding box center [829, 180] width 47 height 46
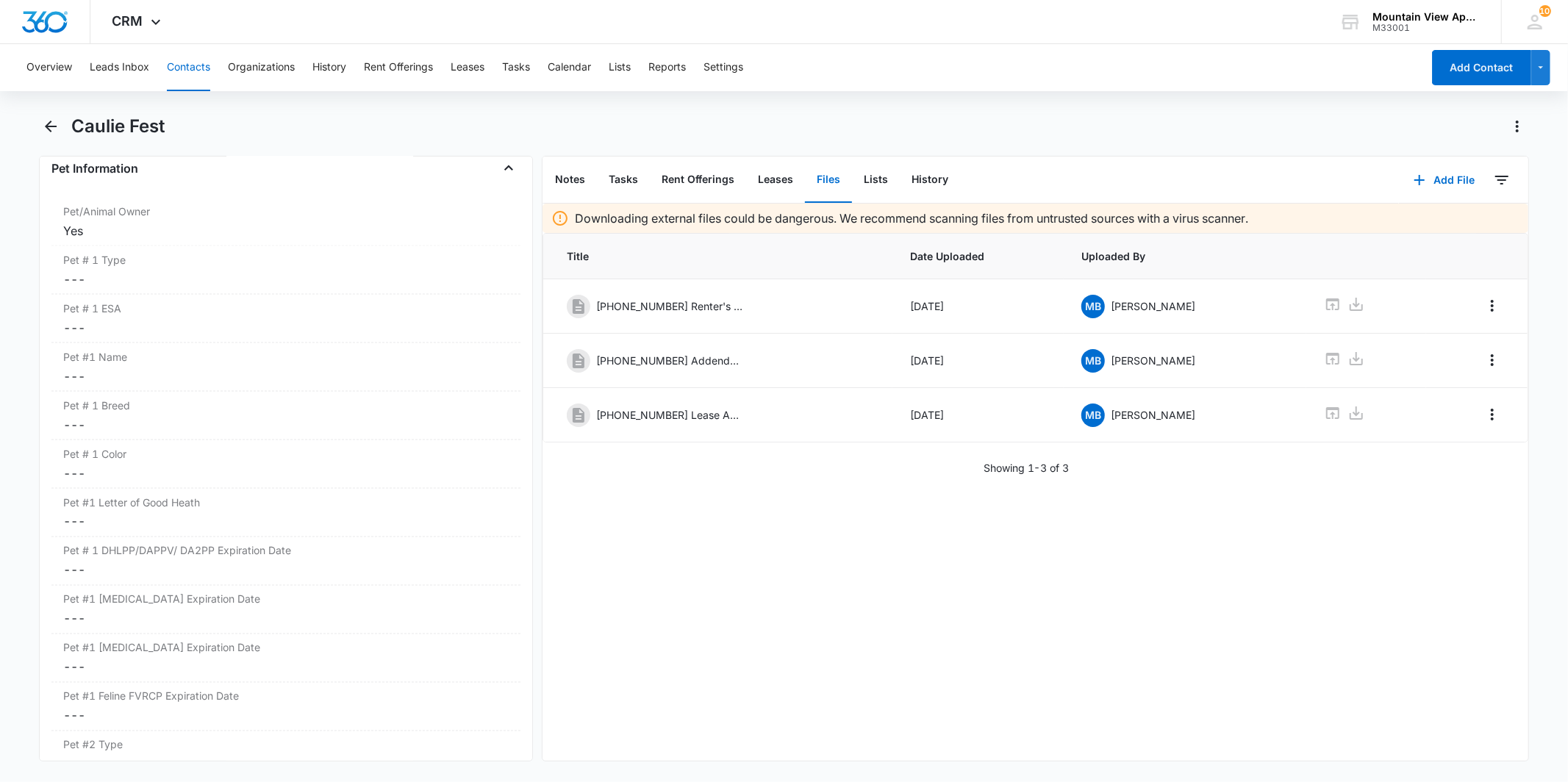
scroll to position [1918, 0]
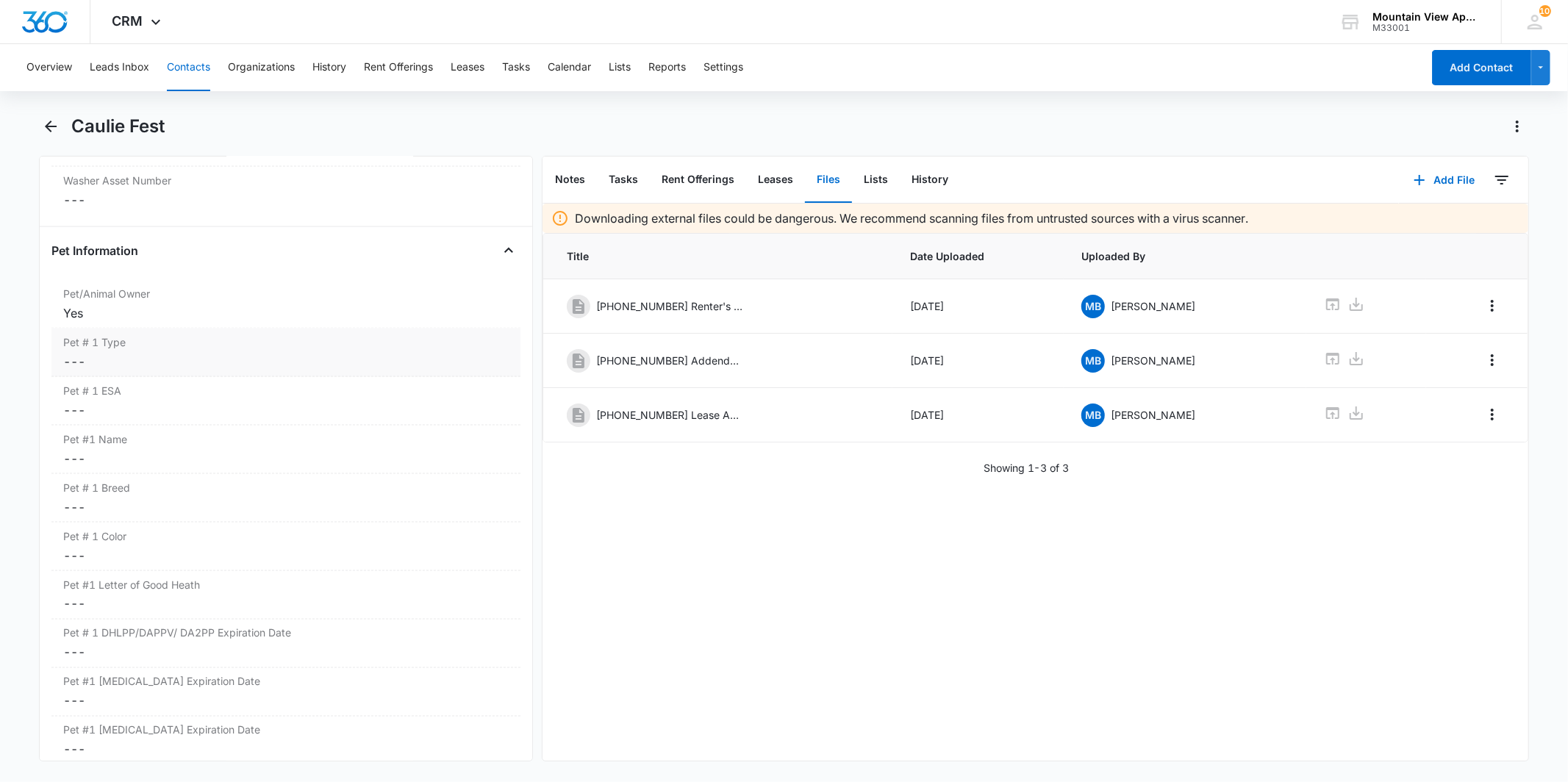
click at [246, 368] on dd "Cancel Save Changes ---" at bounding box center [285, 362] width 445 height 17
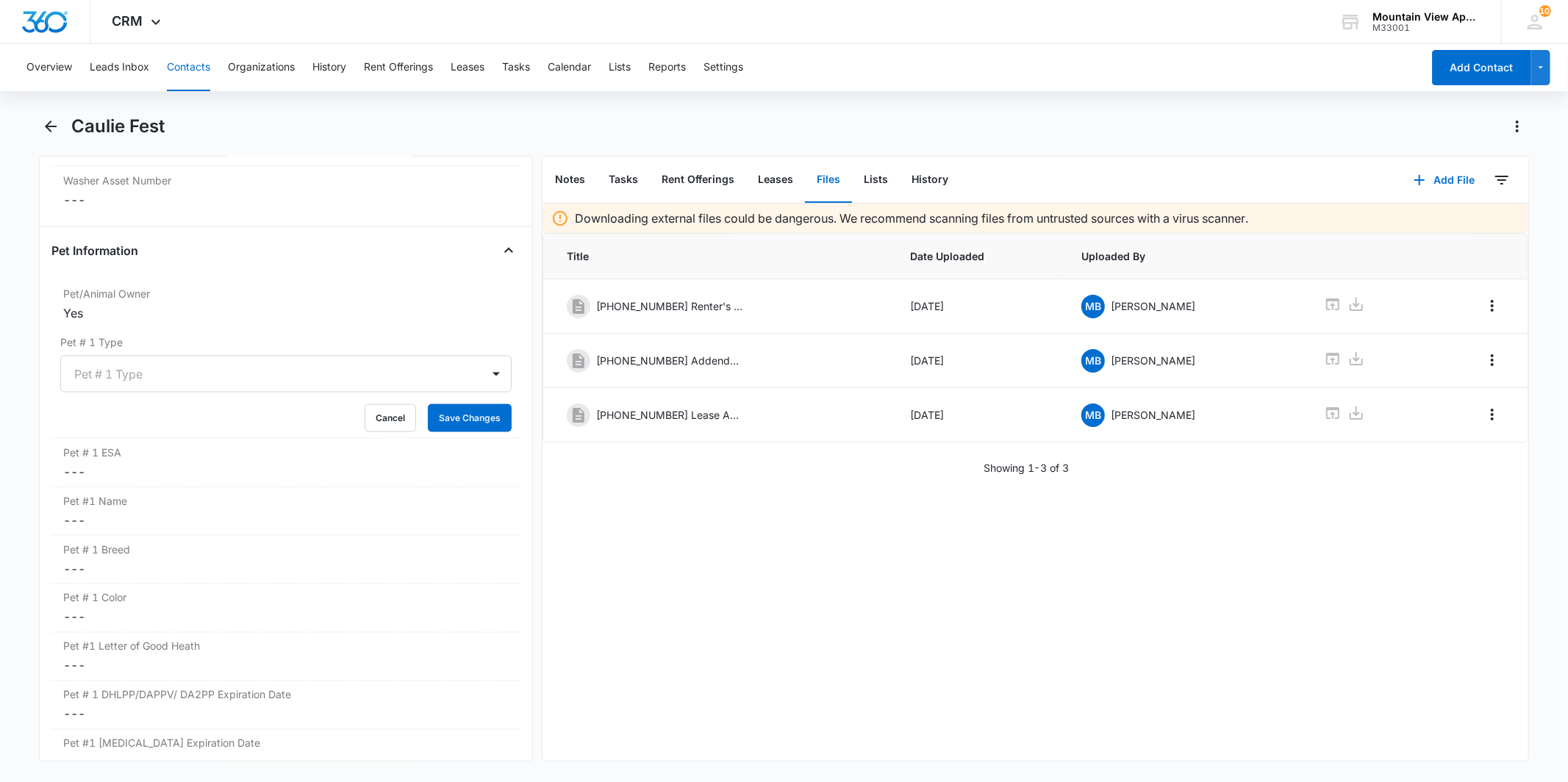
click at [238, 377] on div at bounding box center [268, 374] width 388 height 21
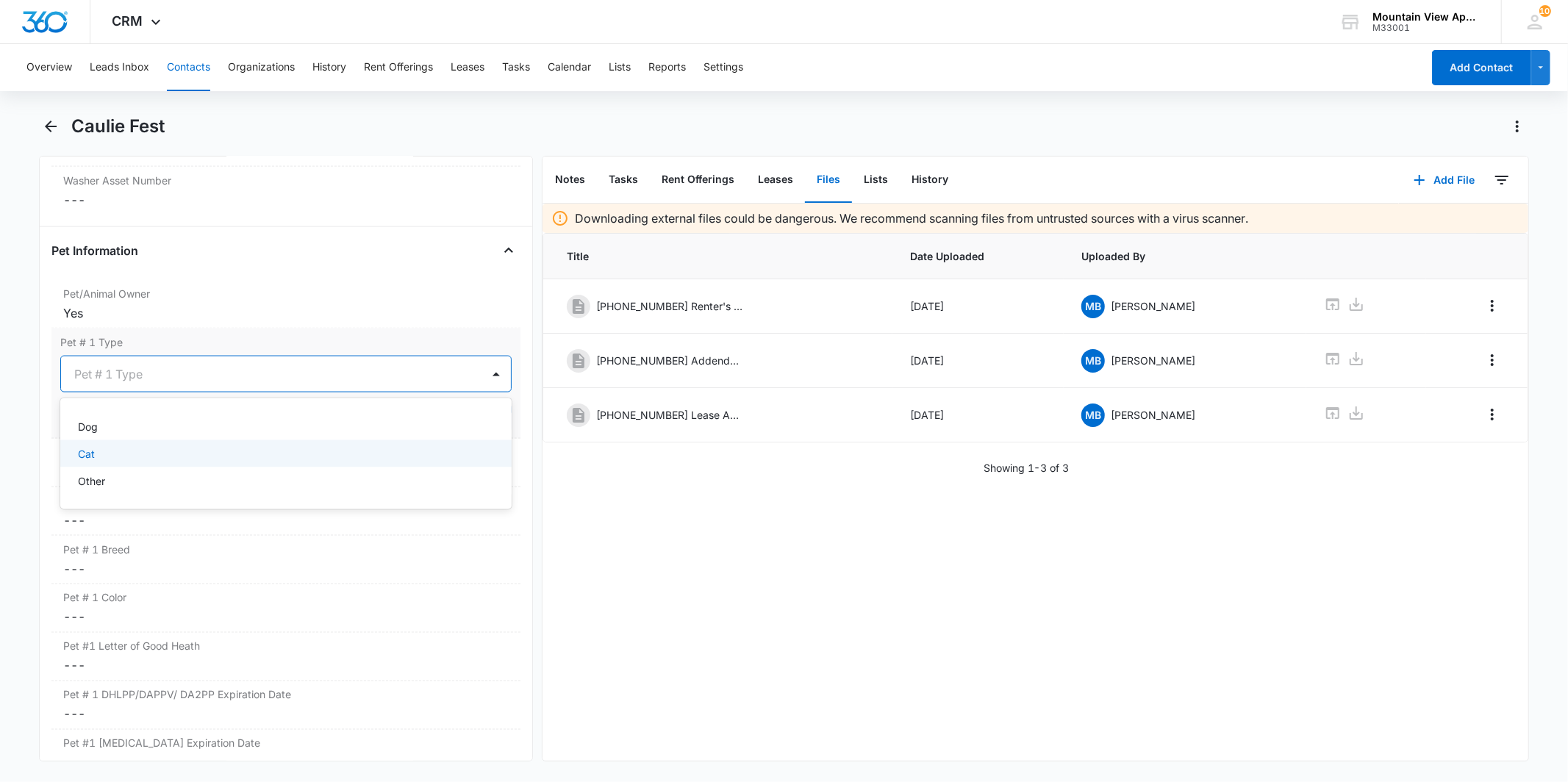
click at [231, 461] on div "Cat" at bounding box center [284, 454] width 412 height 16
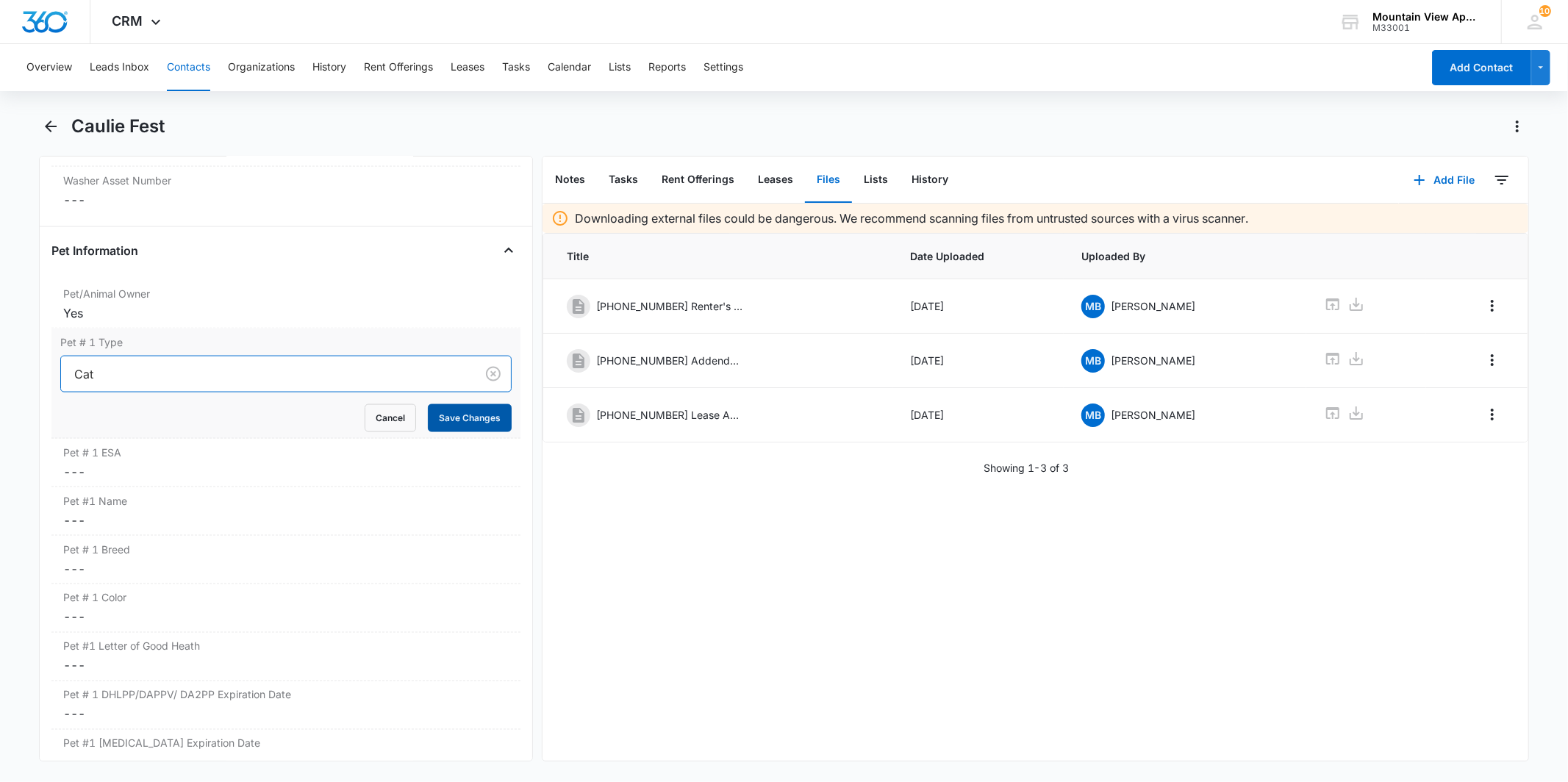
click at [478, 423] on button "Save Changes" at bounding box center [470, 418] width 84 height 28
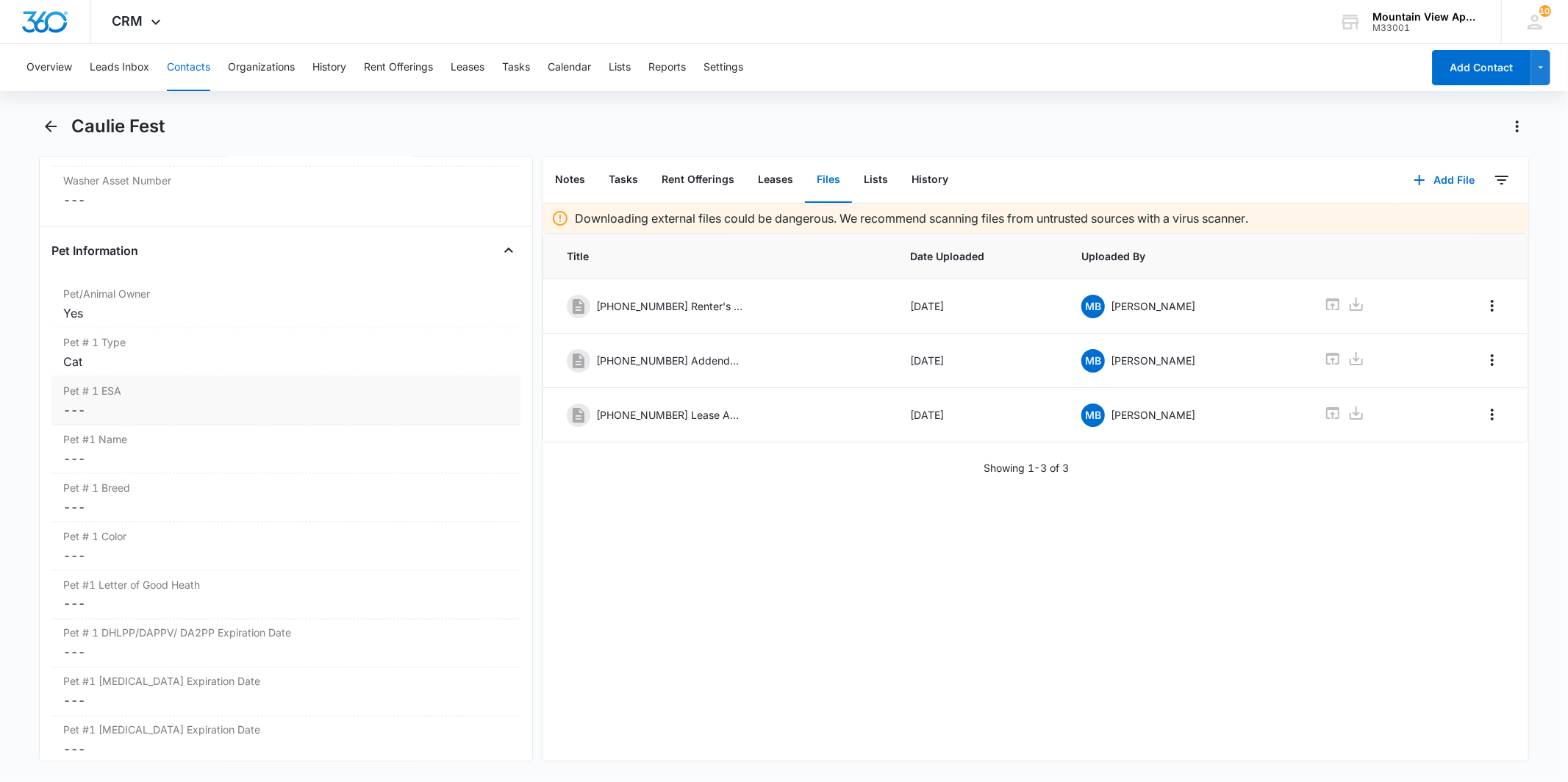
click at [201, 408] on dd "Cancel Save Changes ---" at bounding box center [285, 410] width 445 height 17
click at [96, 452] on div "No" at bounding box center [92, 446] width 14 height 16
click at [61, 446] on input "No" at bounding box center [60, 445] width 1 height 1
checkbox input "true"
click at [487, 482] on button "Save Changes" at bounding box center [470, 487] width 84 height 28
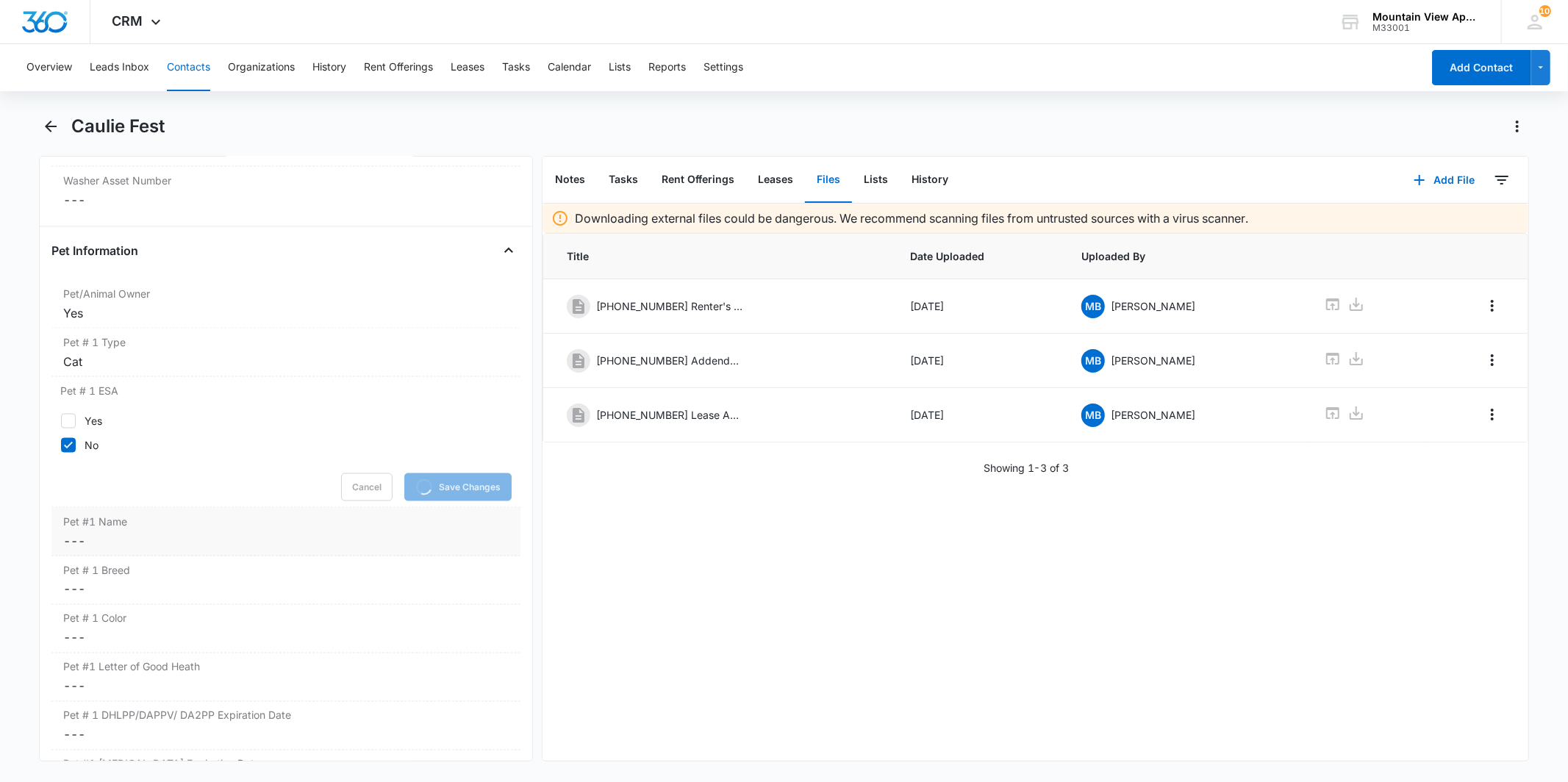
click at [215, 526] on label "Pet #1 Name" at bounding box center [285, 522] width 445 height 16
click at [193, 551] on input "Pet #1 Name" at bounding box center [285, 553] width 451 height 36
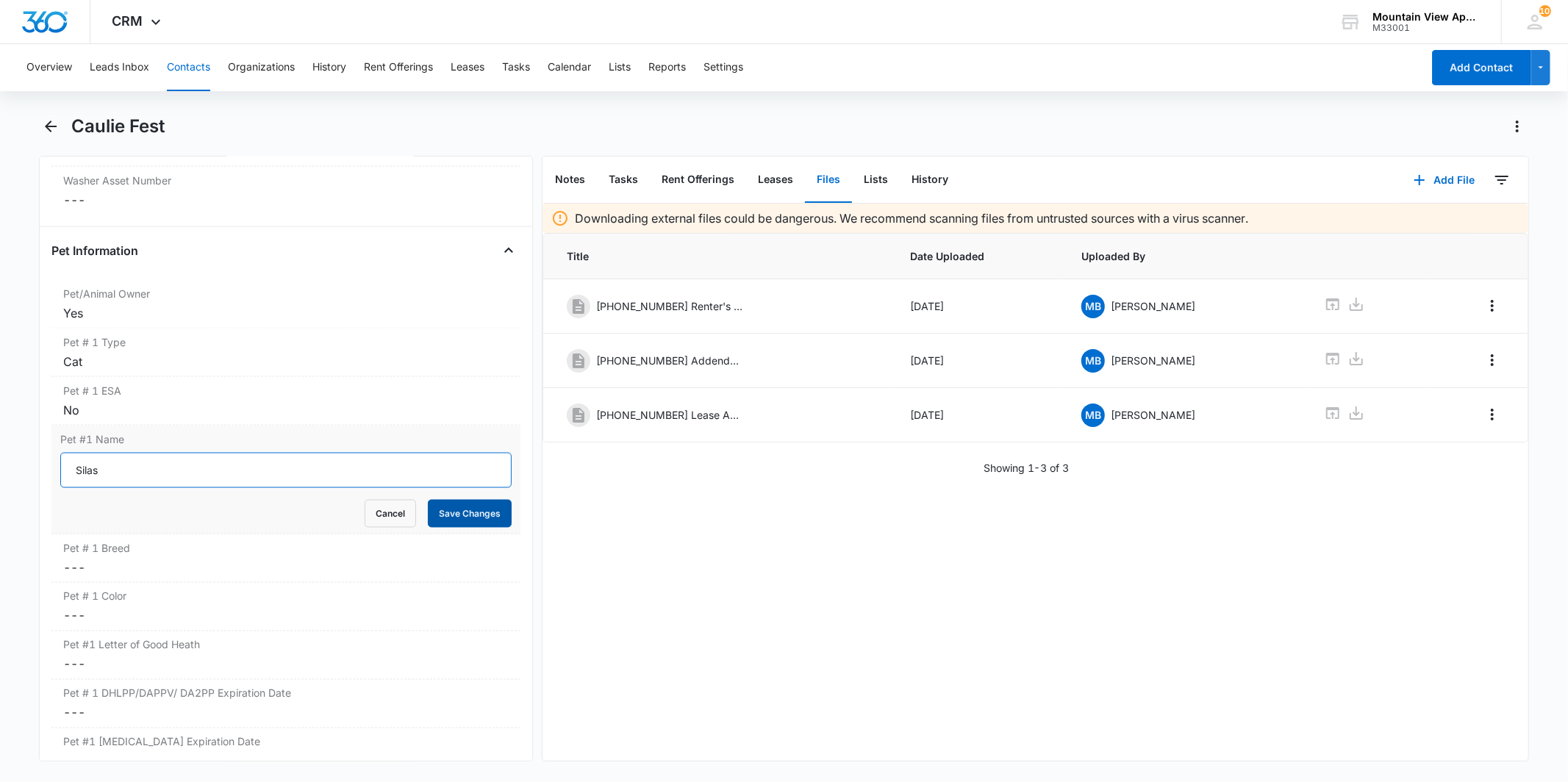
type input "Silas"
click at [468, 518] on button "Save Changes" at bounding box center [470, 513] width 84 height 28
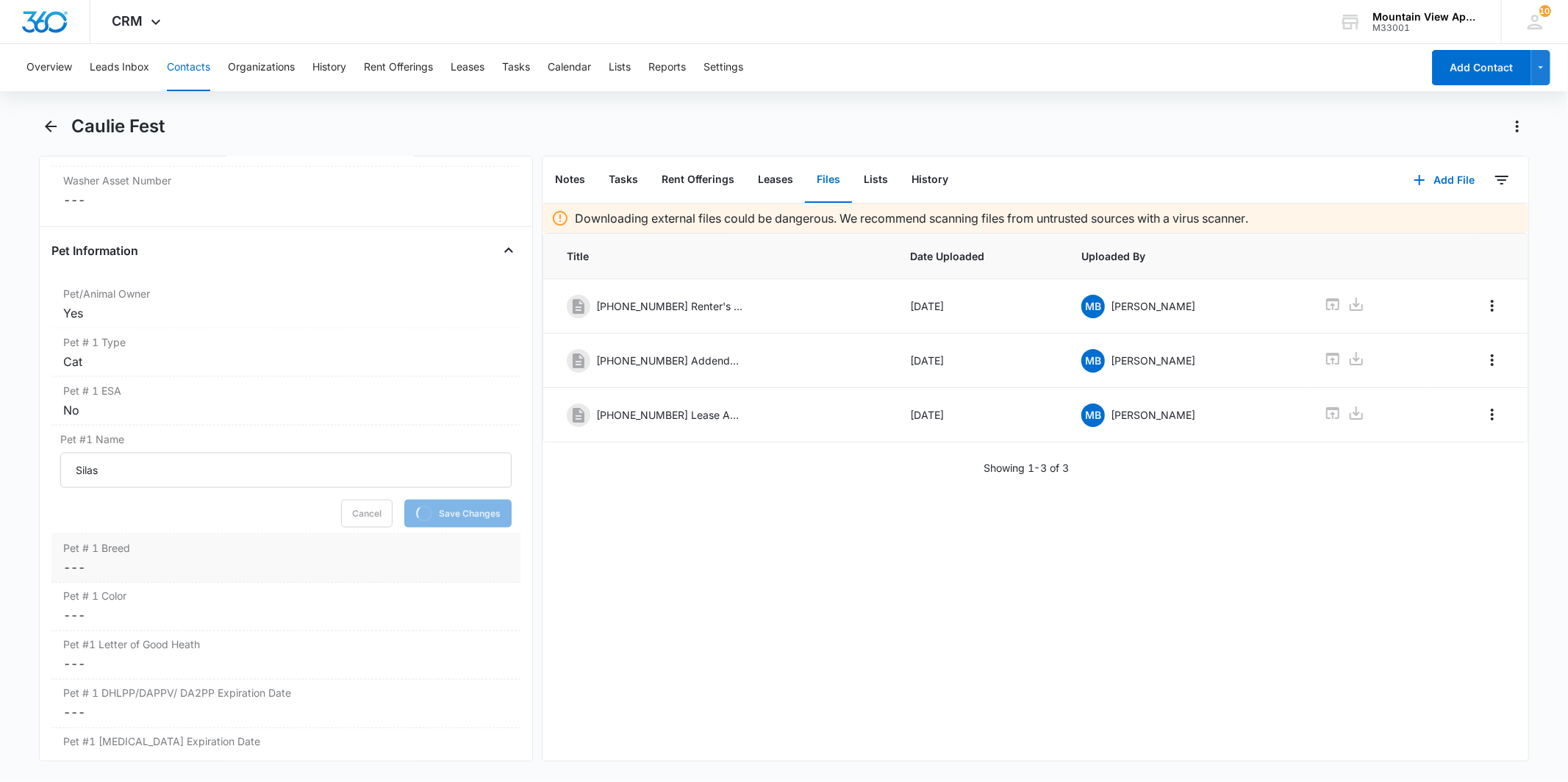
click at [298, 575] on dd "Cancel Save Changes ---" at bounding box center [285, 567] width 445 height 17
type input "DSH"
click at [438, 559] on button "Save Changes" at bounding box center [470, 562] width 84 height 28
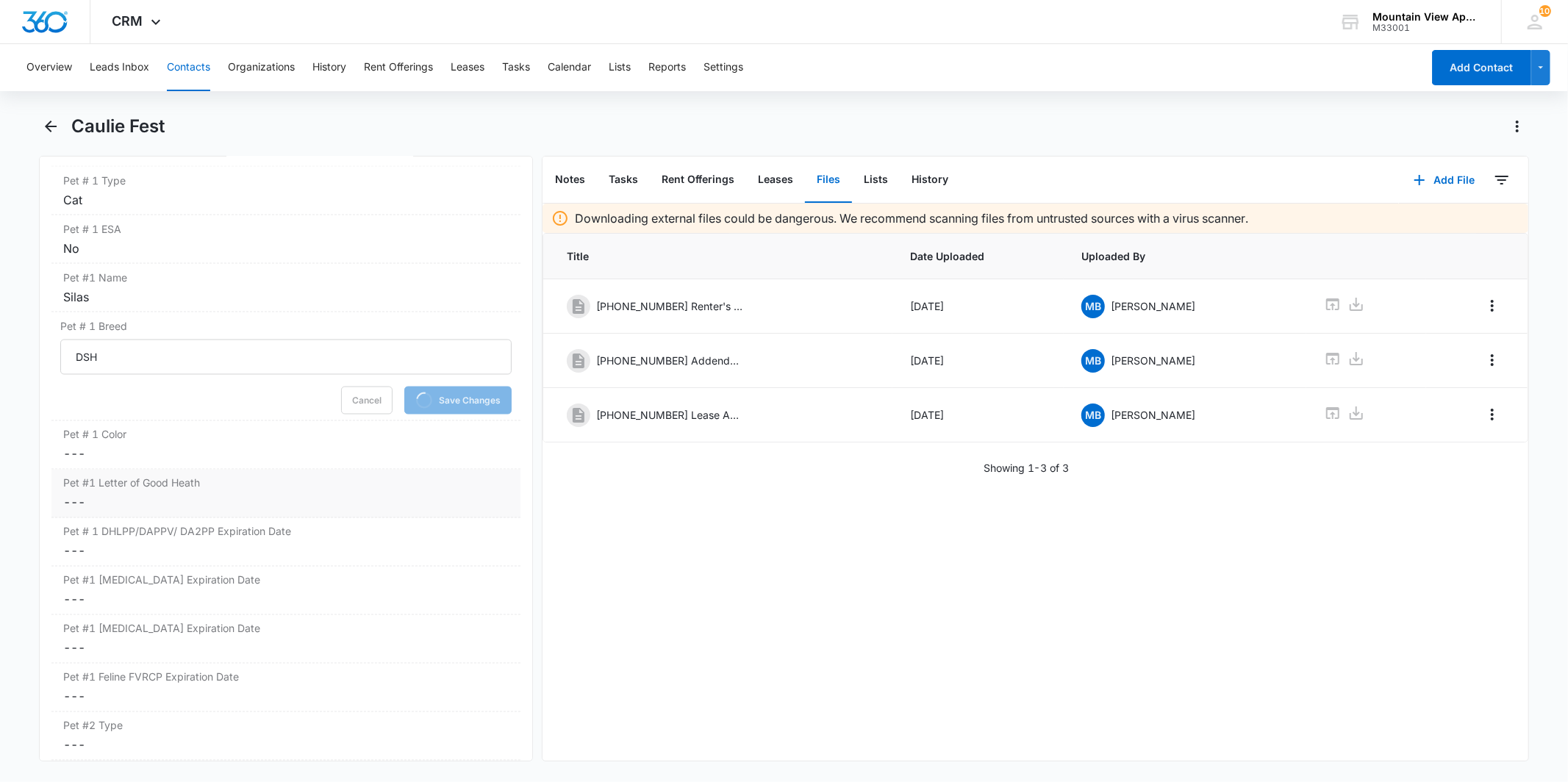
scroll to position [2081, 0]
click at [198, 432] on label "Pet # 1 Color" at bounding box center [285, 433] width 445 height 16
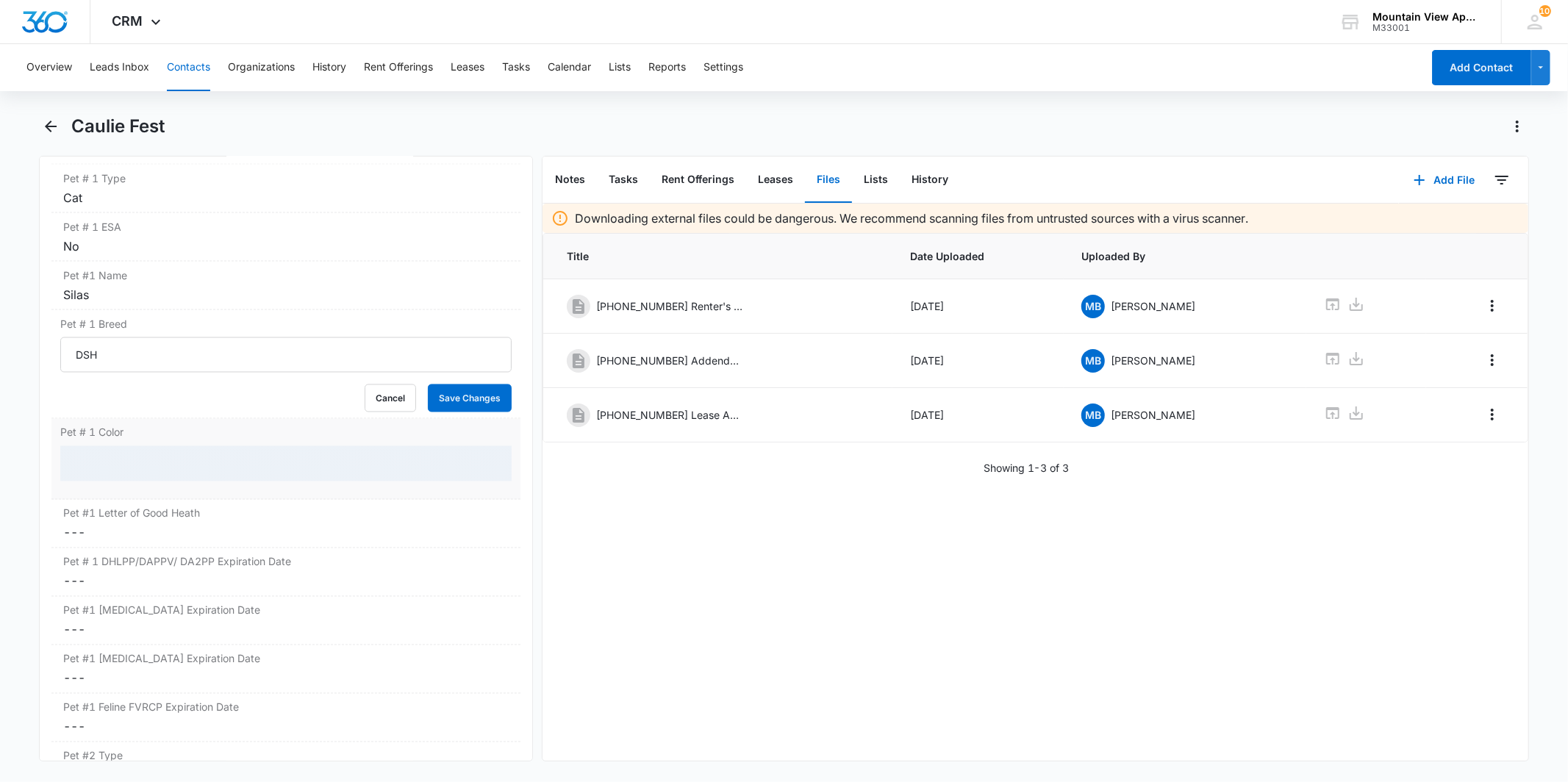
click at [220, 478] on div at bounding box center [285, 464] width 451 height 36
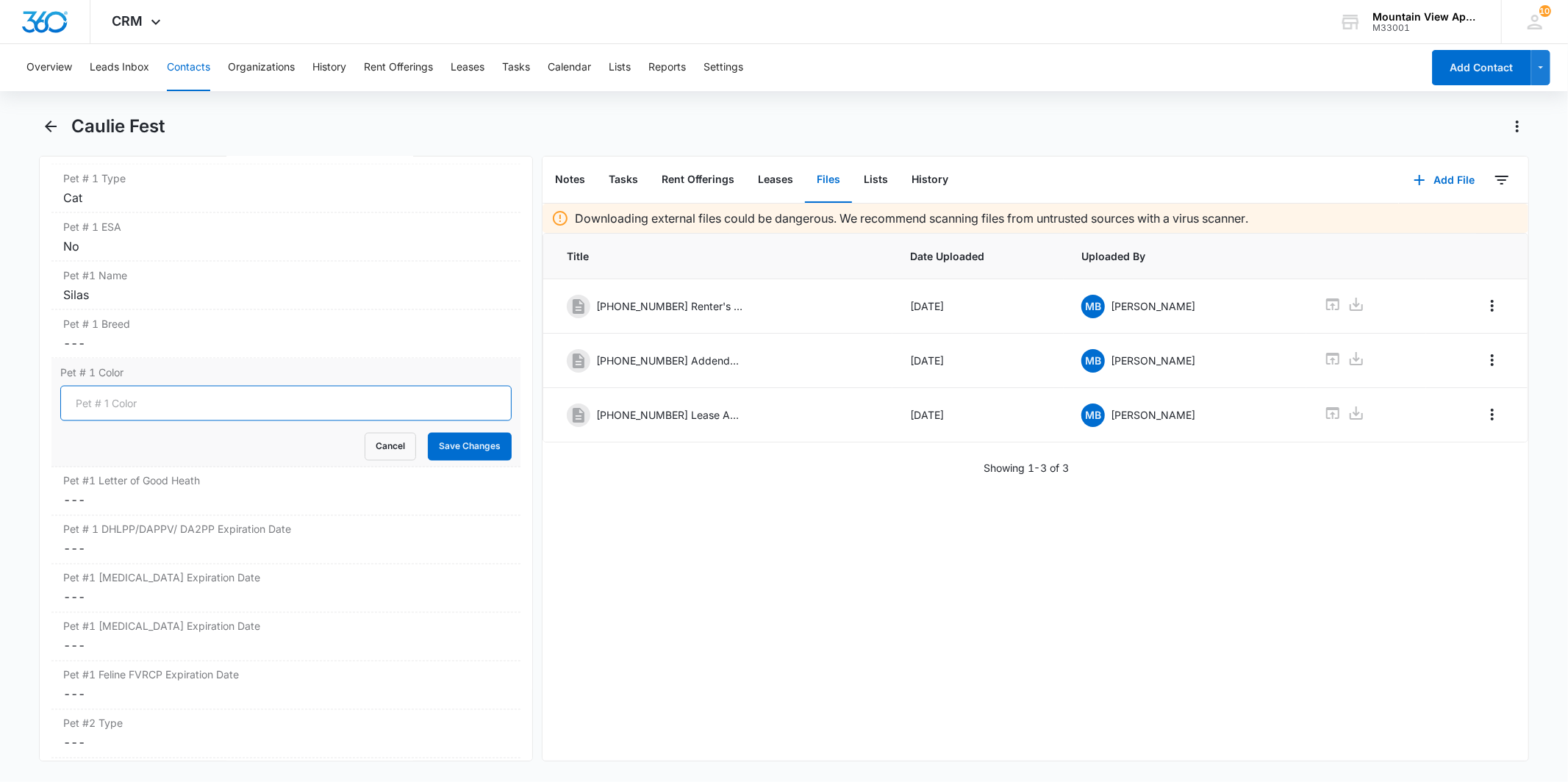
click at [208, 414] on input "Pet # 1 Color" at bounding box center [285, 404] width 451 height 36
type input "Black, Grey"
click at [430, 449] on button "Save Changes" at bounding box center [470, 446] width 84 height 28
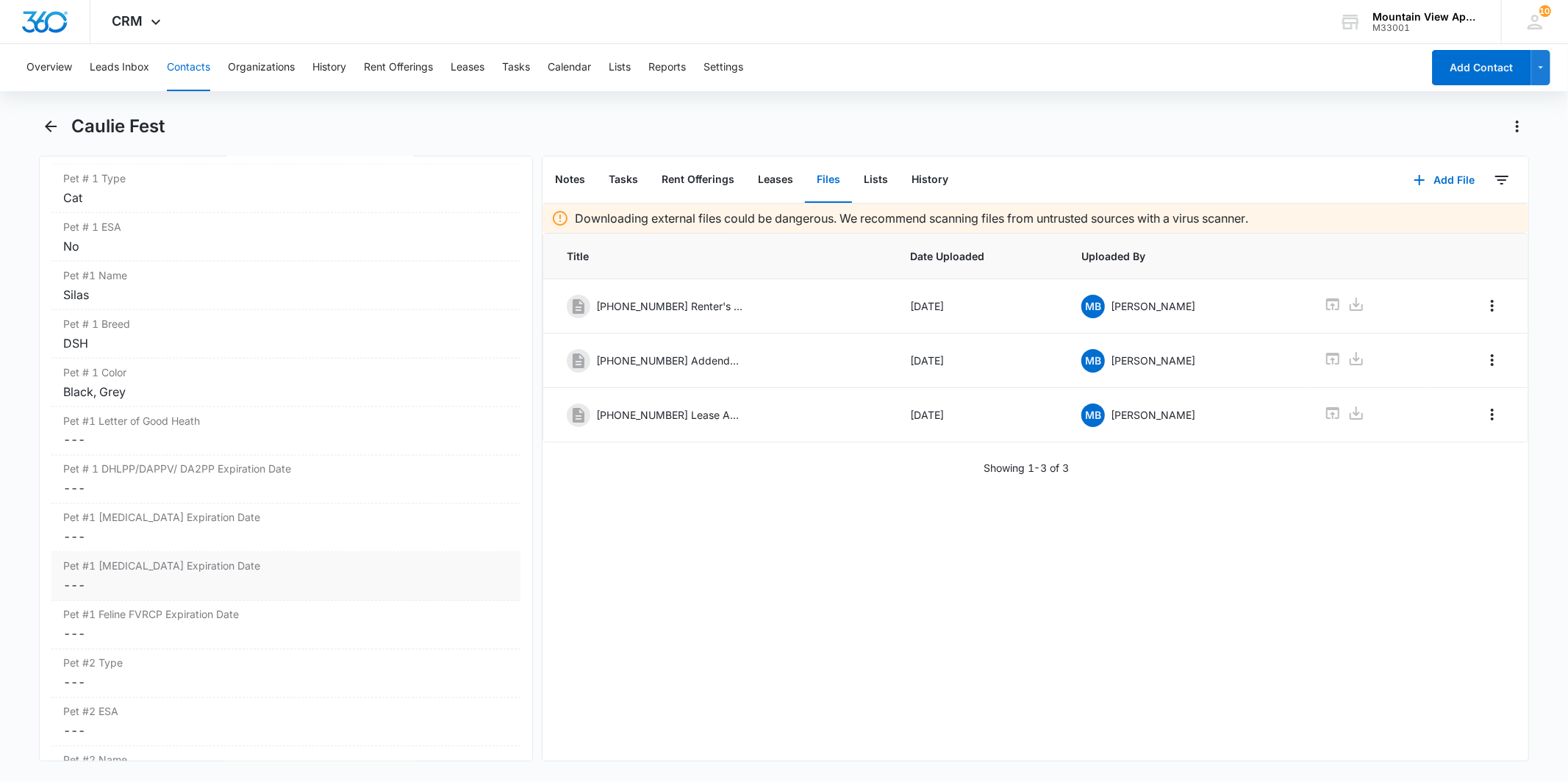
click at [274, 586] on dd "Cancel Save Changes ---" at bounding box center [285, 586] width 445 height 17
click at [175, 600] on div at bounding box center [130, 598] width 122 height 16
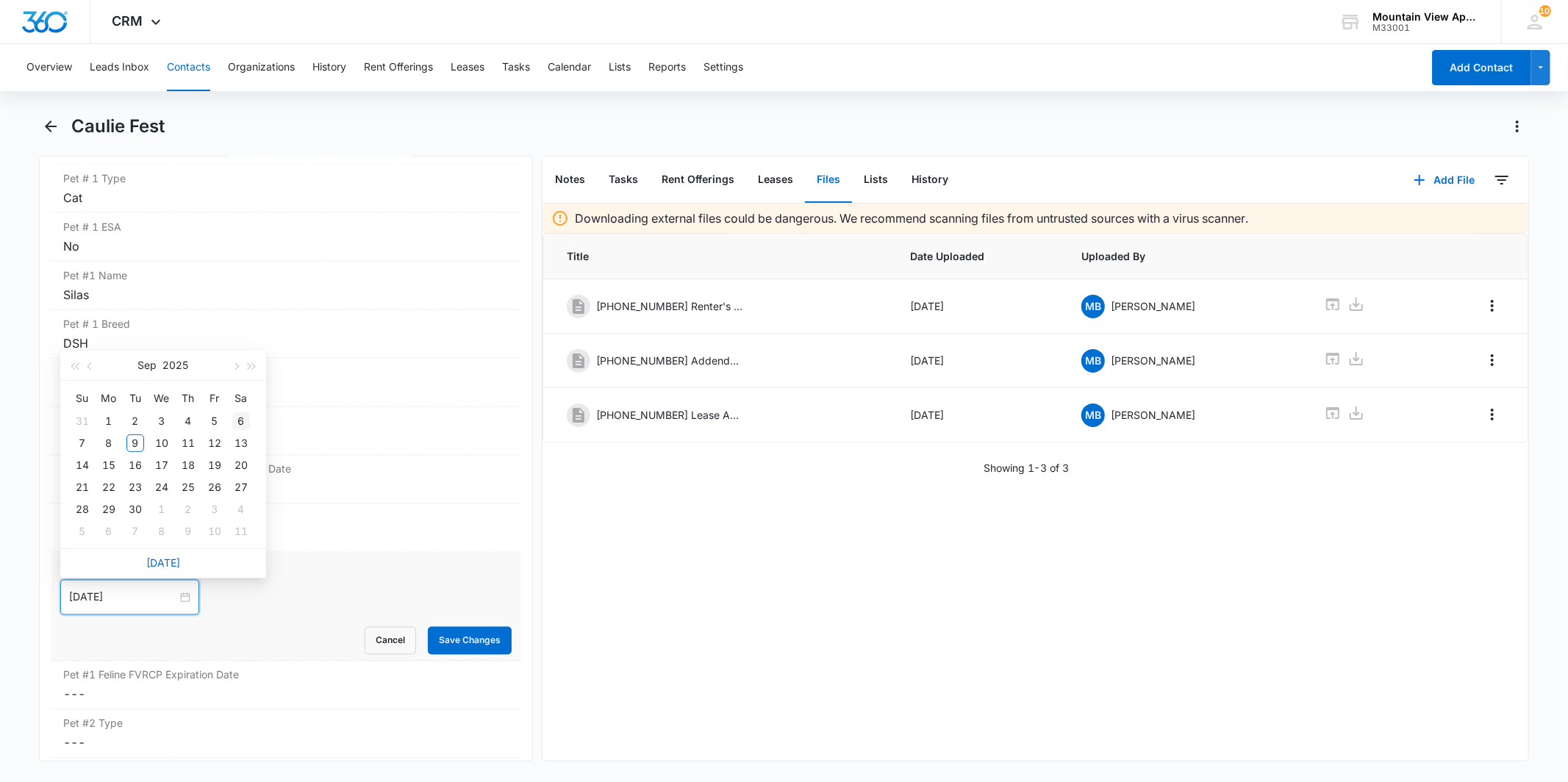
type input "[DATE]"
click at [238, 367] on span "button" at bounding box center [235, 367] width 7 height 7
type input "[DATE]"
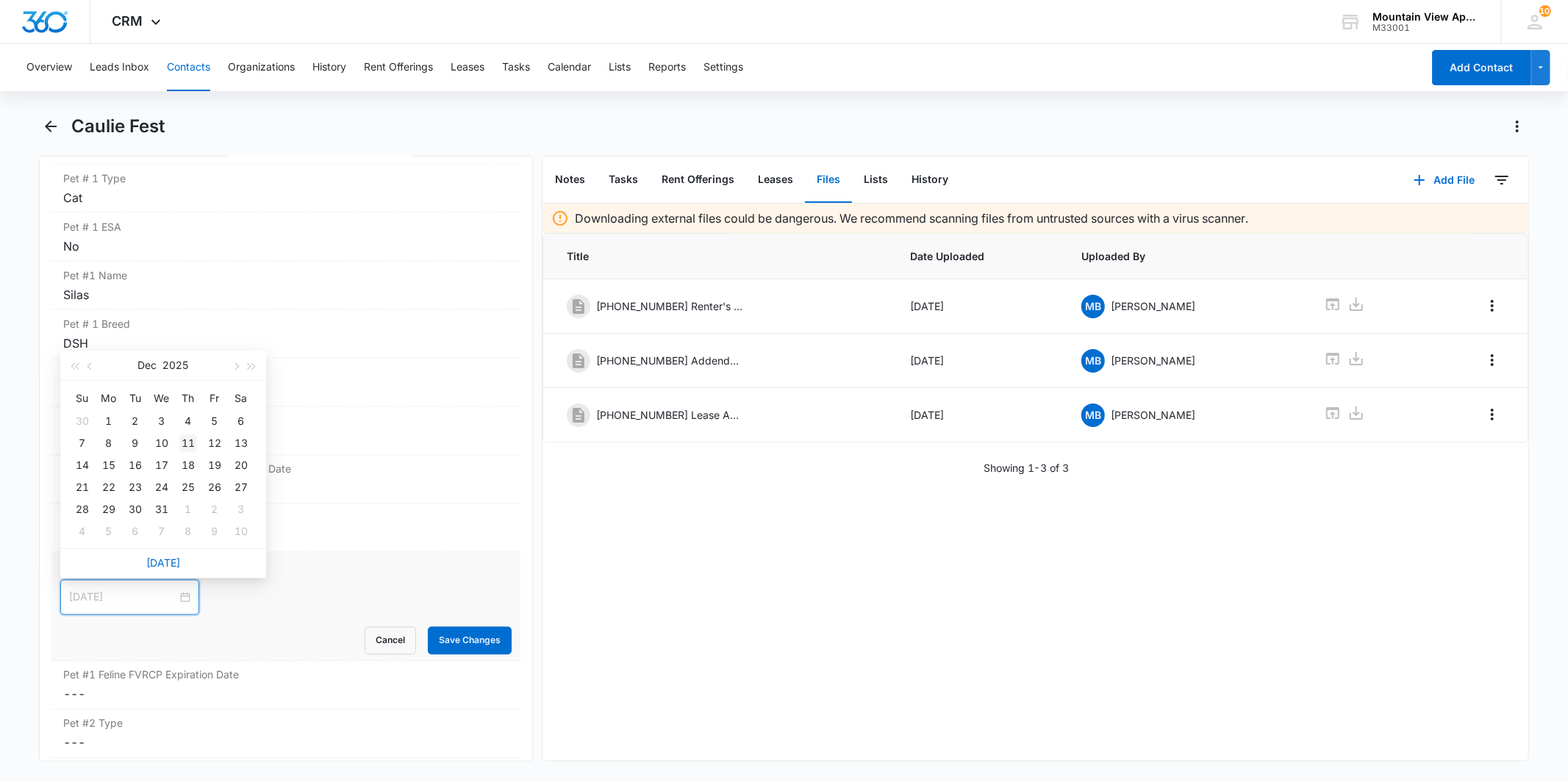
click at [186, 445] on div "11" at bounding box center [188, 443] width 17 height 17
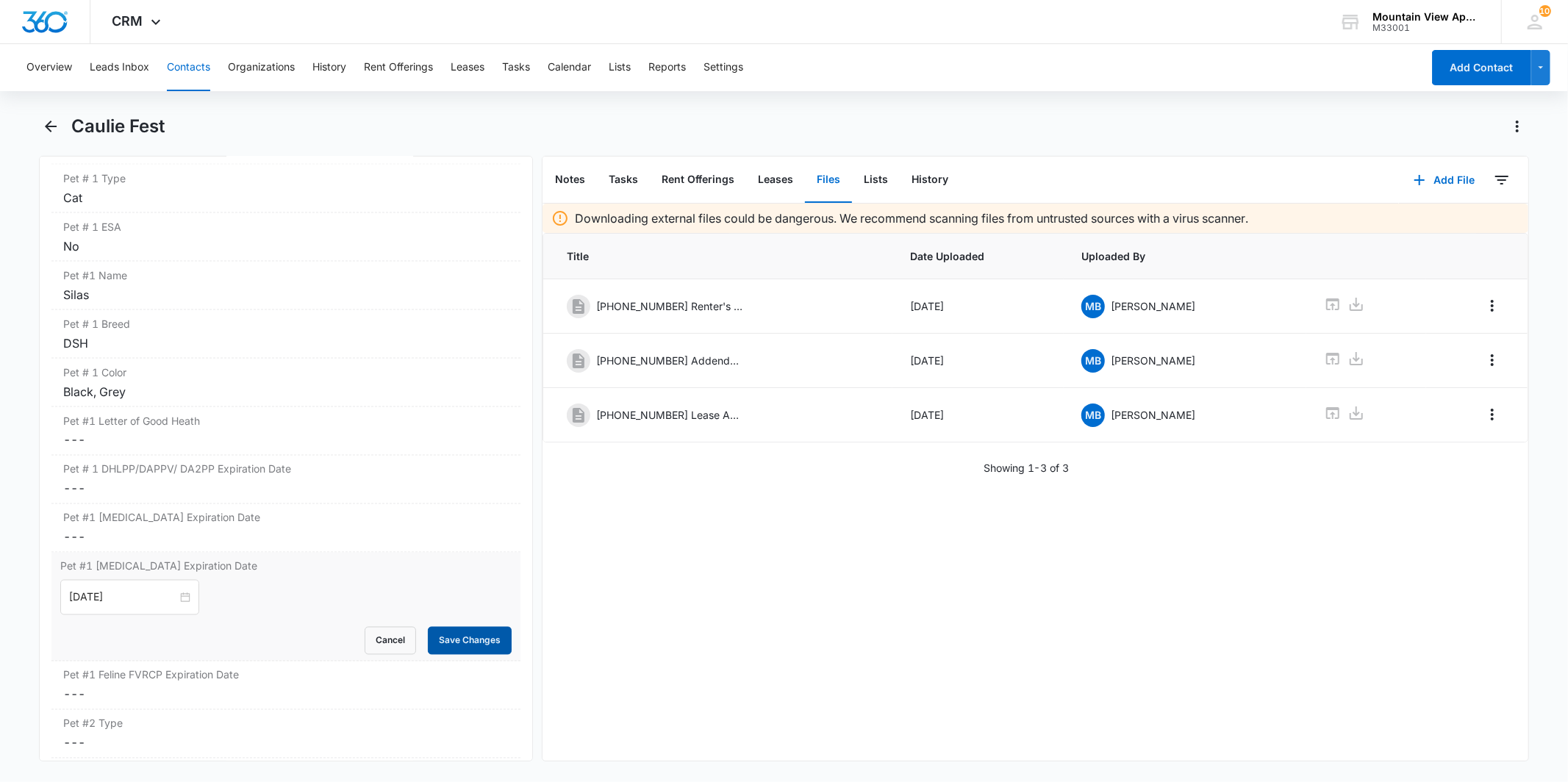
click at [469, 643] on button "Save Changes" at bounding box center [470, 641] width 84 height 28
click at [208, 621] on label "Pet #1 Feline FVRCP Expiration Date" at bounding box center [285, 615] width 445 height 16
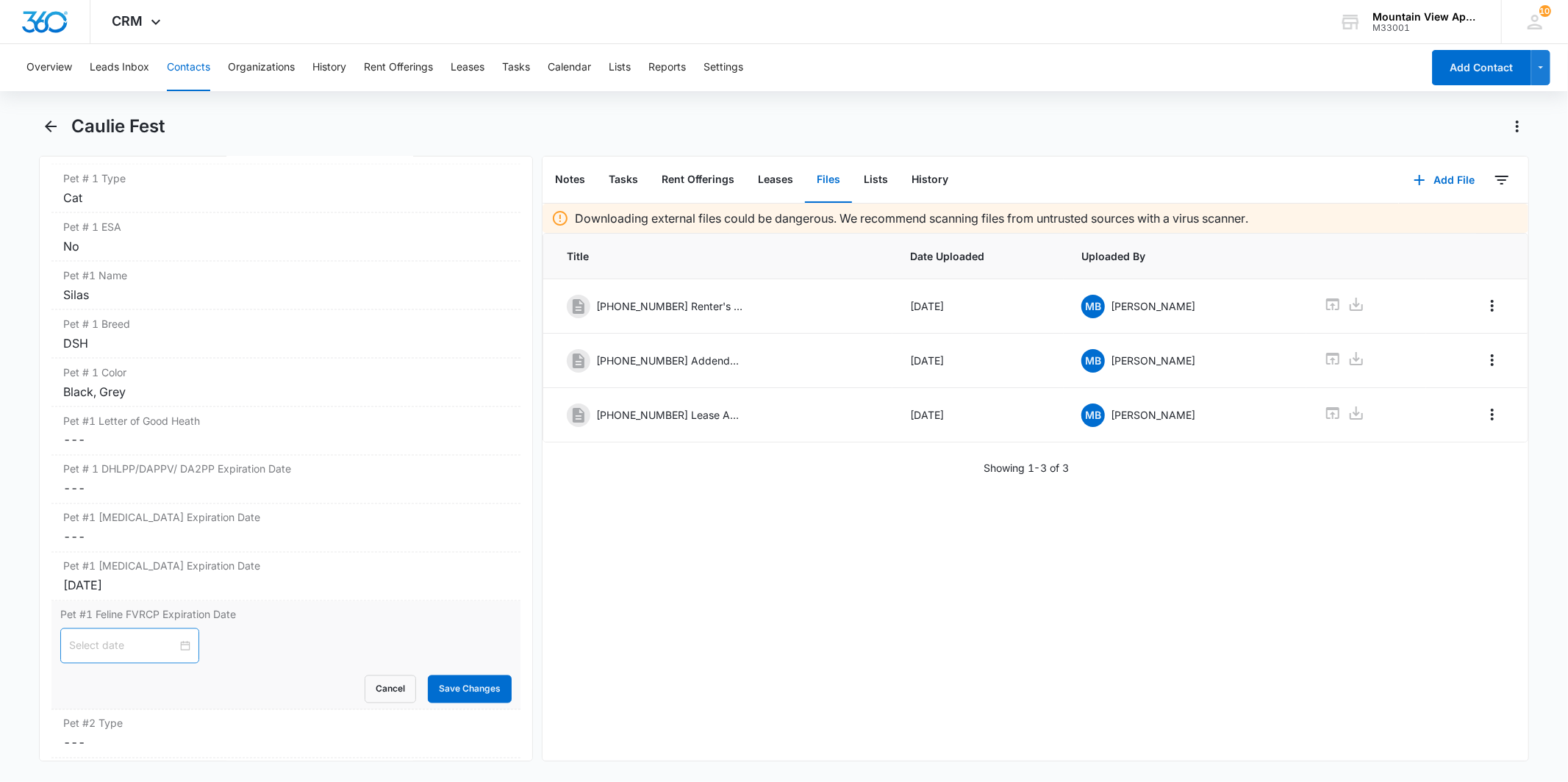
click at [174, 649] on div at bounding box center [130, 646] width 122 height 16
type input "[DATE]"
click at [111, 468] on div "1" at bounding box center [109, 470] width 17 height 17
click at [486, 687] on button "Save Changes" at bounding box center [470, 689] width 84 height 28
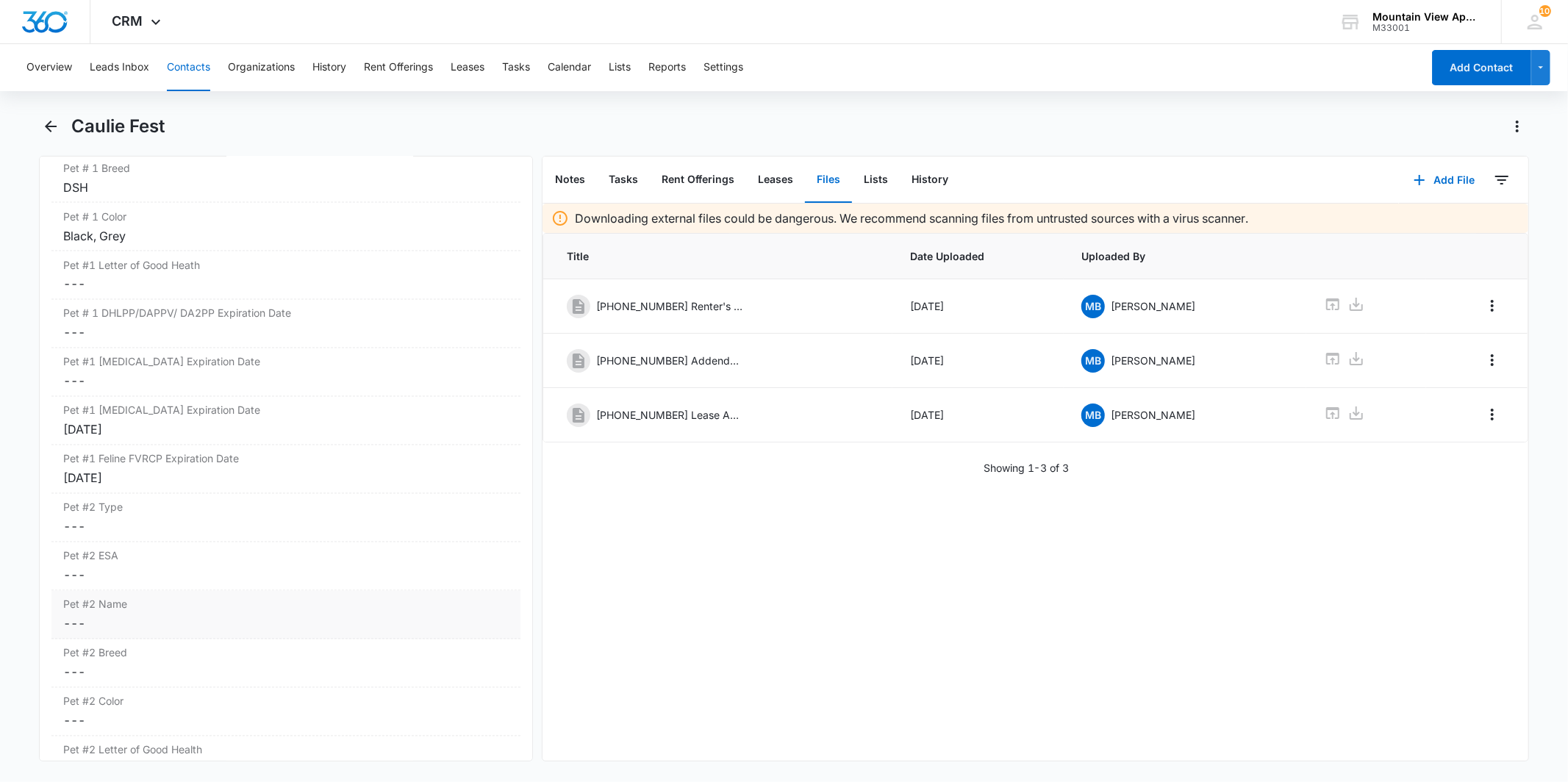
scroll to position [2326, 0]
click at [272, 420] on label "Pet #2 Type" at bounding box center [285, 419] width 445 height 16
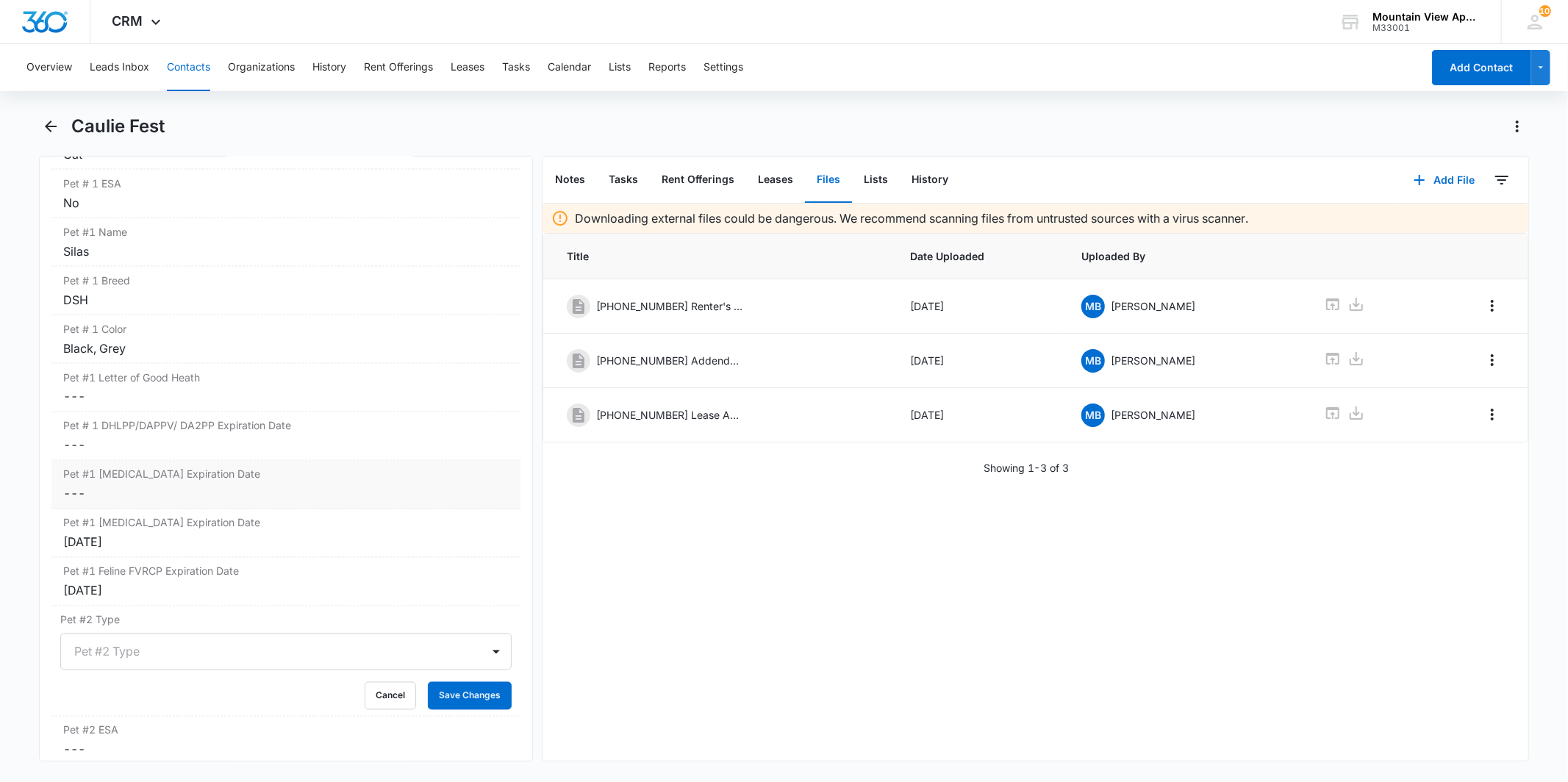
scroll to position [2164, 0]
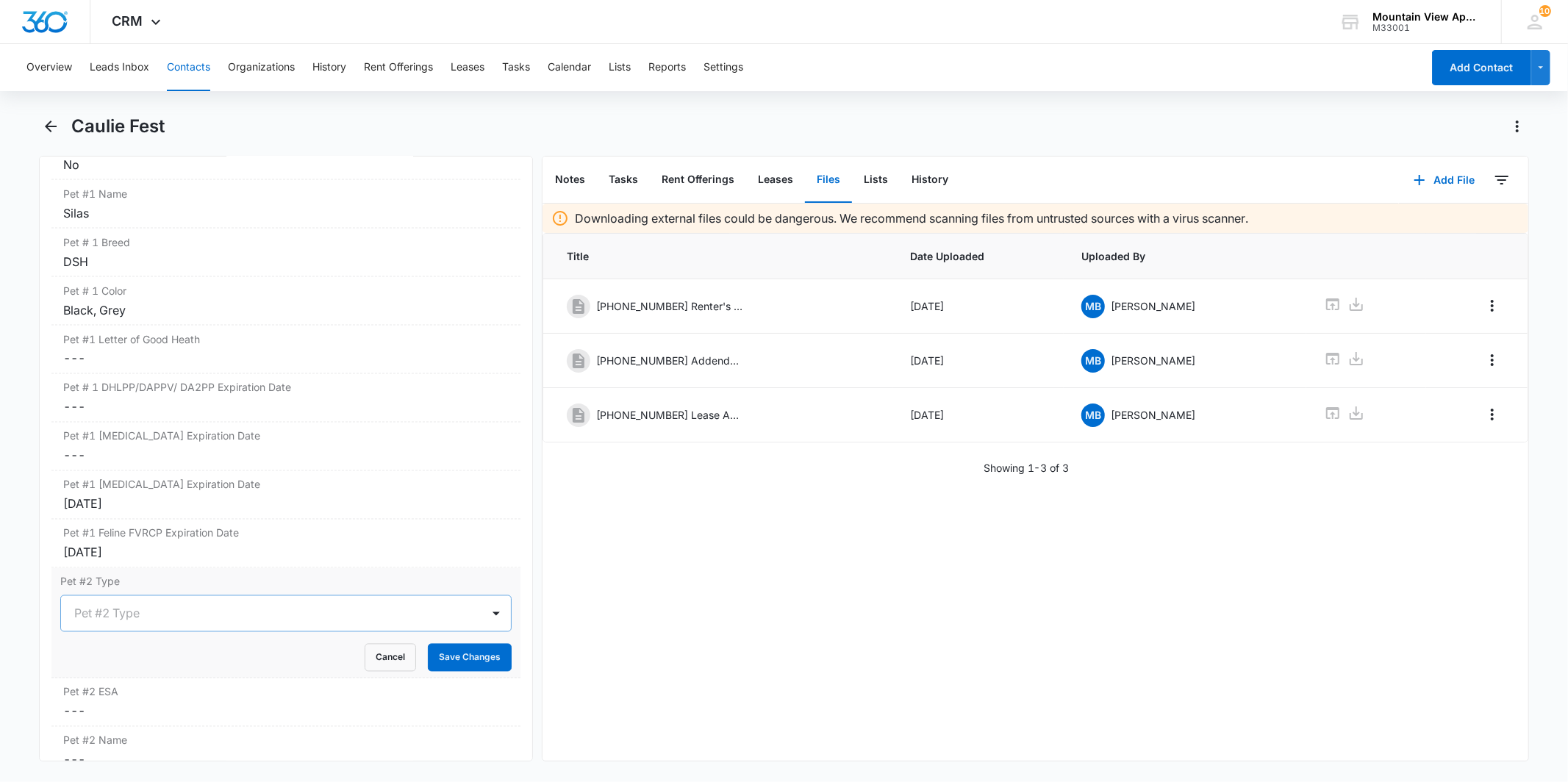
click at [188, 621] on div at bounding box center [268, 614] width 388 height 21
click at [189, 696] on div "Cat" at bounding box center [284, 694] width 412 height 16
click at [434, 657] on button "Save Changes" at bounding box center [470, 657] width 84 height 28
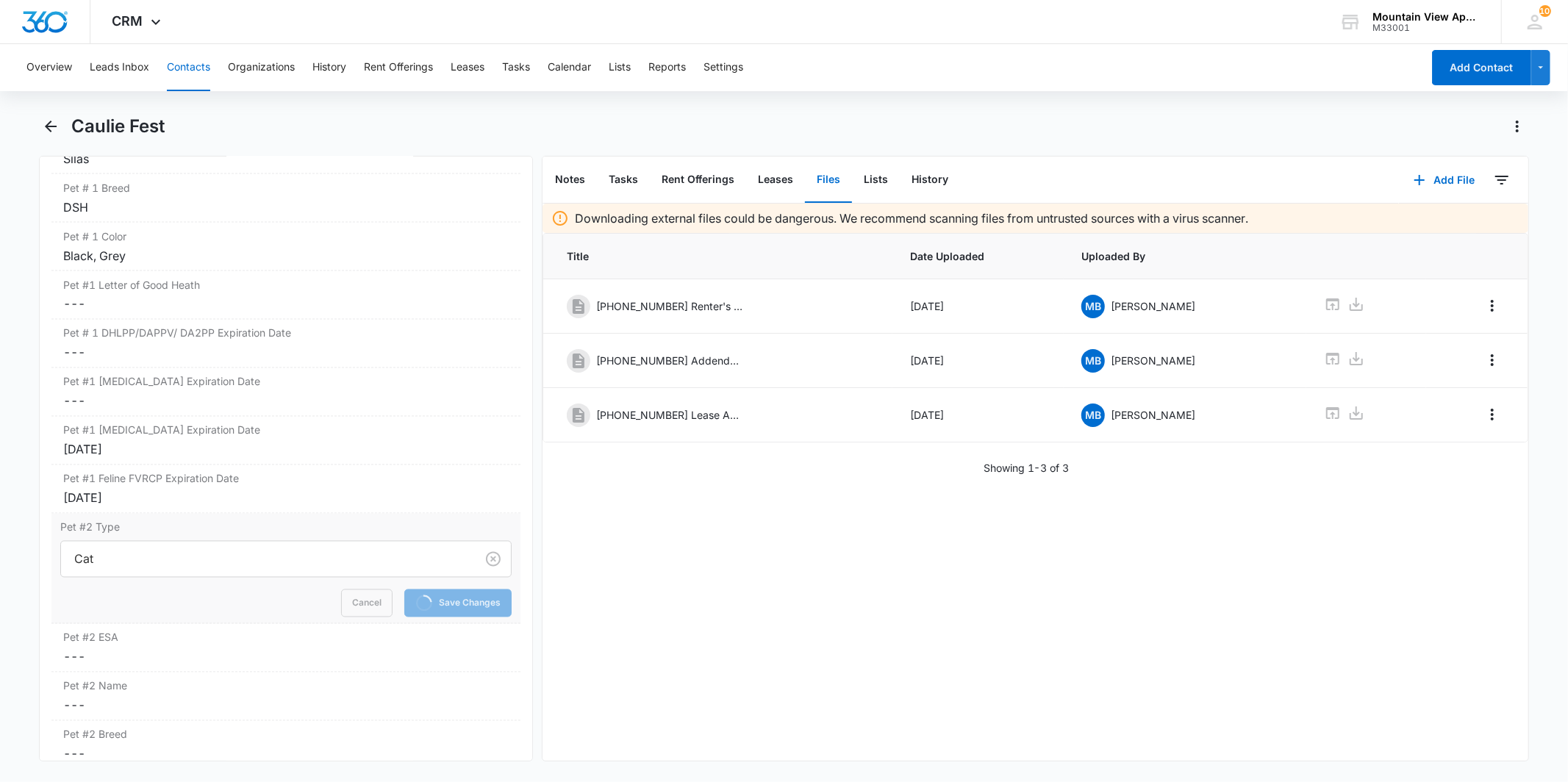
scroll to position [2245, 0]
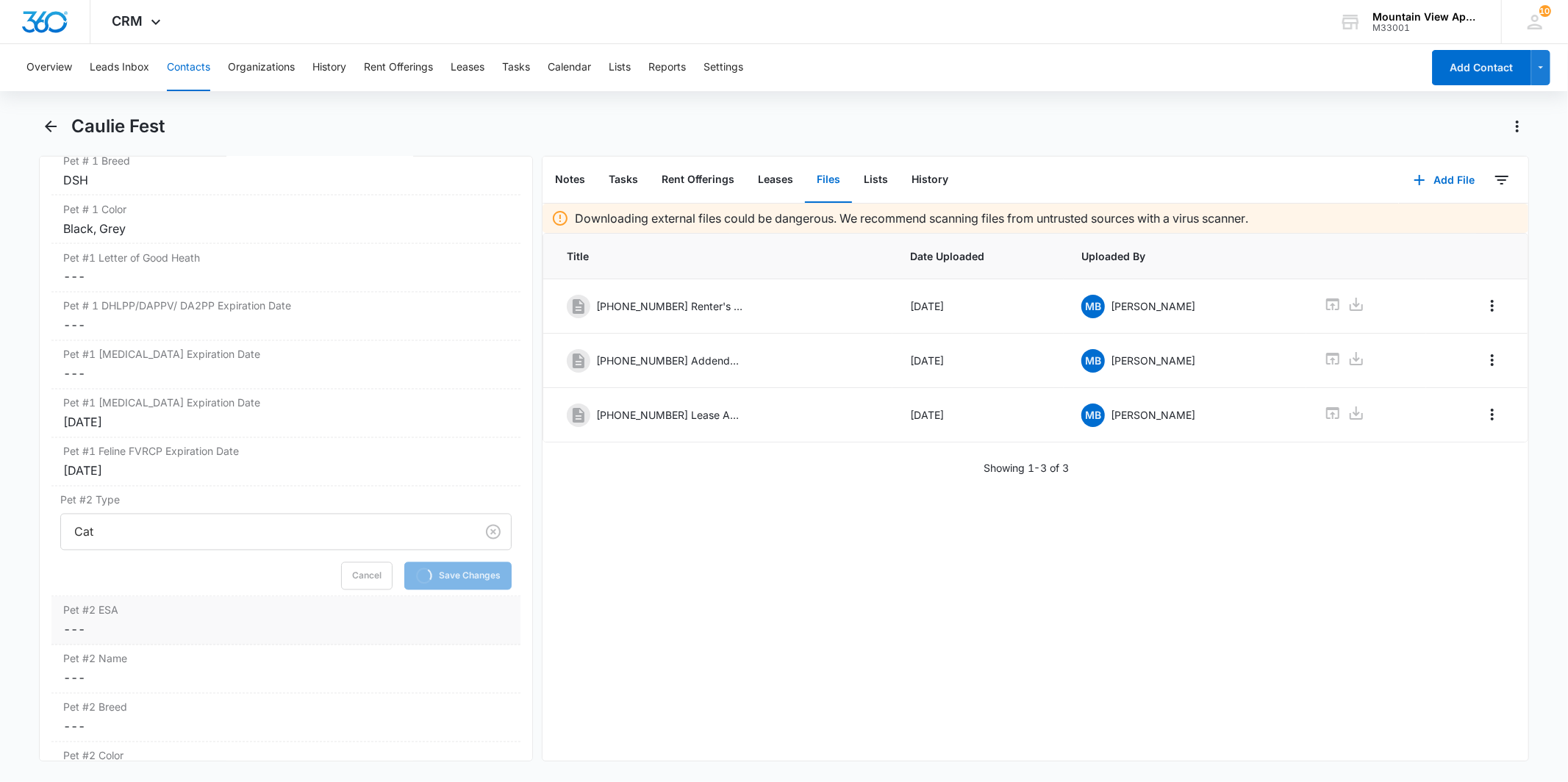
click at [241, 614] on label "Pet #2 ESA" at bounding box center [285, 611] width 445 height 16
click at [94, 664] on div "No" at bounding box center [92, 665] width 14 height 16
click at [61, 664] on input "No" at bounding box center [60, 664] width 1 height 1
checkbox input "true"
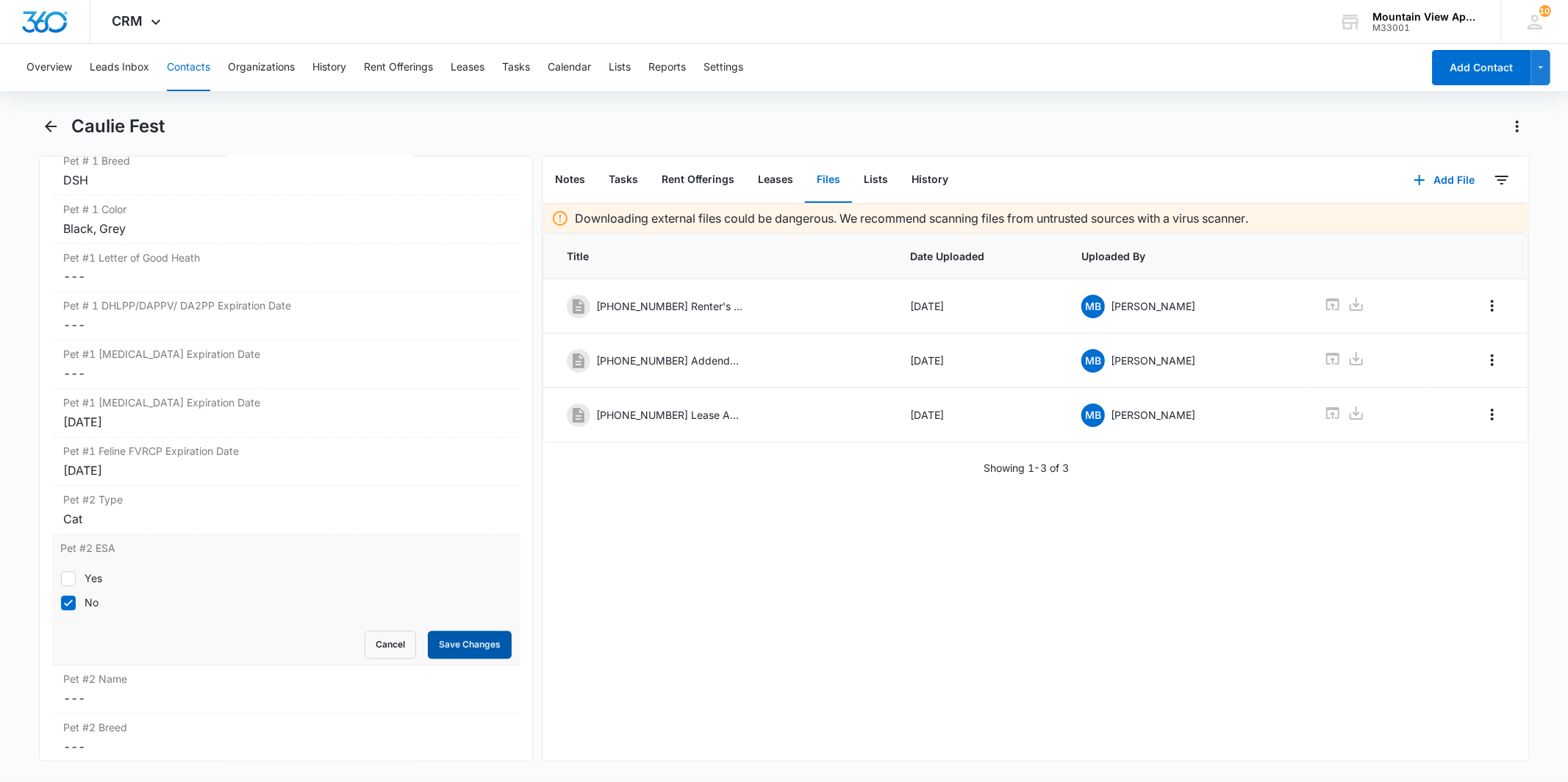
click at [454, 641] on button "Save Changes" at bounding box center [470, 645] width 84 height 28
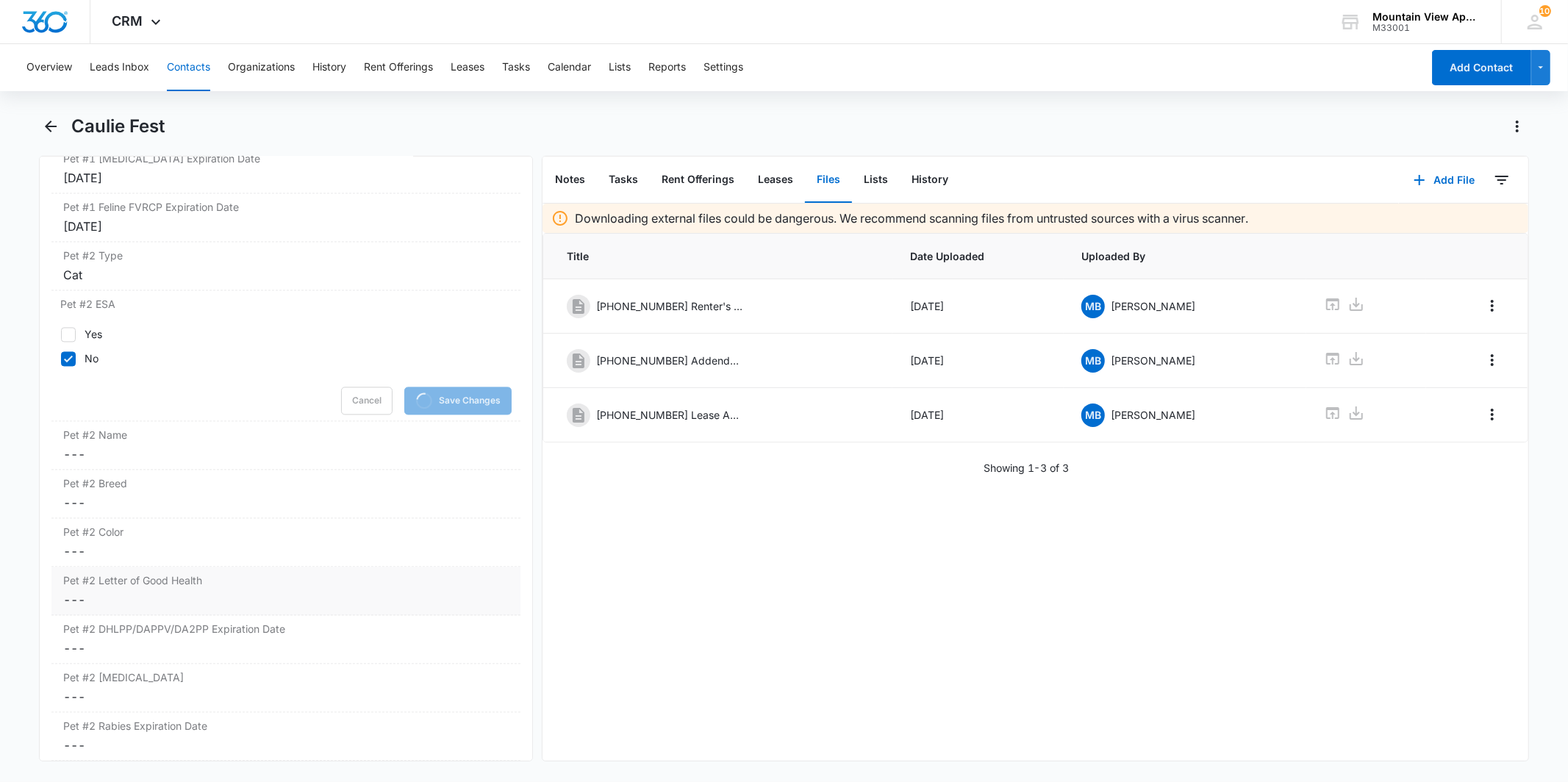
scroll to position [2490, 0]
click at [198, 453] on dd "Cancel Save Changes ---" at bounding box center [285, 454] width 445 height 17
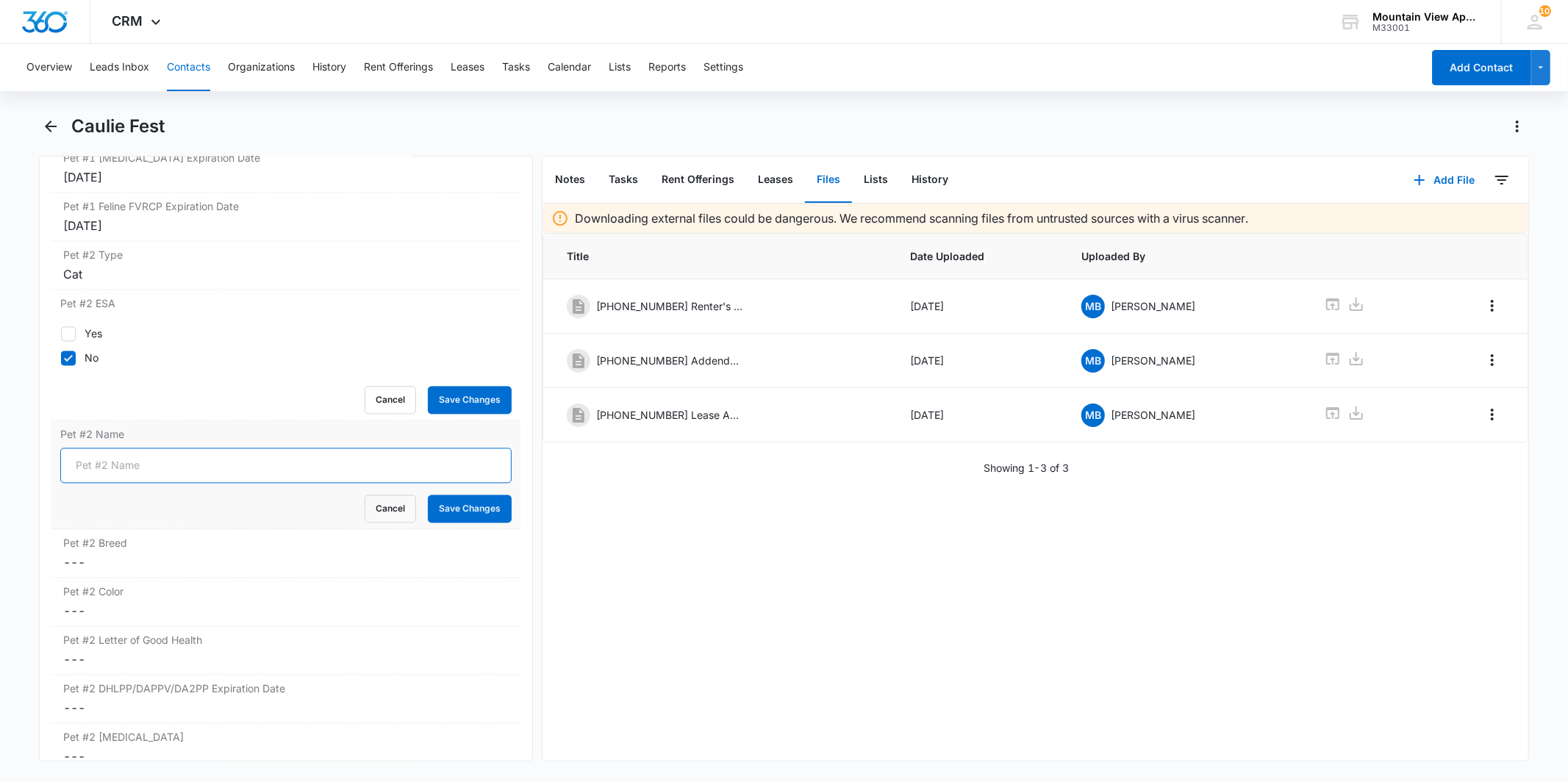
click at [181, 464] on input "Pet #2 Name" at bounding box center [285, 466] width 451 height 36
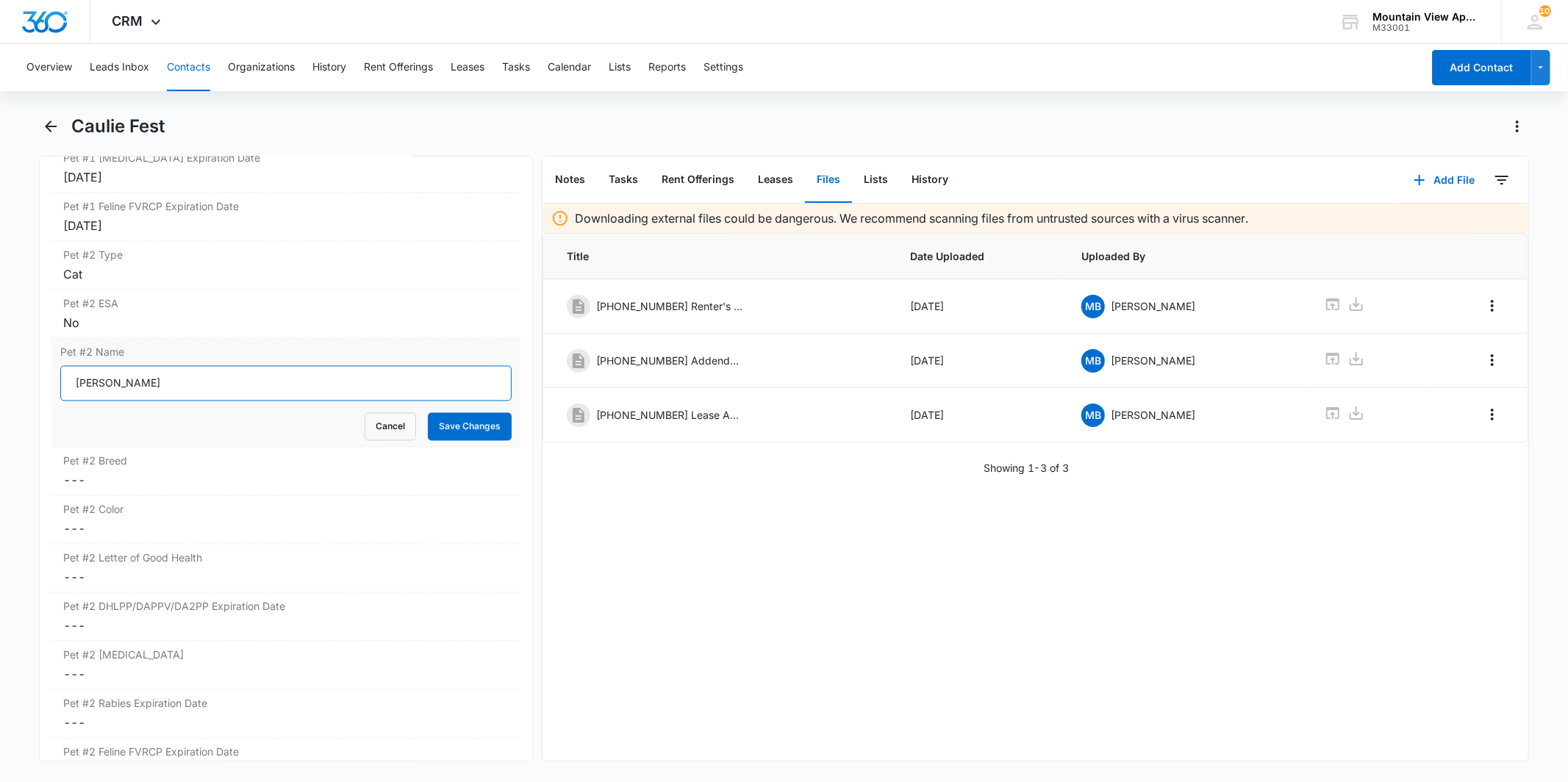
type input "[PERSON_NAME]"
drag, startPoint x: 505, startPoint y: 423, endPoint x: 494, endPoint y: 427, distance: 11.7
click at [502, 423] on div "Pet #2 Name [PERSON_NAME] Cancel Save Changes" at bounding box center [285, 393] width 468 height 109
click at [494, 427] on button "Save Changes" at bounding box center [470, 427] width 84 height 28
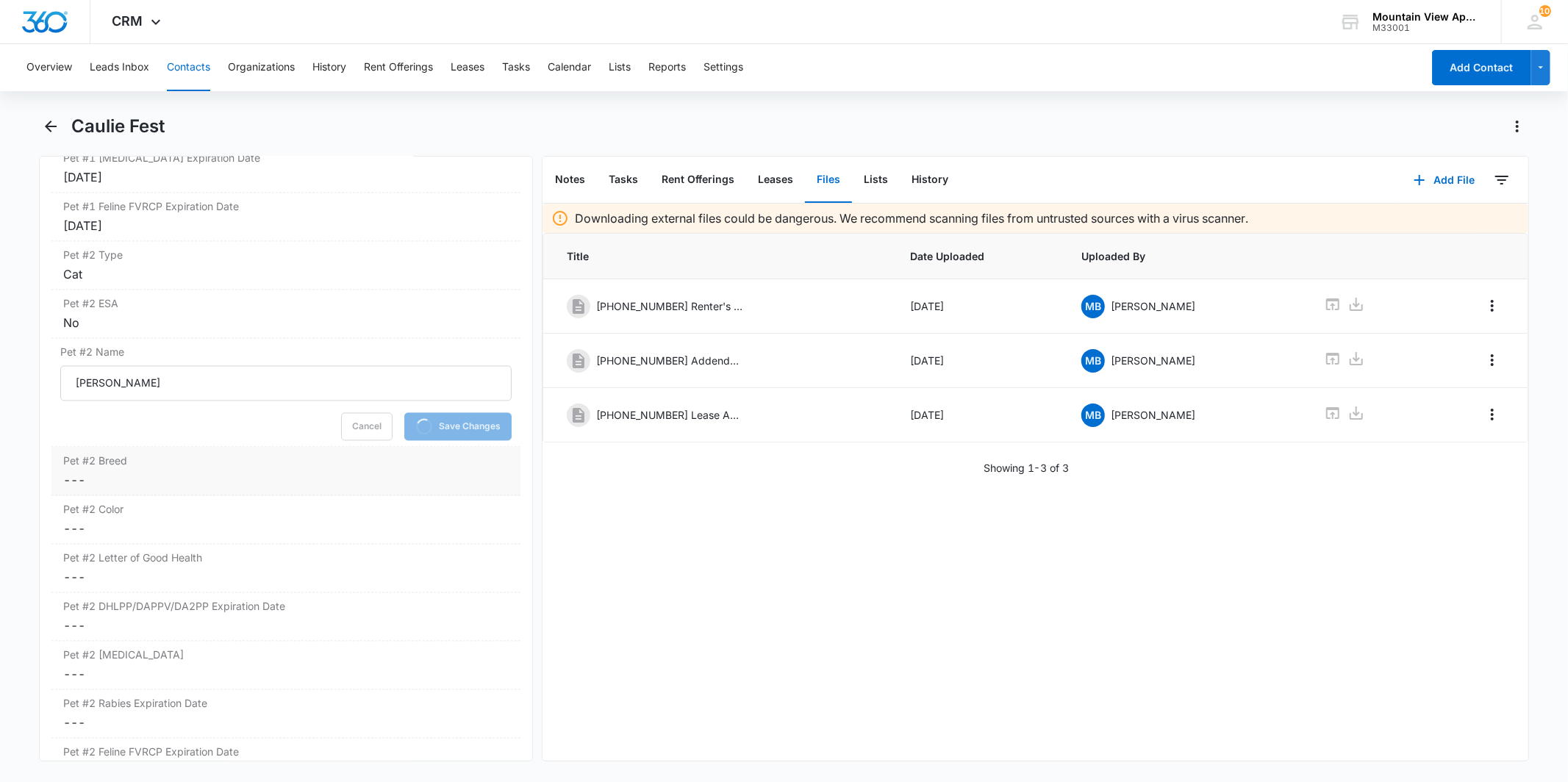
click at [276, 469] on label "Pet #2 Breed" at bounding box center [285, 461] width 445 height 16
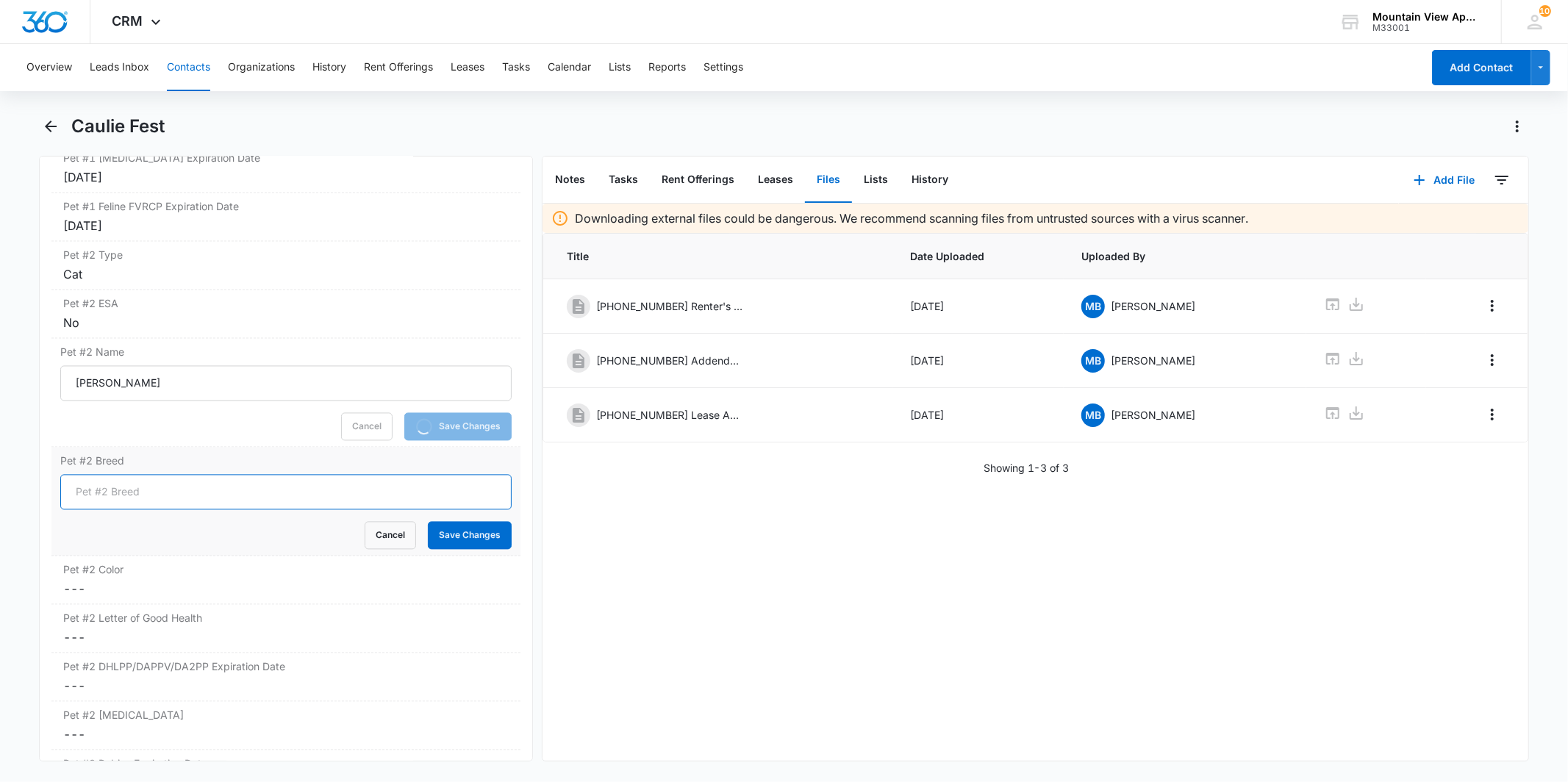
click at [252, 487] on input "Pet #2 Breed" at bounding box center [285, 492] width 451 height 36
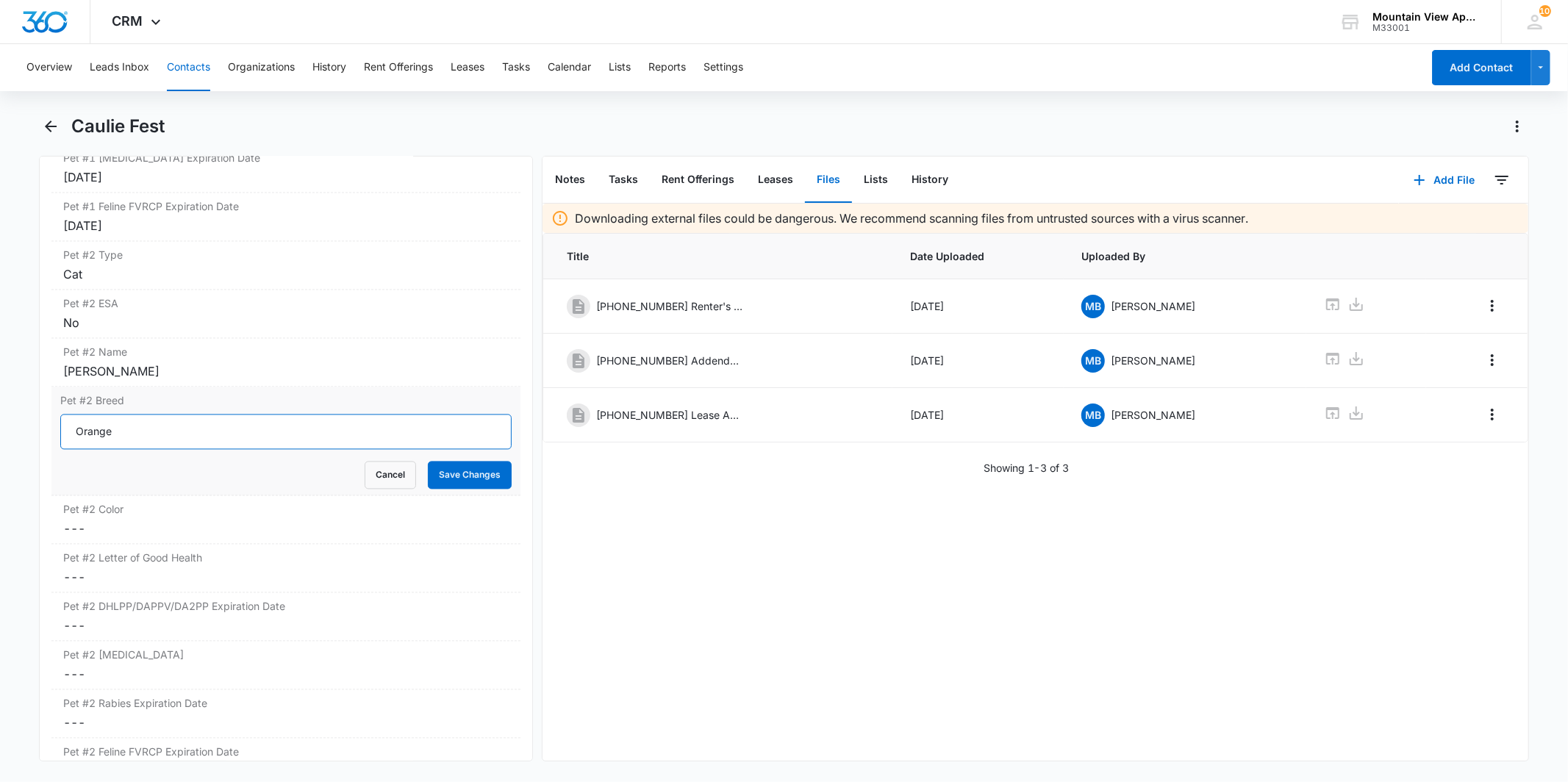
drag, startPoint x: 156, startPoint y: 434, endPoint x: 81, endPoint y: 434, distance: 75.0
click at [81, 434] on input "Orange" at bounding box center [285, 432] width 451 height 36
type input "O"
type input "DSH"
click at [450, 473] on button "Save Changes" at bounding box center [470, 476] width 84 height 28
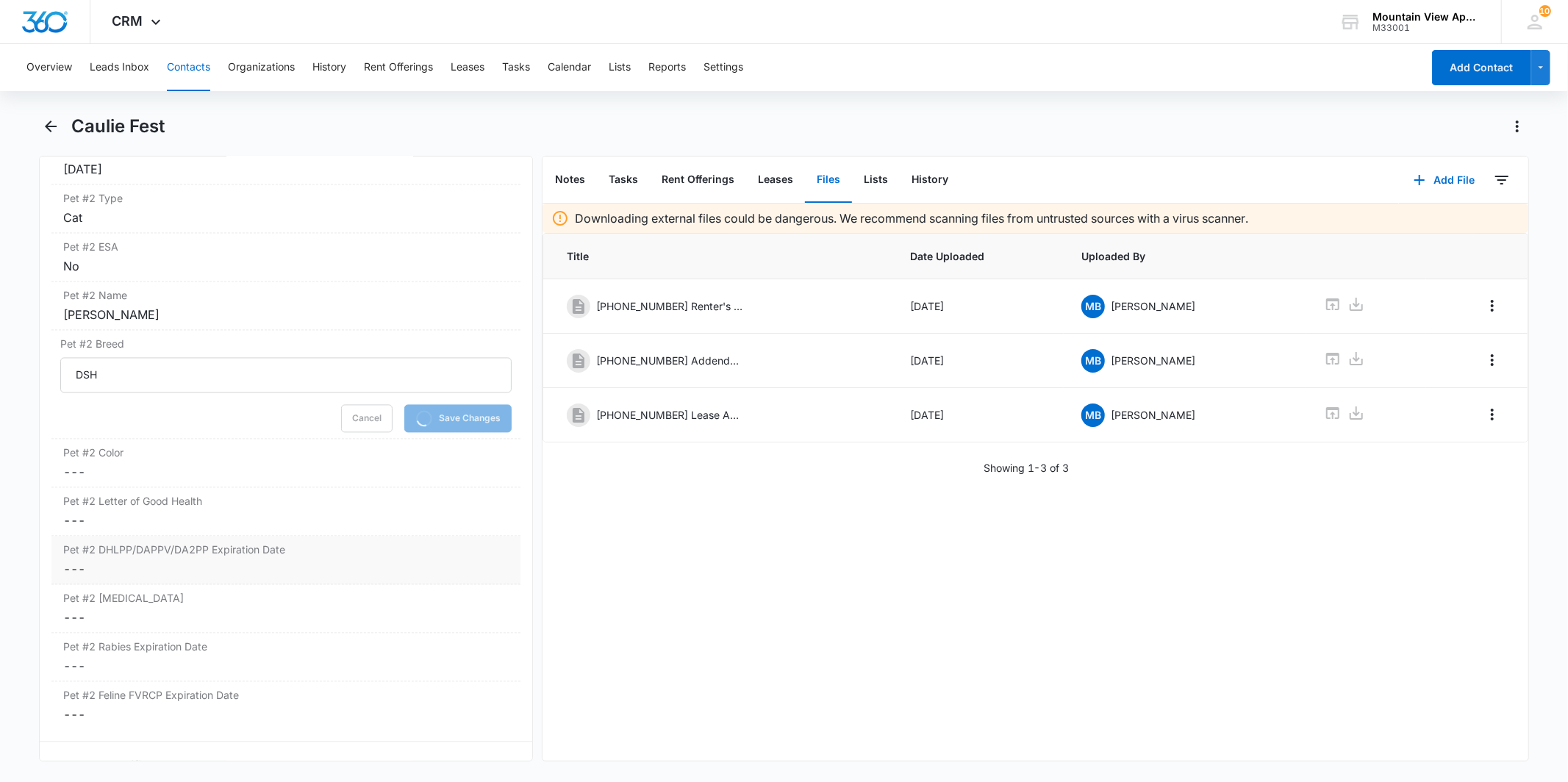
scroll to position [2652, 0]
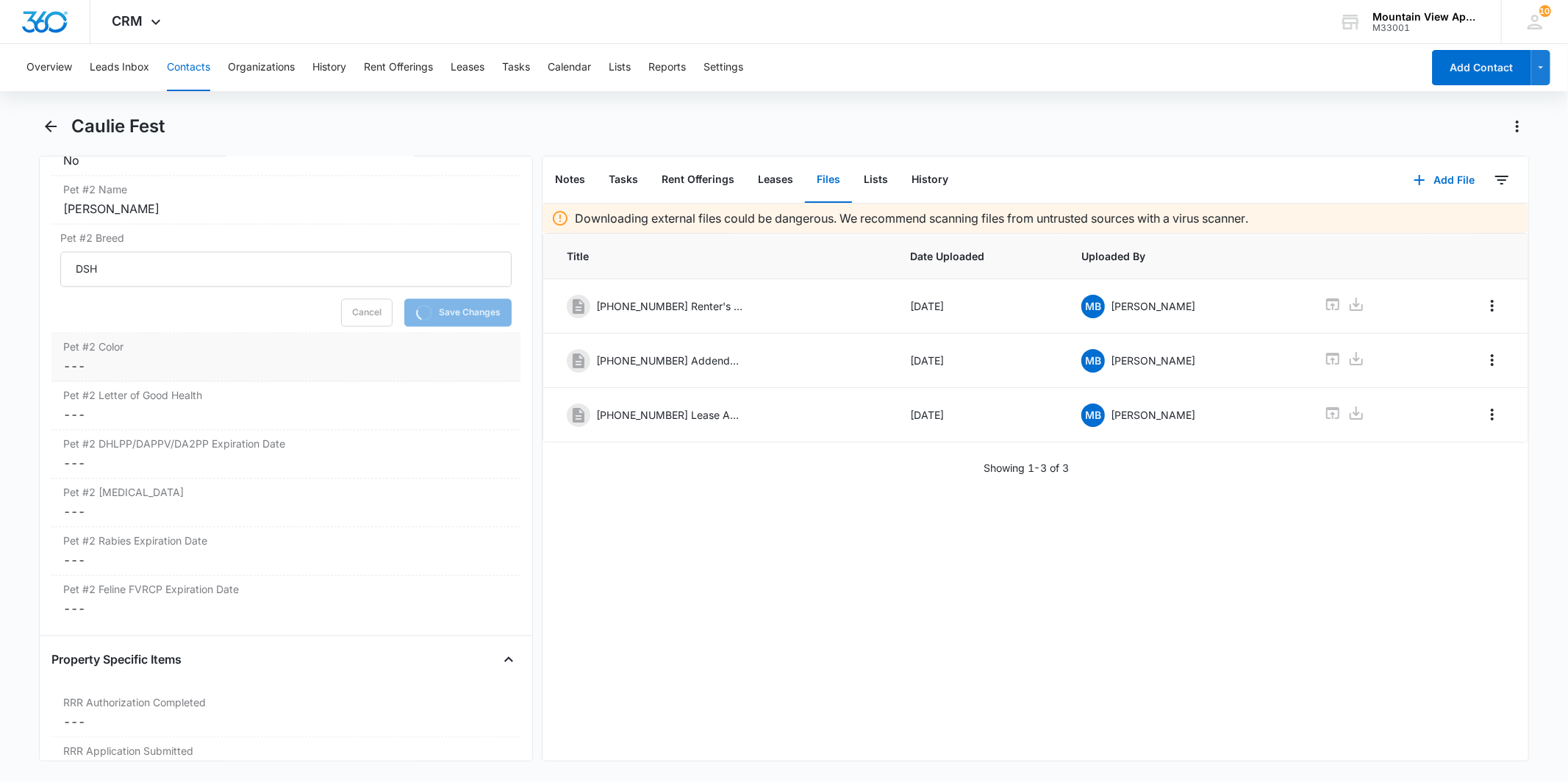
click at [160, 357] on div "Pet #2 Color Cancel Save Changes ---" at bounding box center [285, 357] width 468 height 48
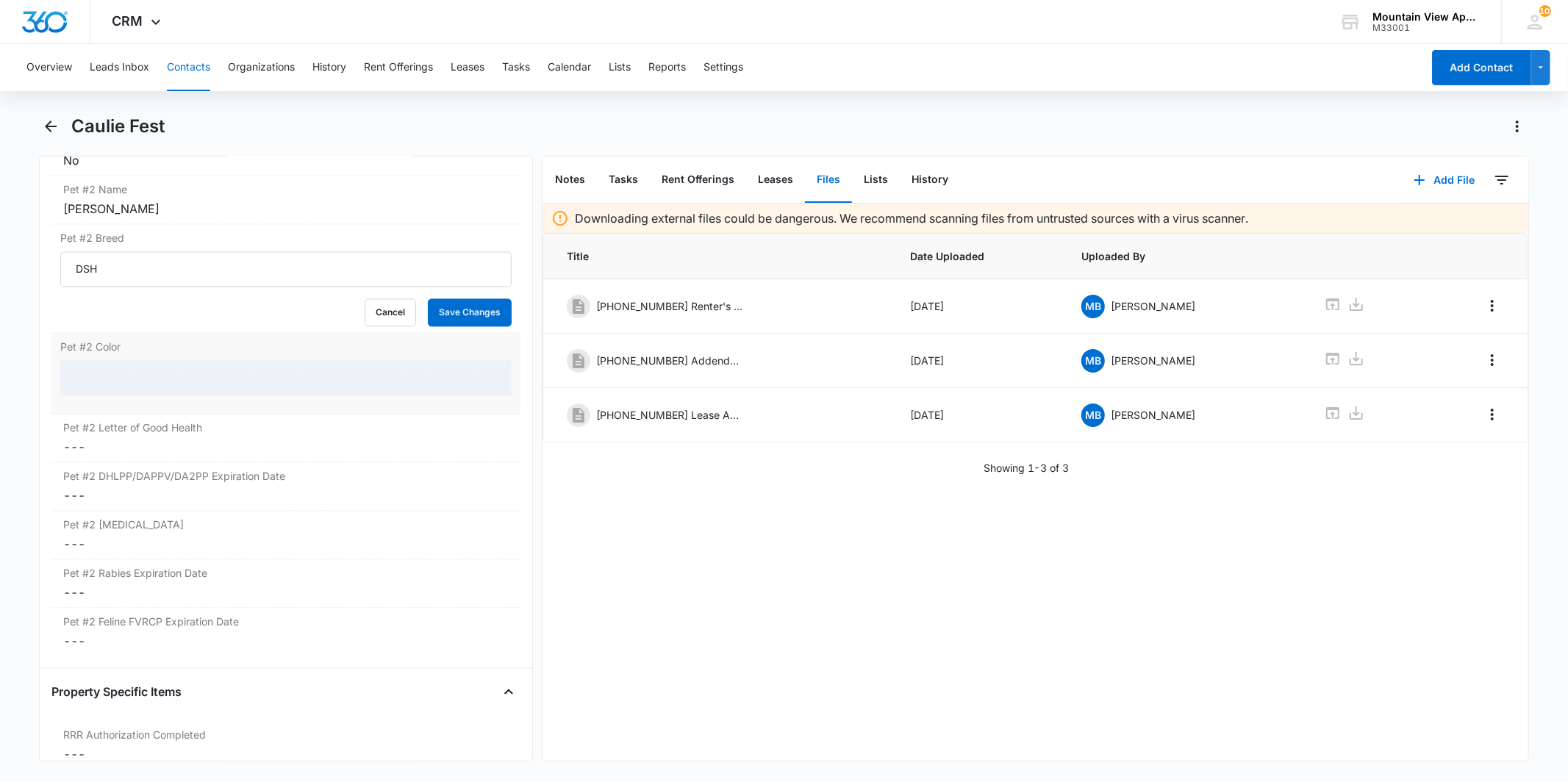
click at [145, 368] on div at bounding box center [285, 378] width 451 height 36
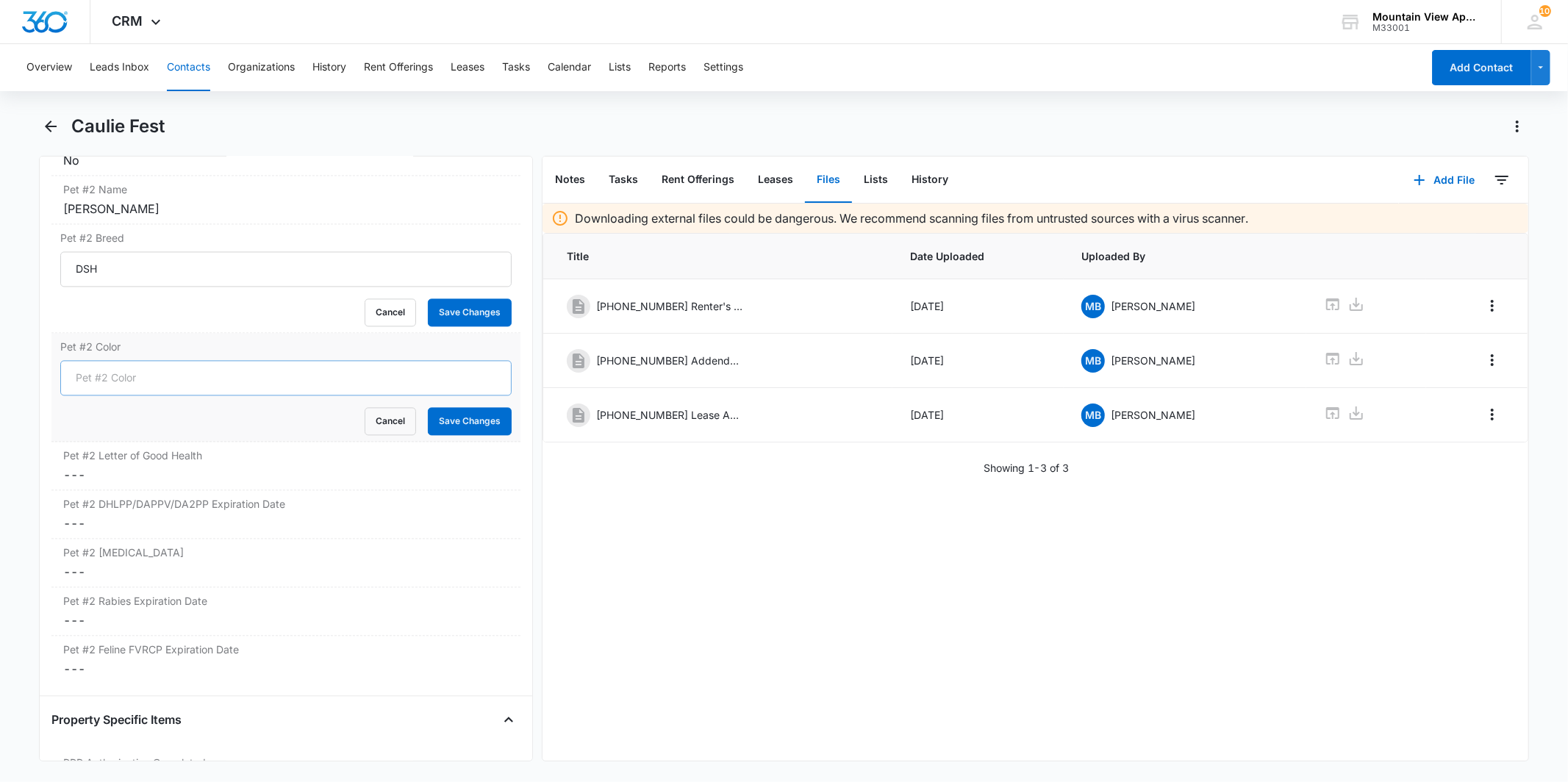
click at [144, 375] on input "Pet #2 Color" at bounding box center [285, 378] width 451 height 36
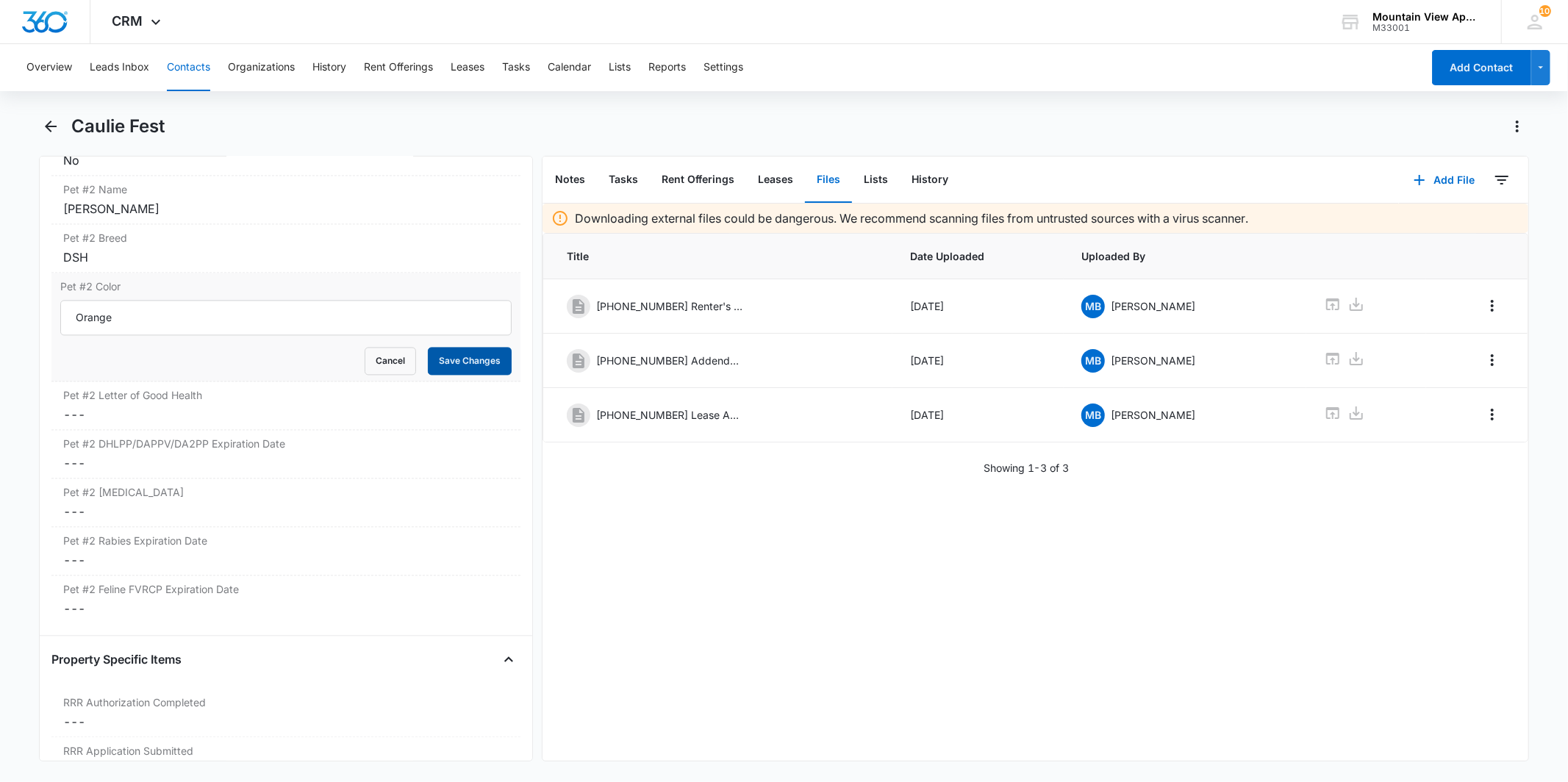
type input "Orange"
click at [457, 359] on button "Save Changes" at bounding box center [470, 360] width 84 height 28
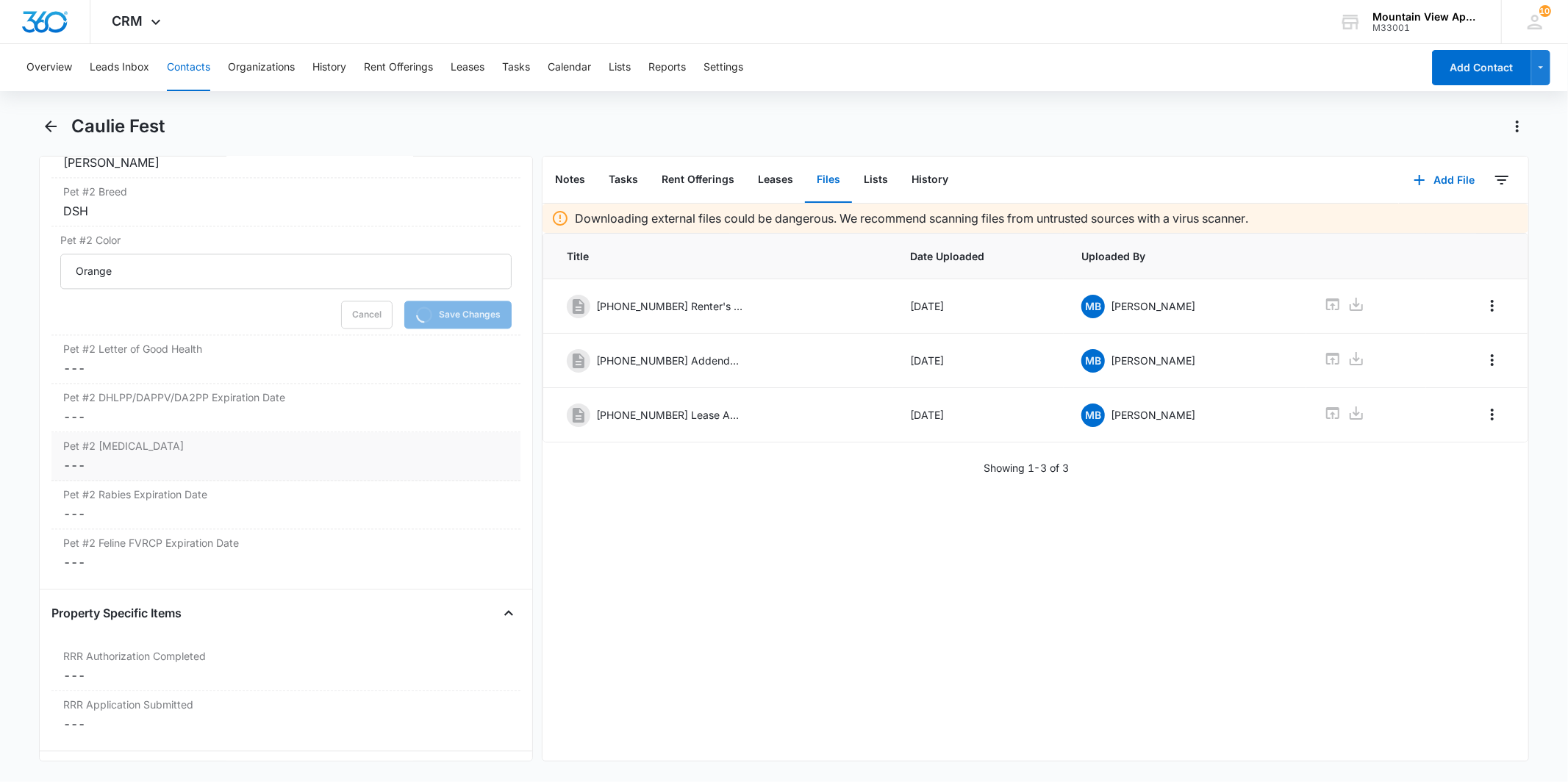
scroll to position [2735, 0]
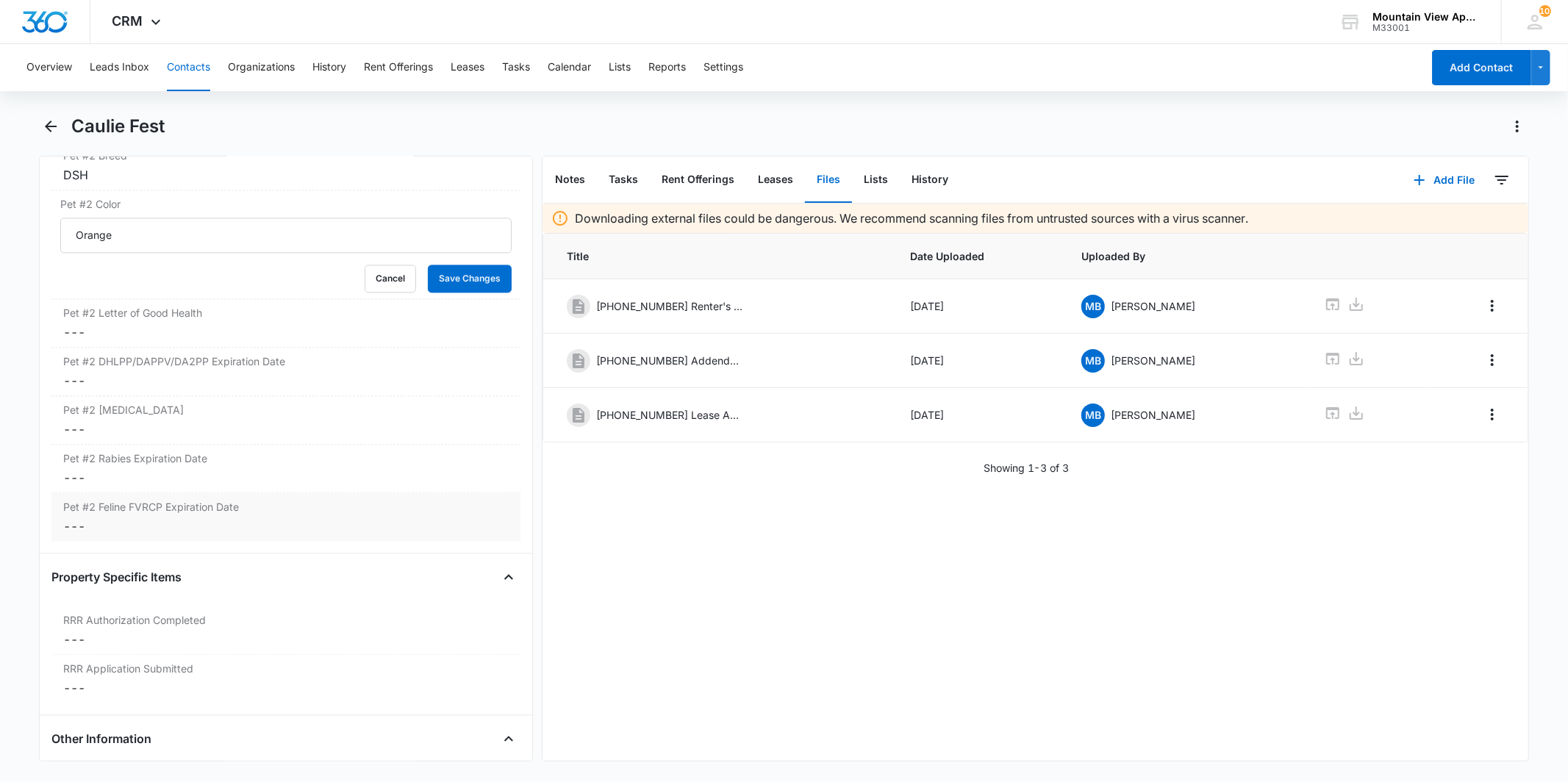
click at [220, 509] on label "Pet #2 Feline FVRCP Expiration Date" at bounding box center [285, 507] width 445 height 16
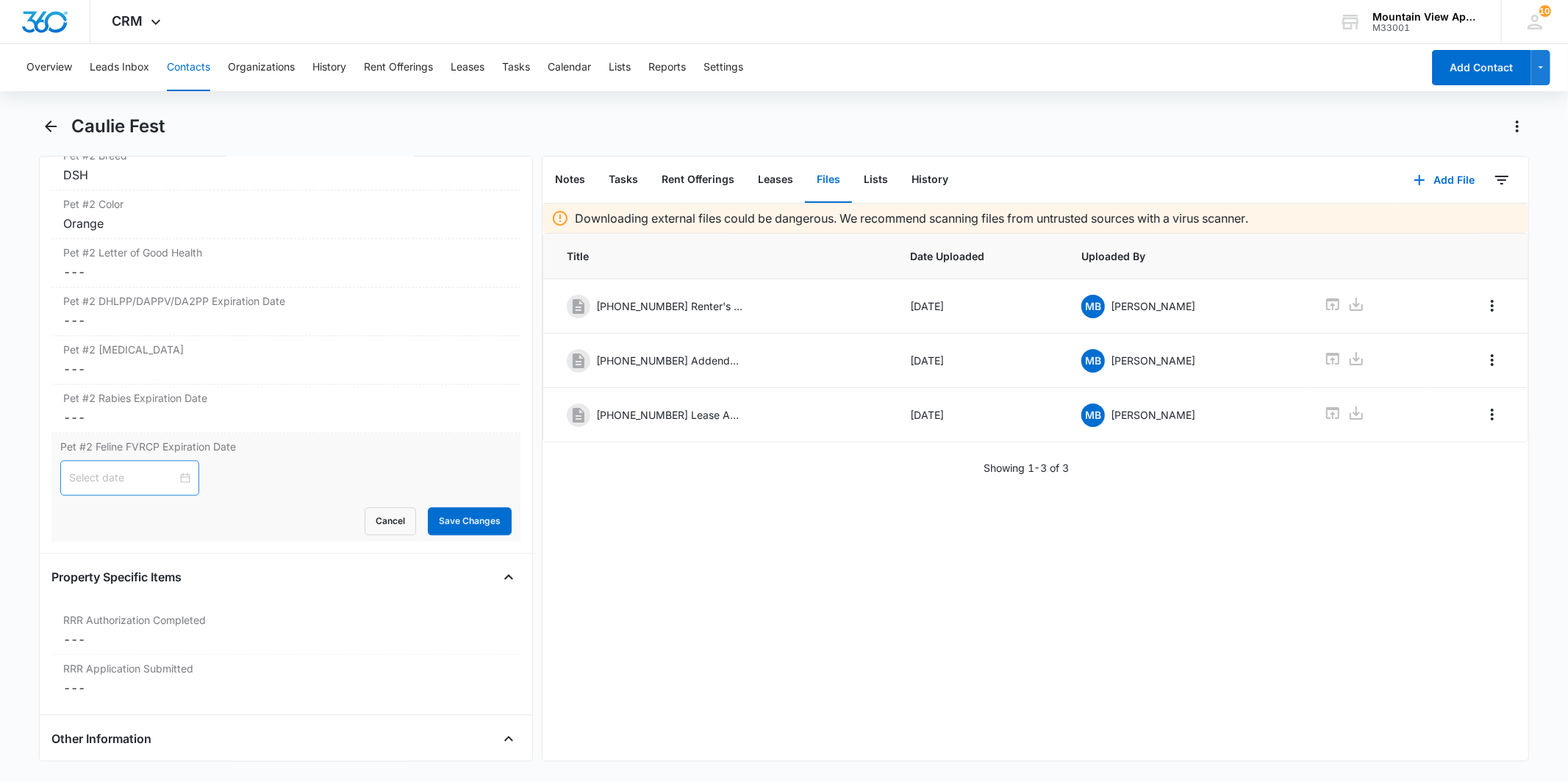
click at [173, 476] on div at bounding box center [130, 478] width 122 height 16
type input "[DATE]"
click at [189, 588] on div "11" at bounding box center [188, 592] width 17 height 17
click at [473, 516] on button "Save Changes" at bounding box center [470, 521] width 84 height 28
click at [219, 406] on label "Pet #2 Rabies Expiration Date" at bounding box center [285, 398] width 445 height 16
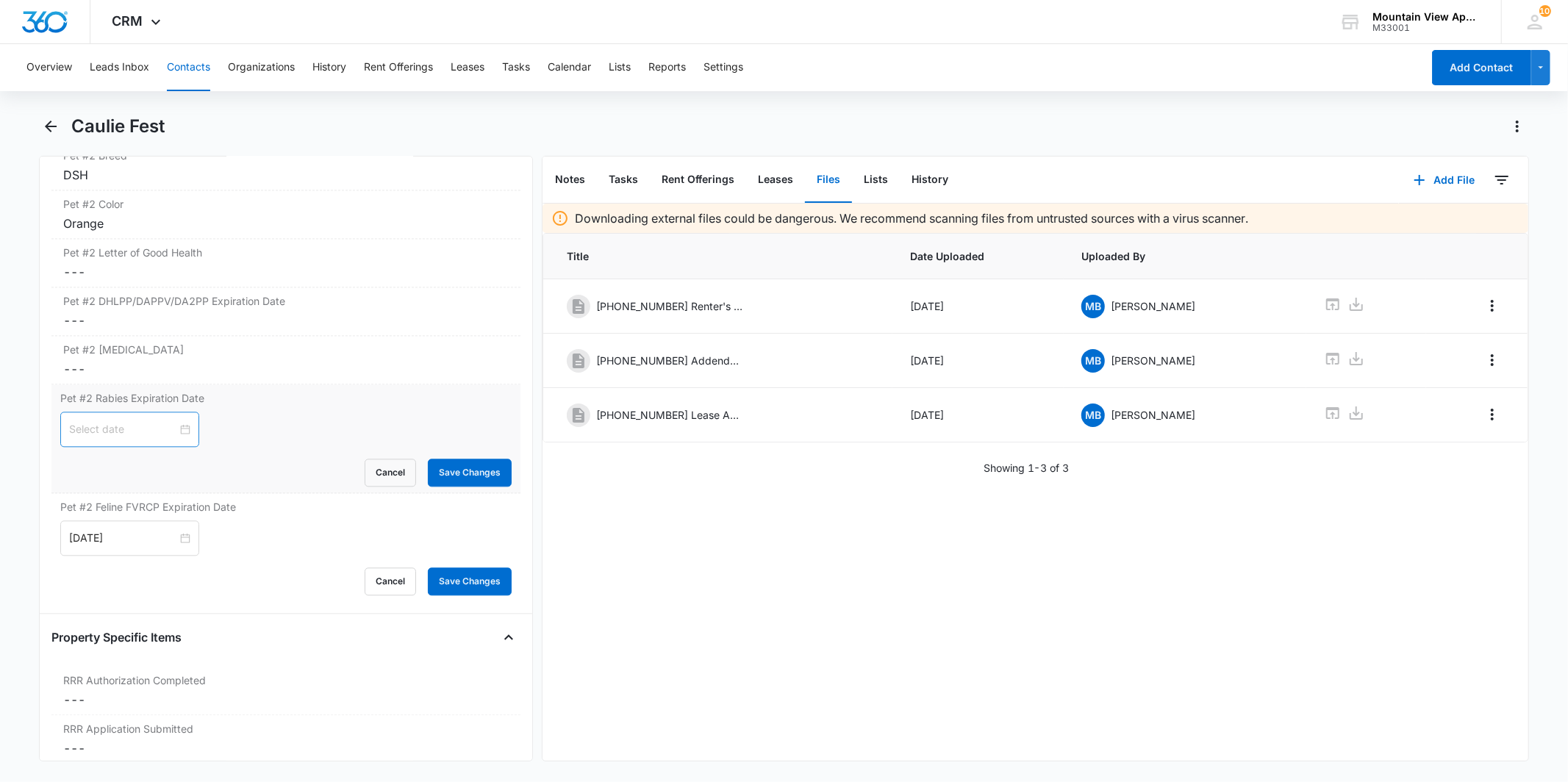
click at [167, 430] on div at bounding box center [130, 429] width 122 height 16
click at [182, 432] on div at bounding box center [130, 429] width 139 height 36
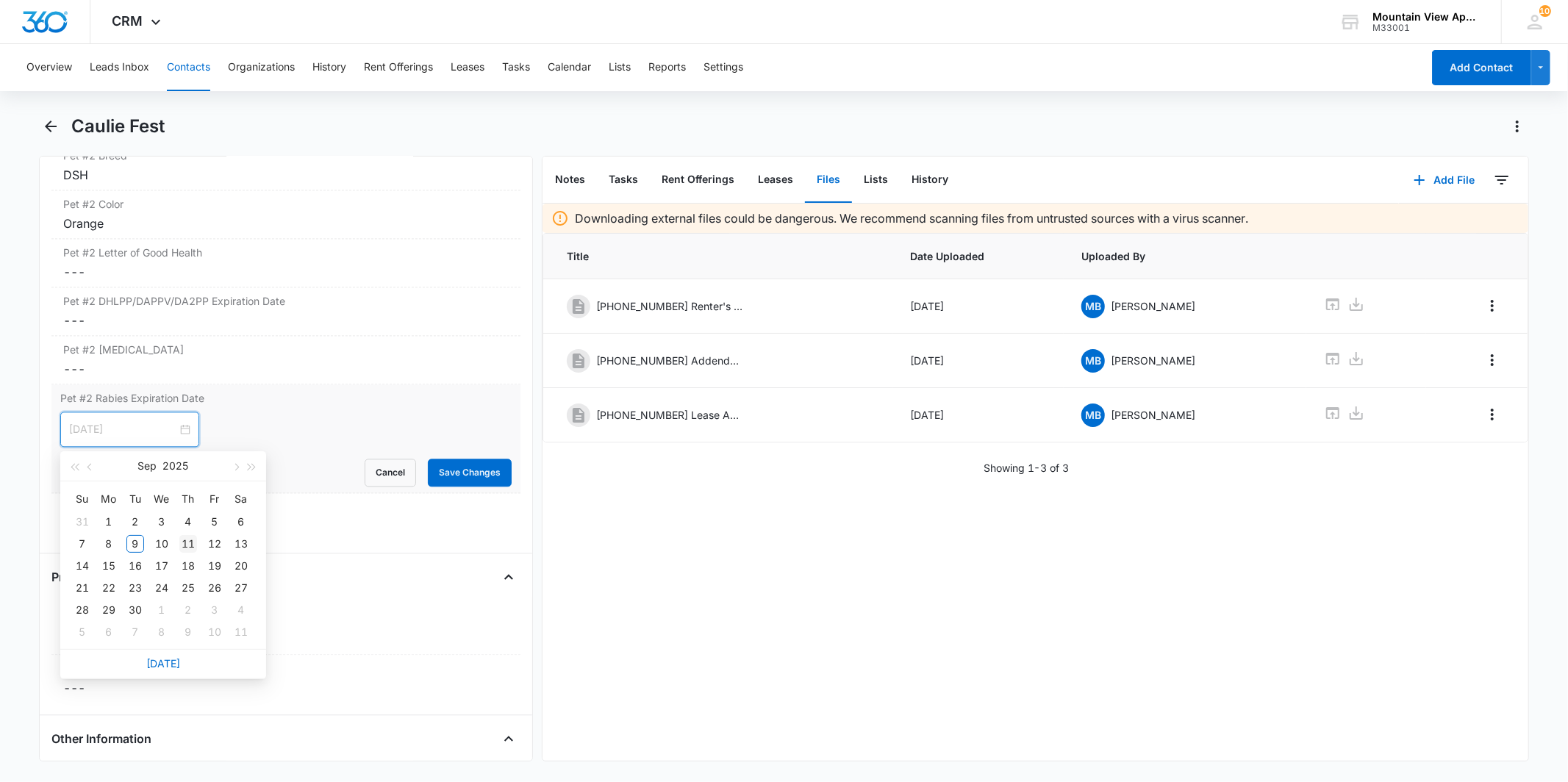
type input "[DATE]"
click at [186, 544] on div "11" at bounding box center [188, 544] width 17 height 17
click at [438, 475] on button "Save Changes" at bounding box center [470, 472] width 84 height 28
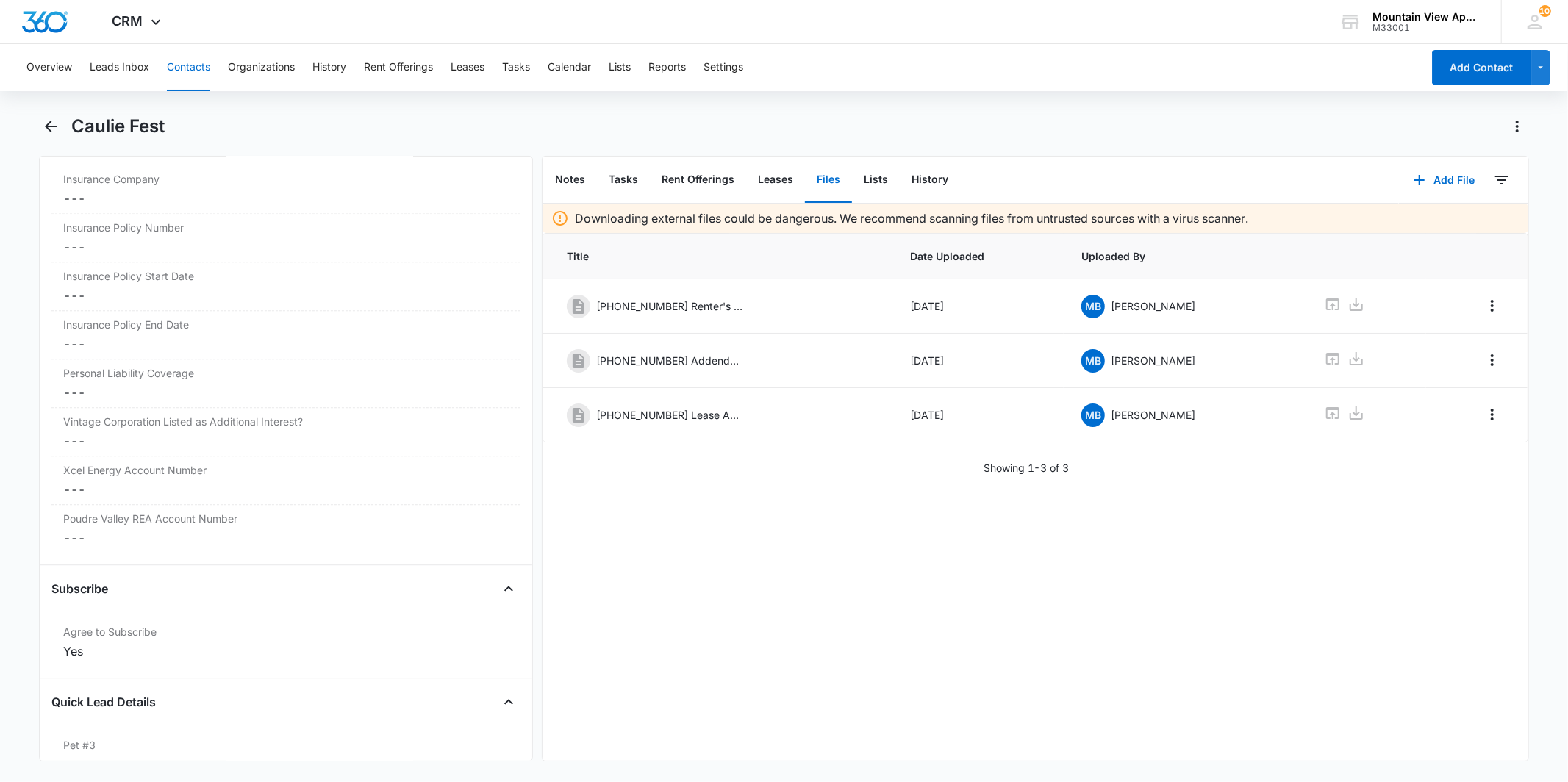
scroll to position [3307, 0]
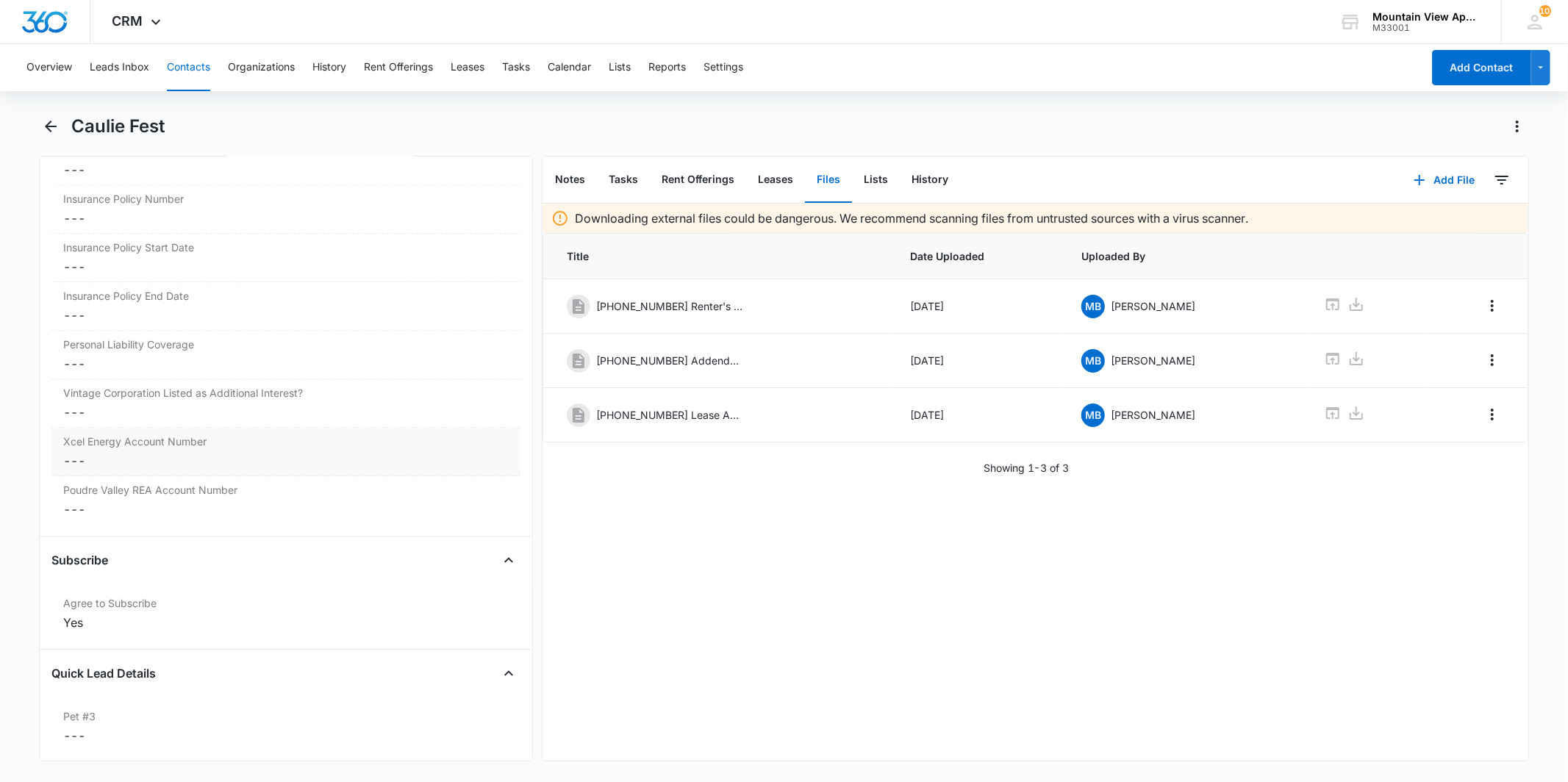
click at [246, 458] on dd "Cancel Save Changes ---" at bounding box center [285, 461] width 445 height 17
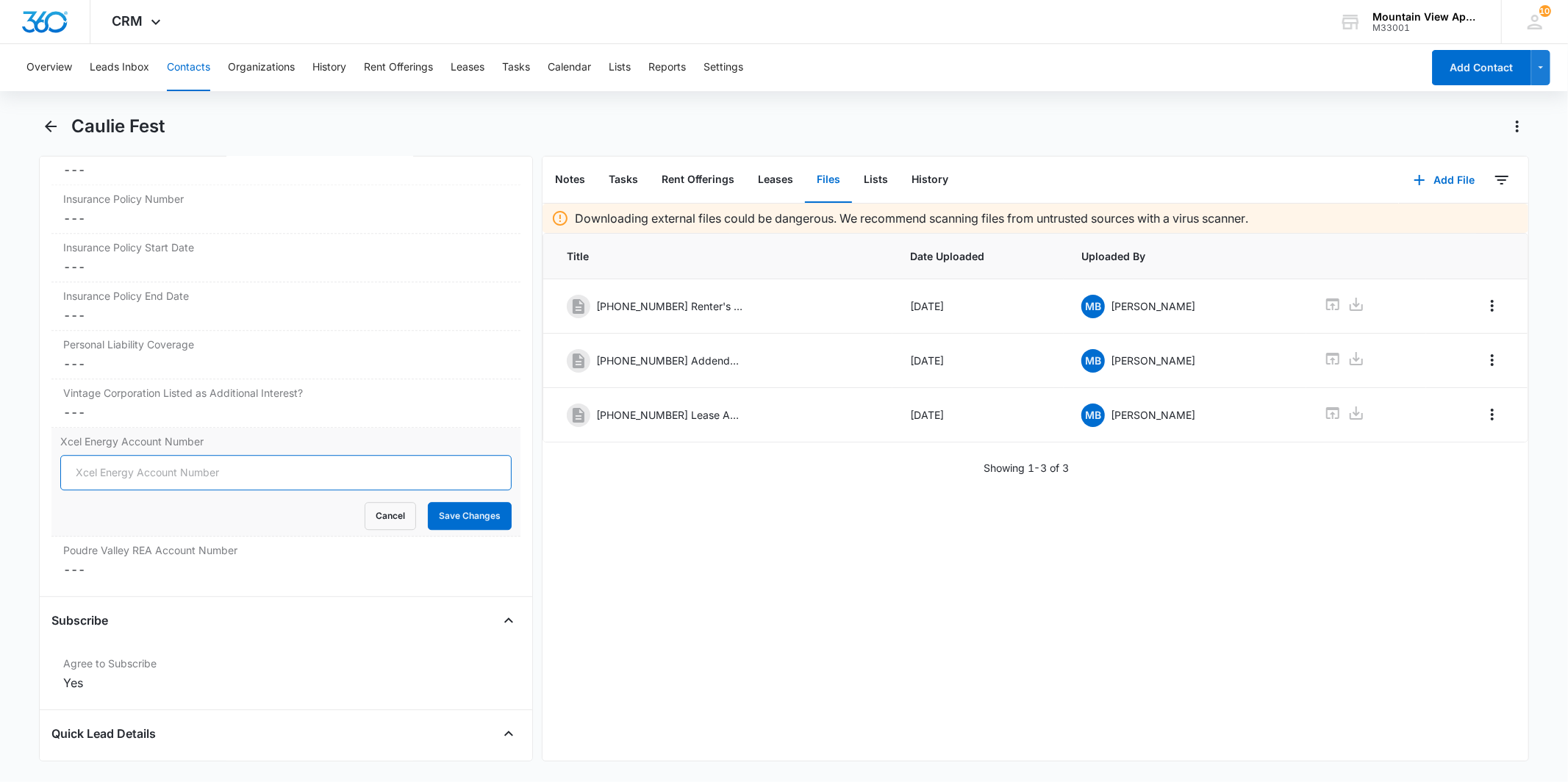
click at [228, 468] on input "Xcel Energy Account Number" at bounding box center [285, 472] width 451 height 36
type input "53-0011492018-5"
click at [478, 515] on button "Save Changes" at bounding box center [470, 516] width 84 height 28
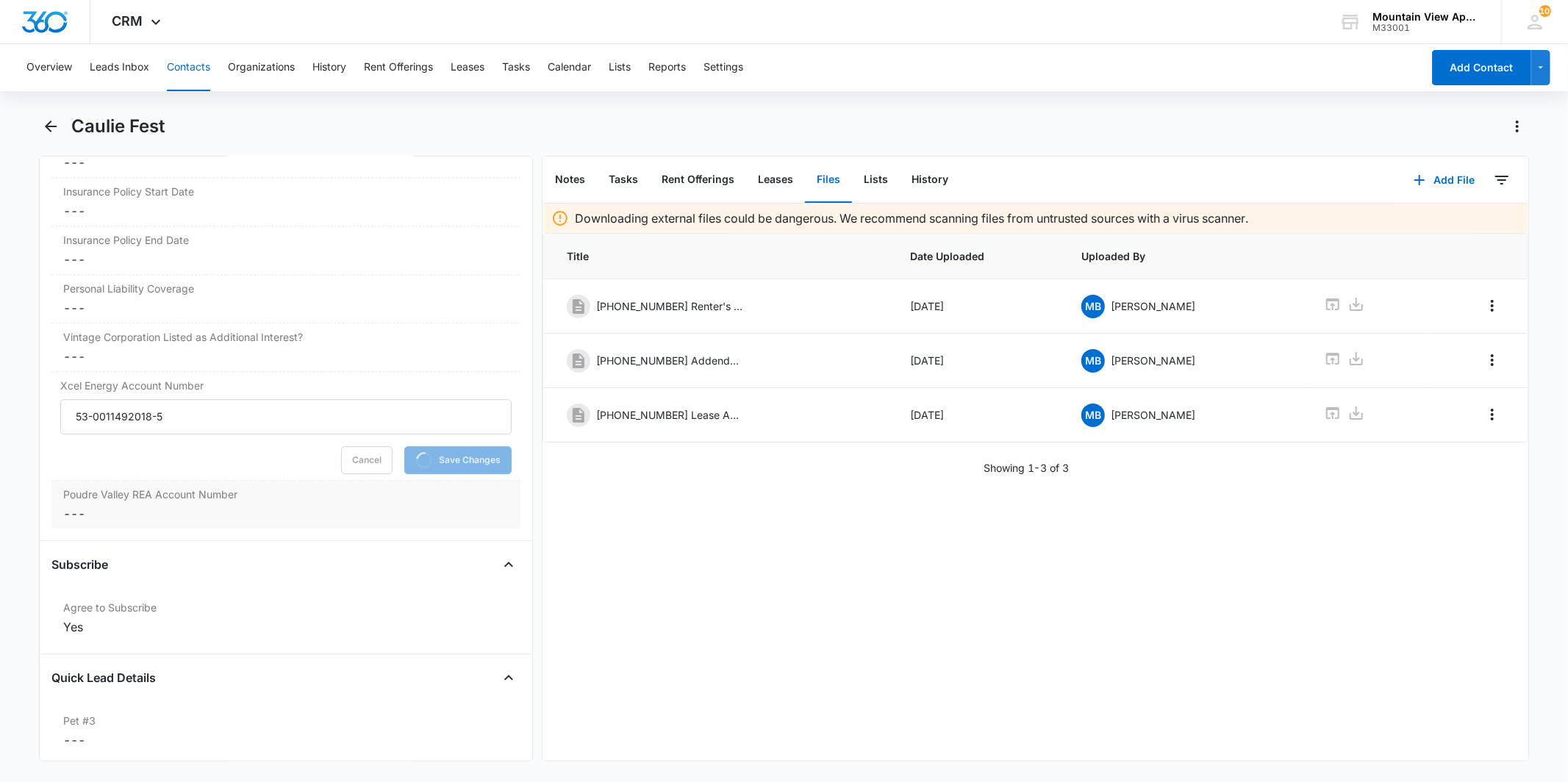
scroll to position [3388, 0]
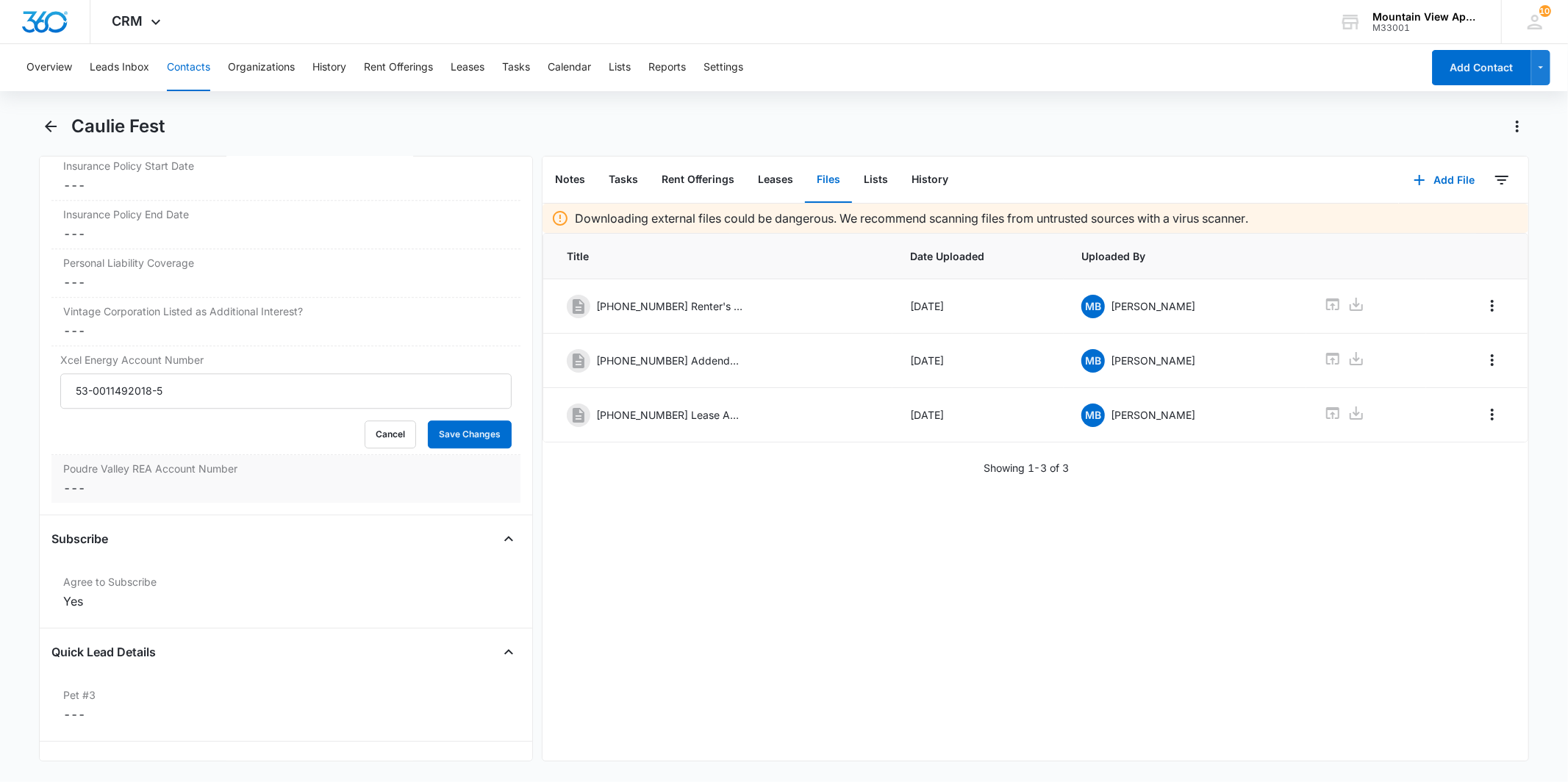
click at [162, 490] on dd "Cancel Save Changes ---" at bounding box center [285, 488] width 445 height 17
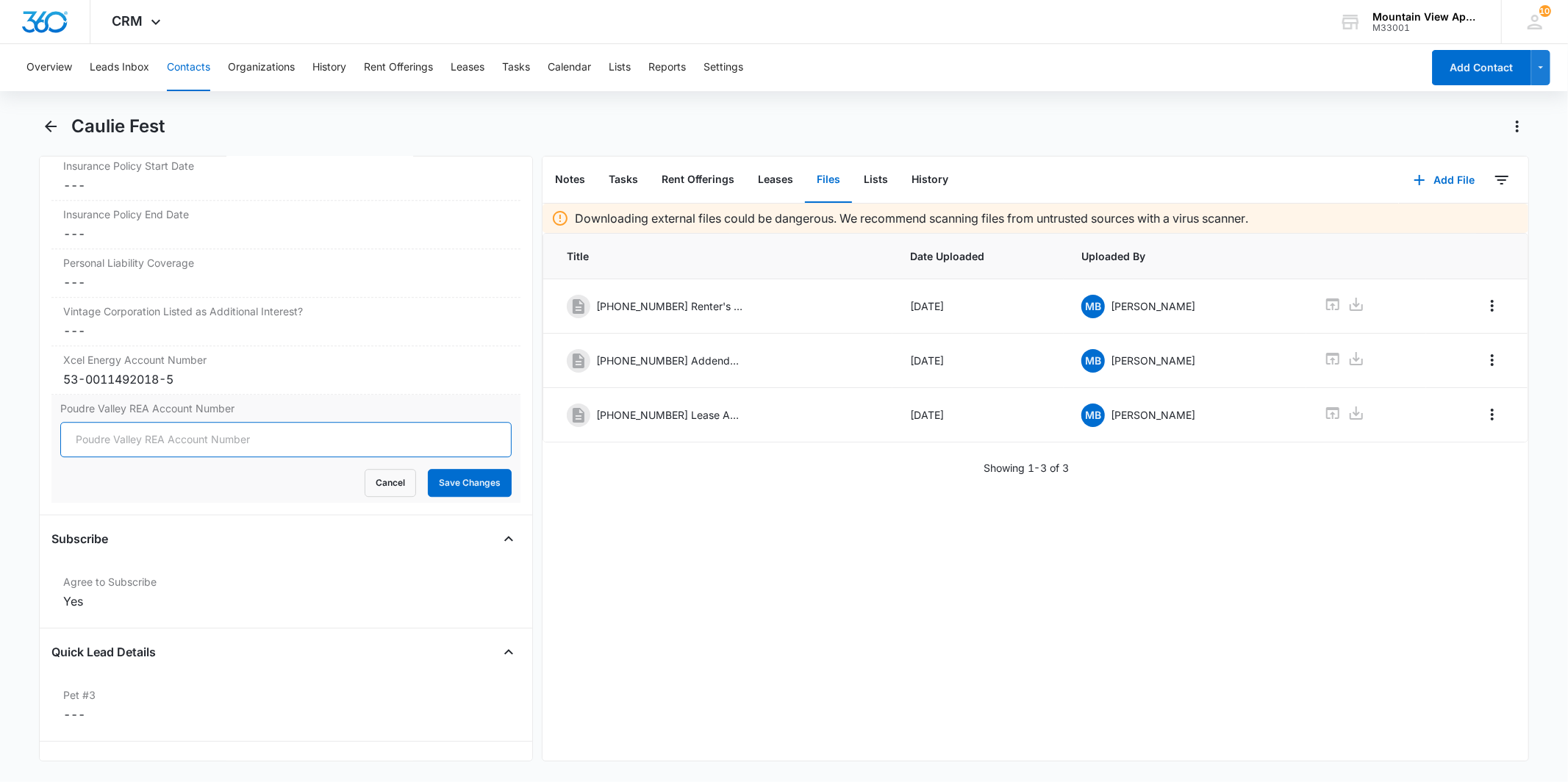
click at [213, 438] on input "Poudre Valley REA Account Number" at bounding box center [285, 439] width 451 height 36
type input "79537006"
click at [483, 485] on button "Save Changes" at bounding box center [470, 483] width 84 height 28
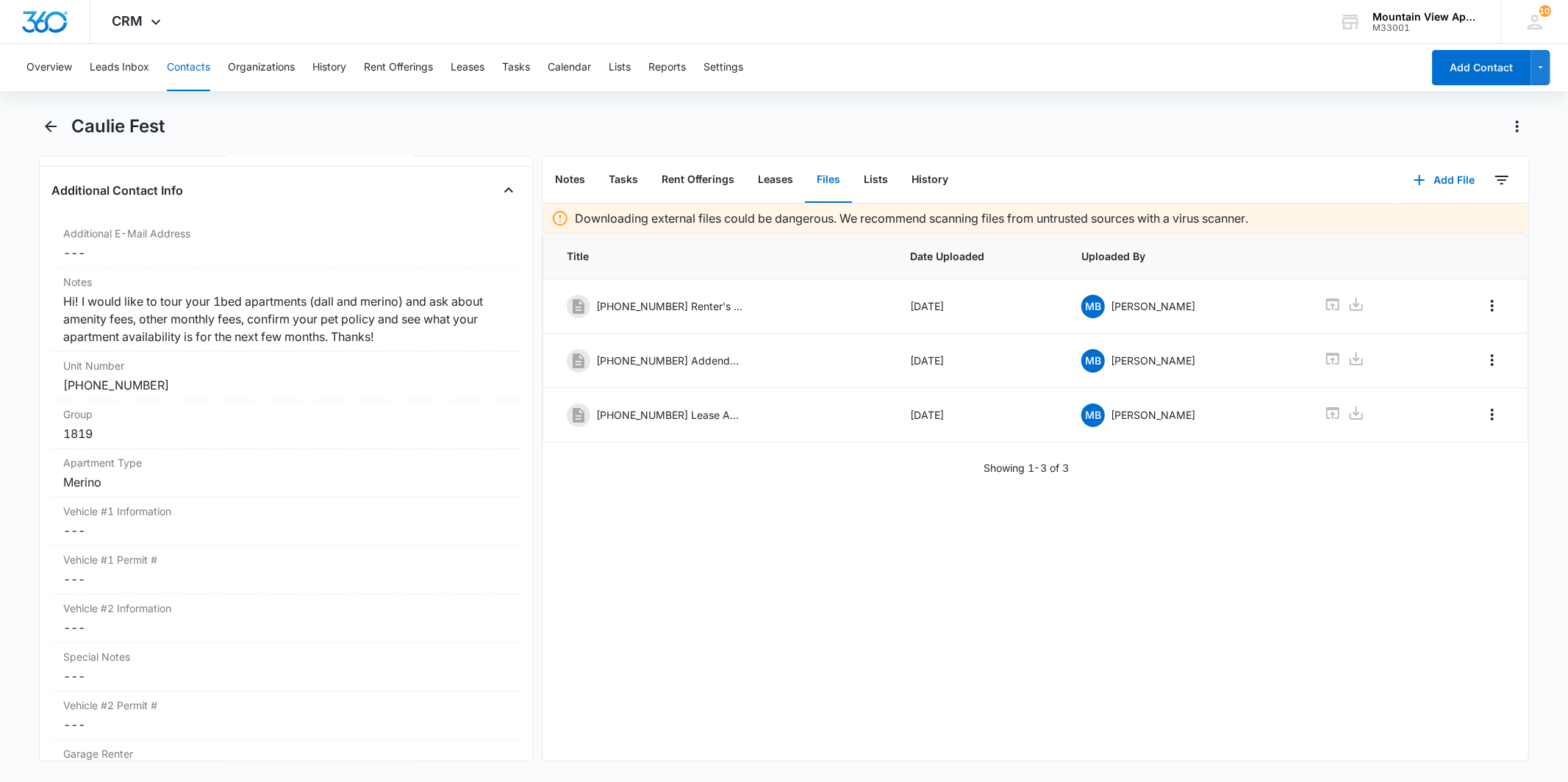
scroll to position [1019, 0]
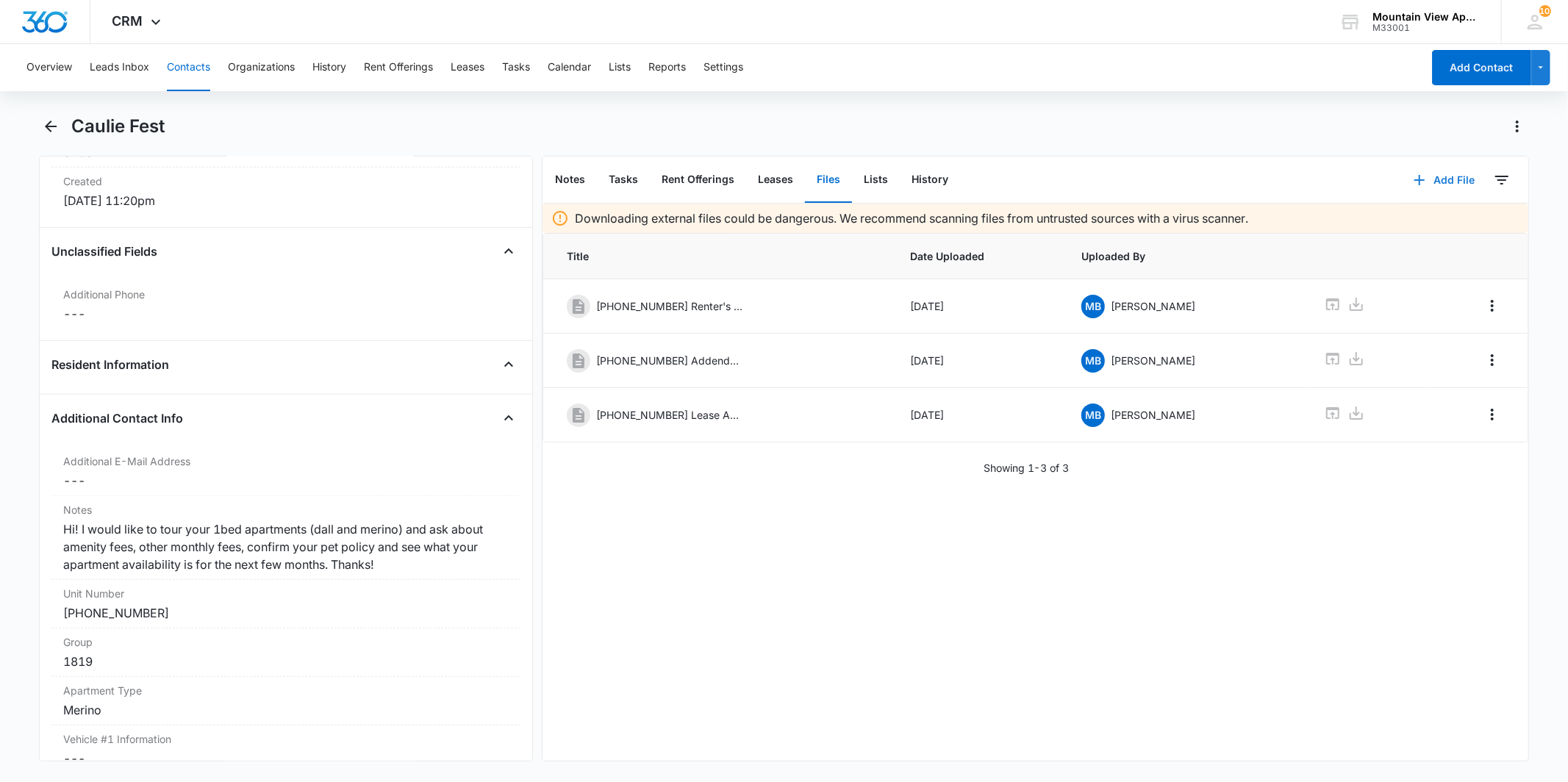
click at [1427, 174] on button "Add File" at bounding box center [1444, 180] width 91 height 36
click at [1408, 218] on button "Upload Files" at bounding box center [1432, 227] width 111 height 22
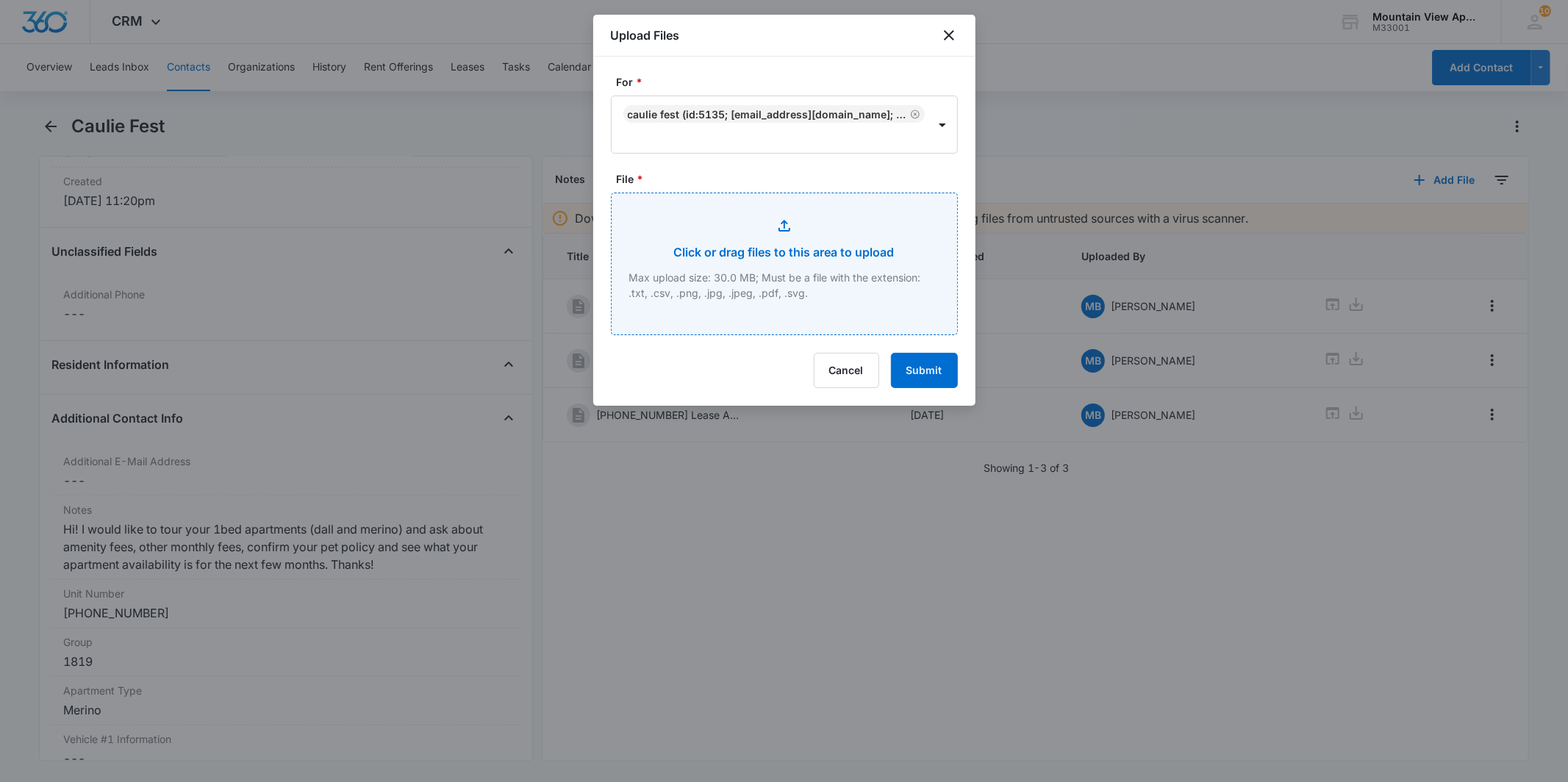
click at [877, 261] on input "File *" at bounding box center [784, 264] width 345 height 141
type input "C:\fakepath\[PHONE_NUMBER] Animal Addendum.pdf"
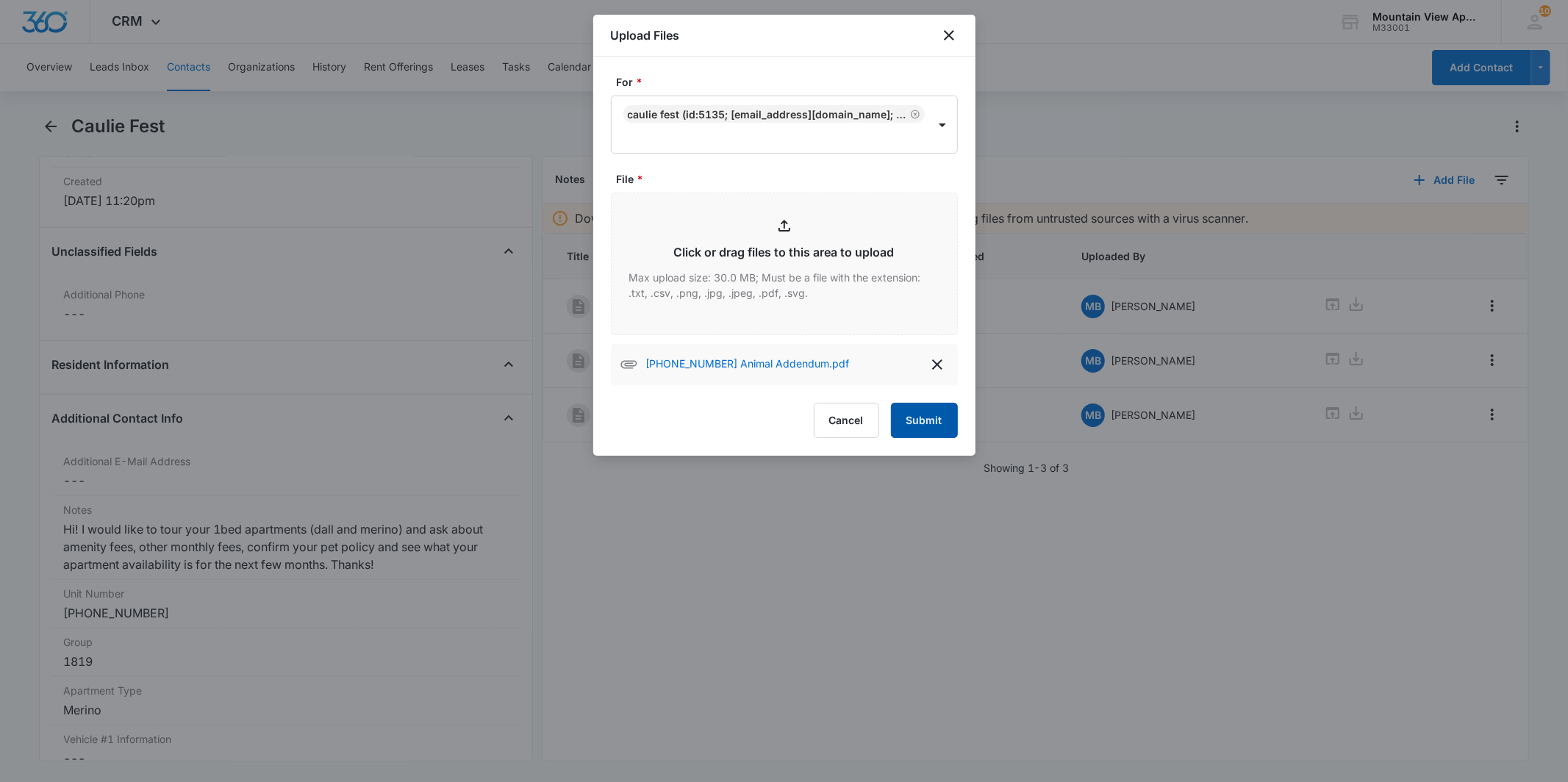
click at [929, 415] on button "Submit" at bounding box center [924, 420] width 67 height 36
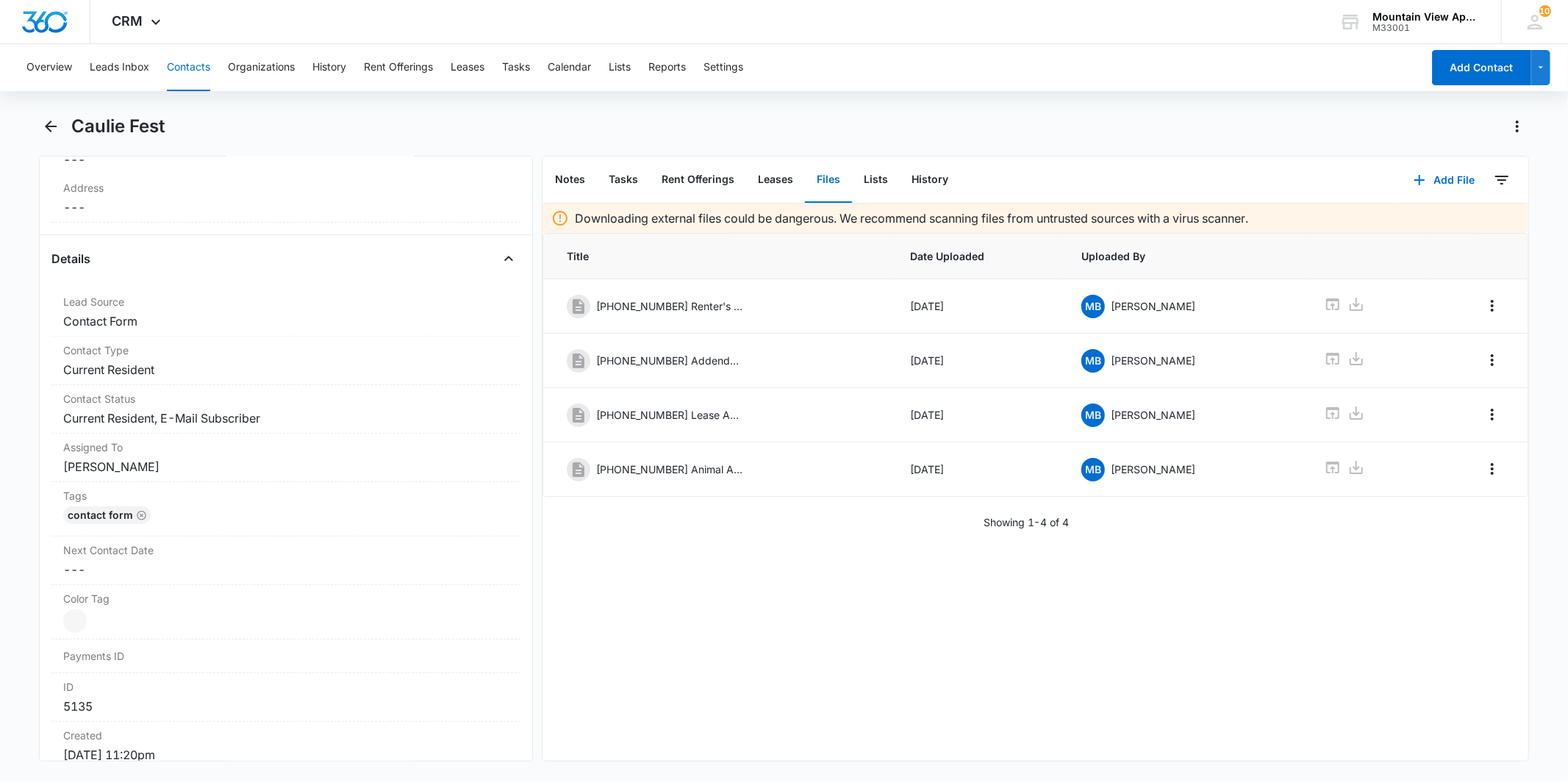
scroll to position [0, 0]
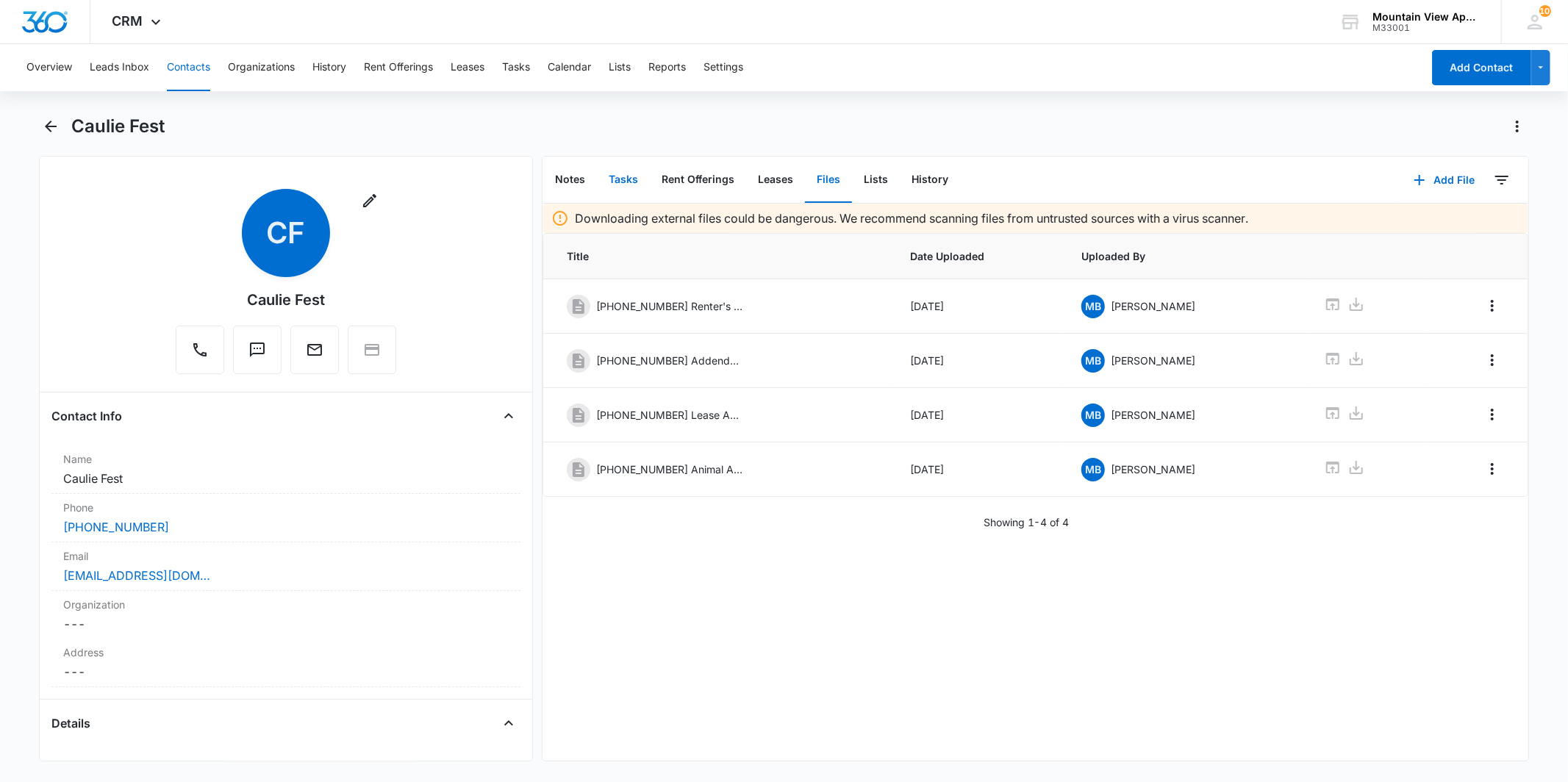
click at [630, 194] on button "Tasks" at bounding box center [623, 180] width 53 height 46
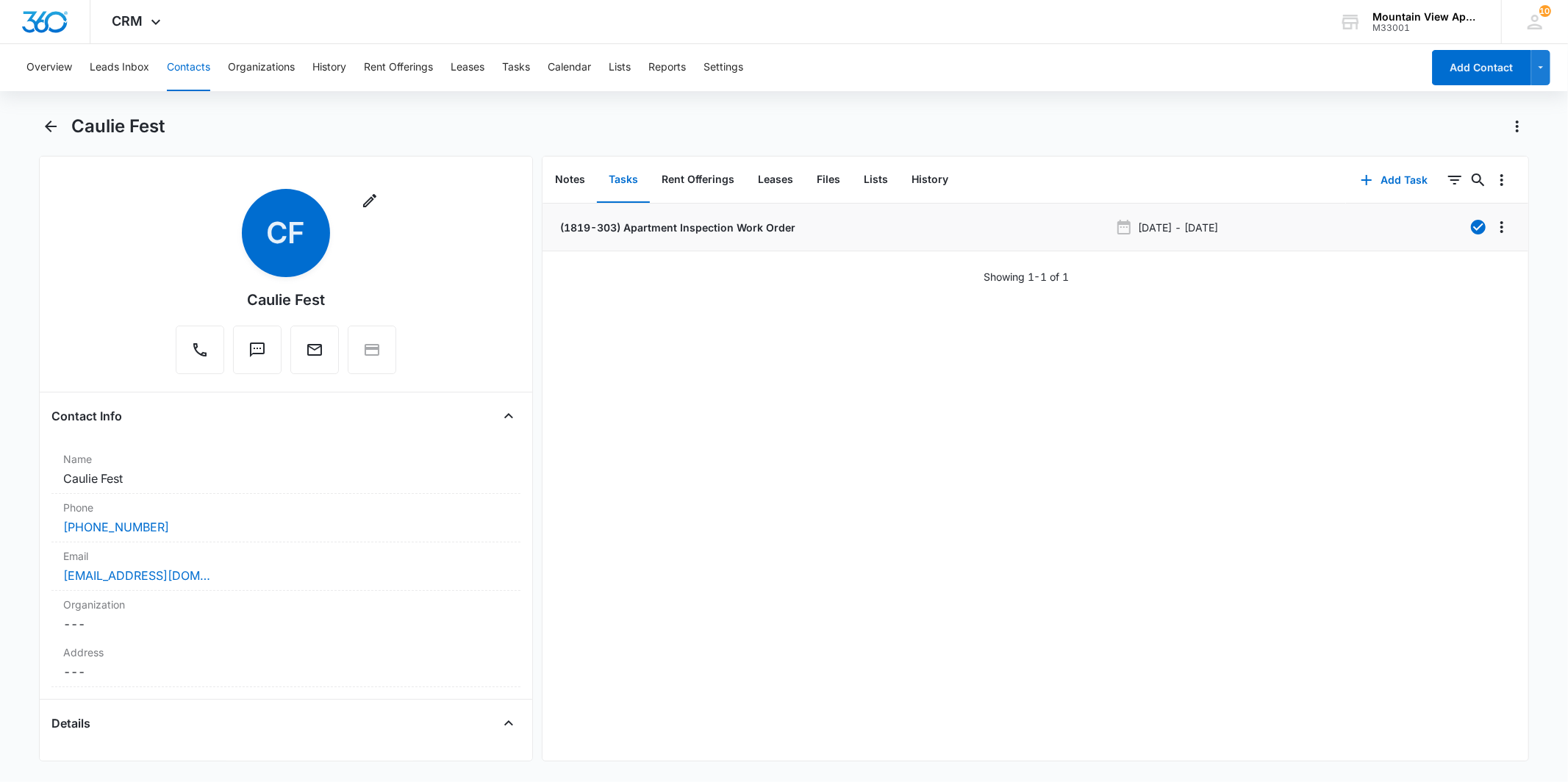
click at [667, 220] on p "(1819-303) Apartment Inspection Work Order" at bounding box center [677, 227] width 239 height 16
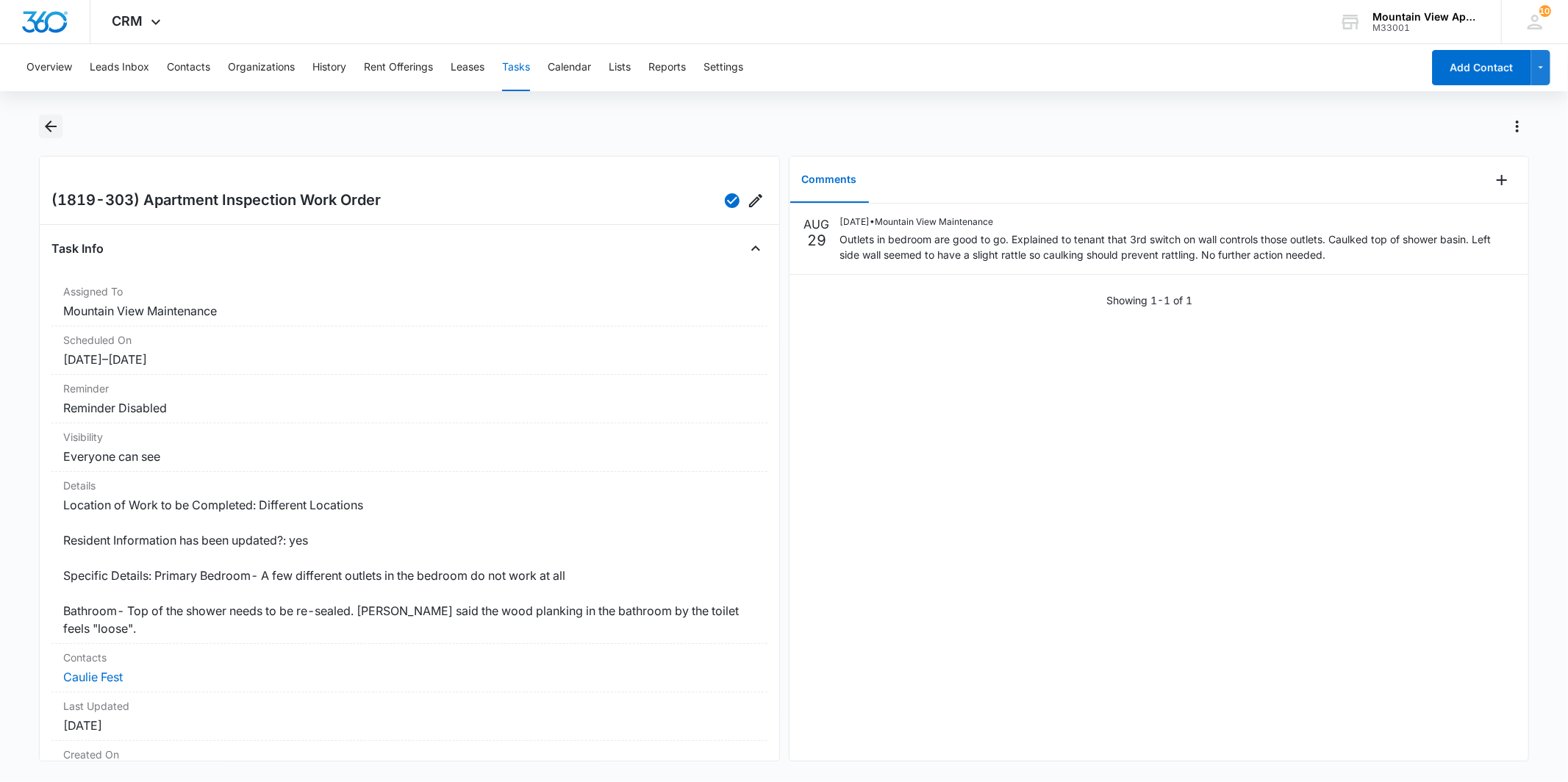
click at [59, 126] on button "Back" at bounding box center [50, 126] width 23 height 24
